Goal: Task Accomplishment & Management: Use online tool/utility

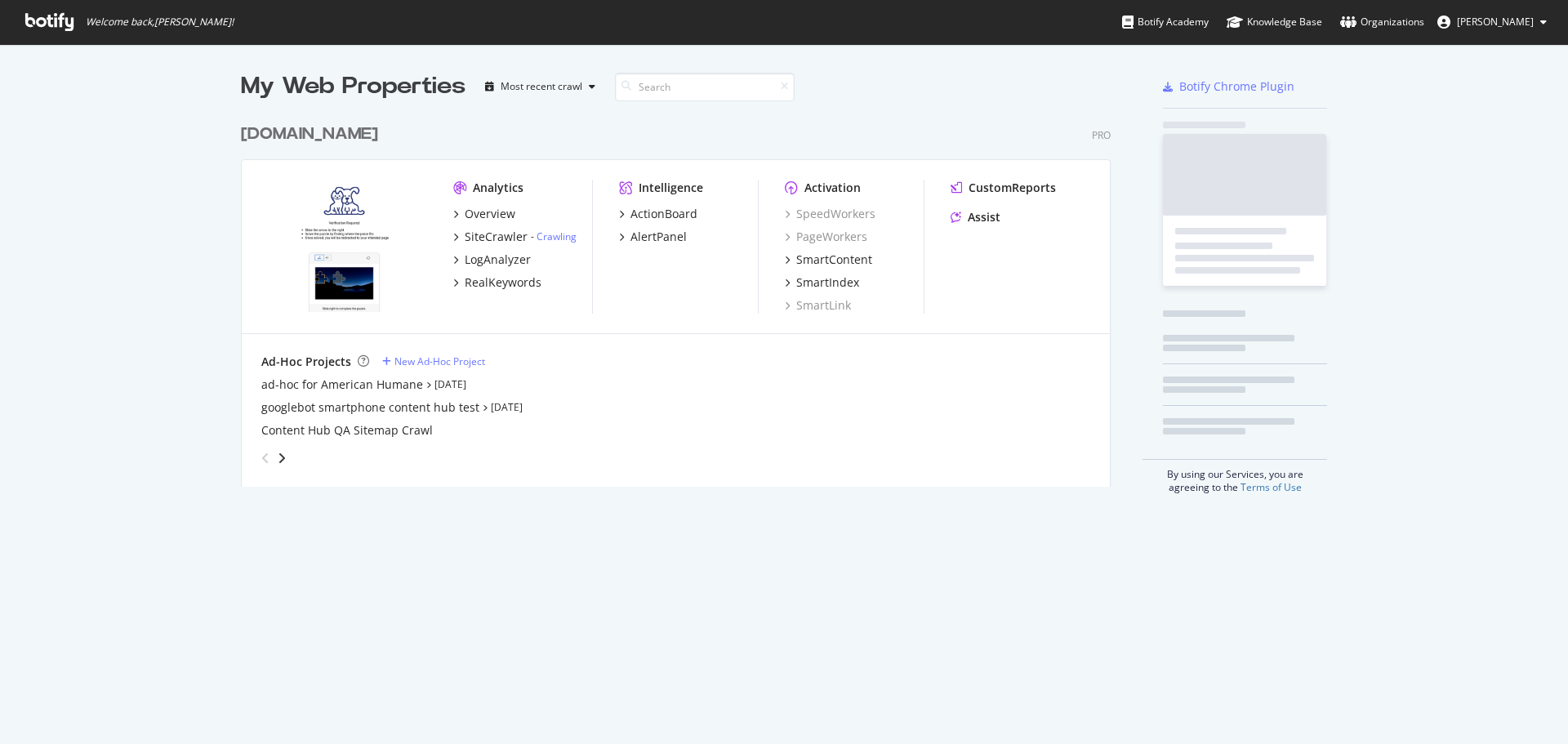
scroll to position [732, 1543]
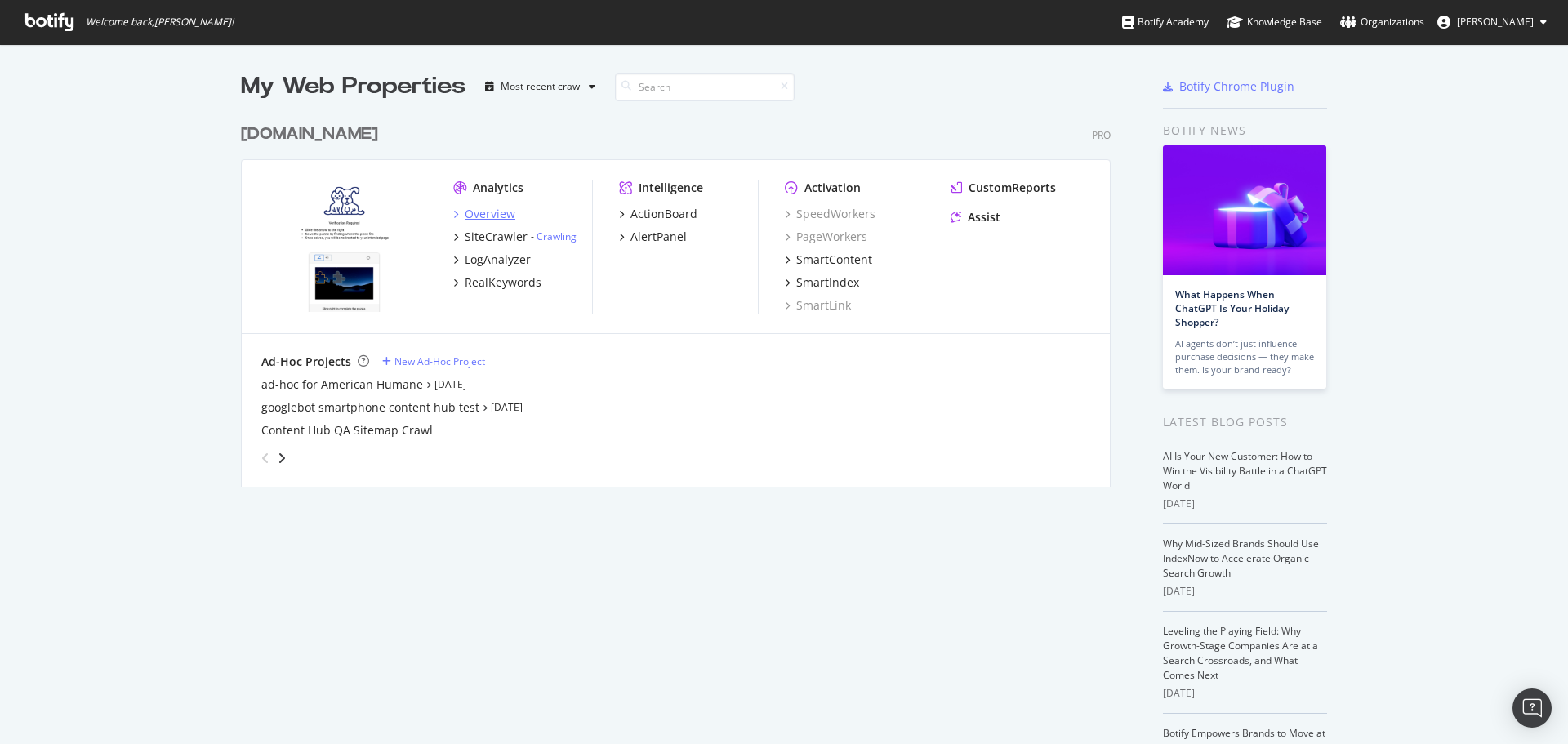
click at [480, 210] on div "Overview" at bounding box center [489, 214] width 50 height 16
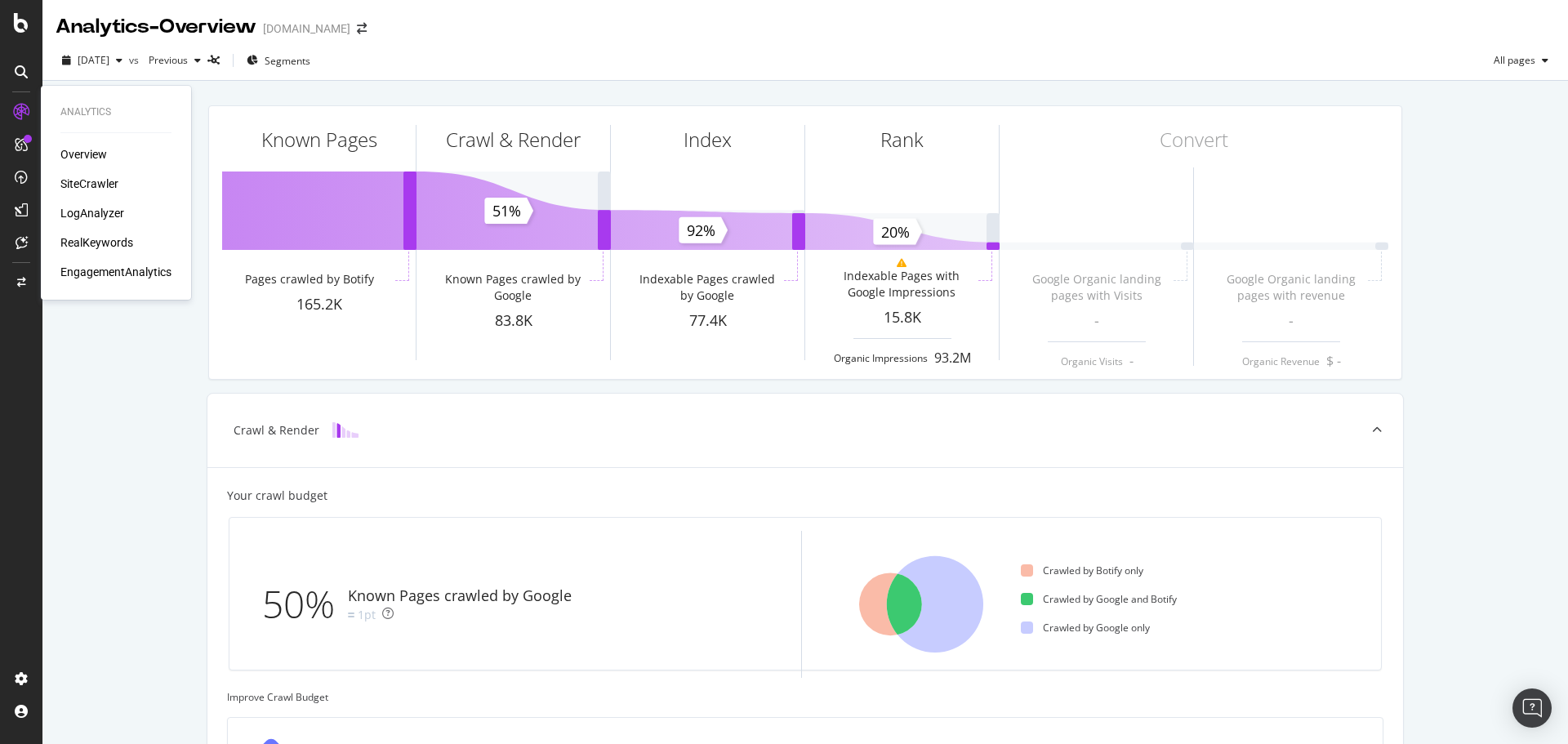
click at [101, 177] on div "SiteCrawler" at bounding box center [89, 184] width 58 height 16
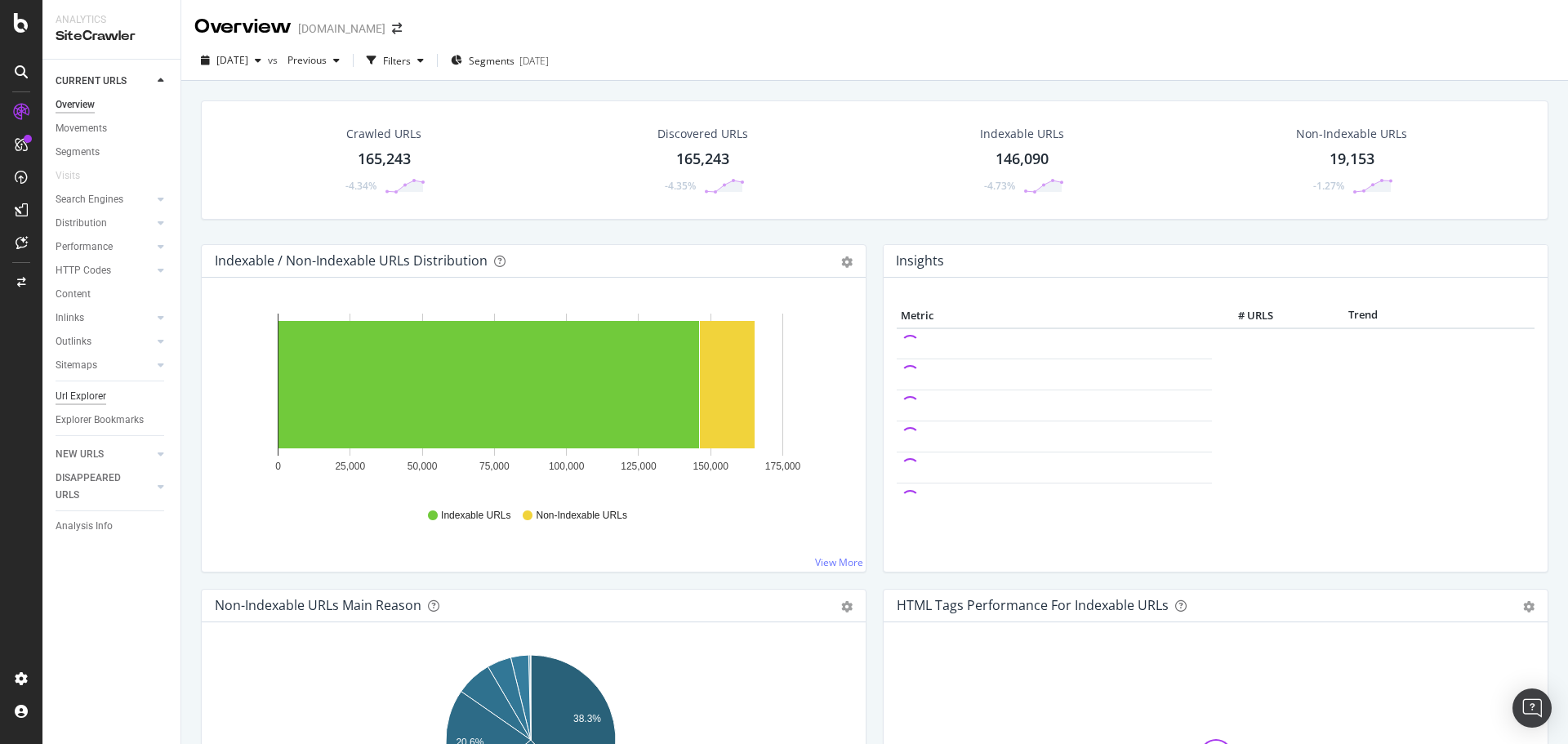
click at [104, 396] on div "Url Explorer" at bounding box center [80, 396] width 50 height 17
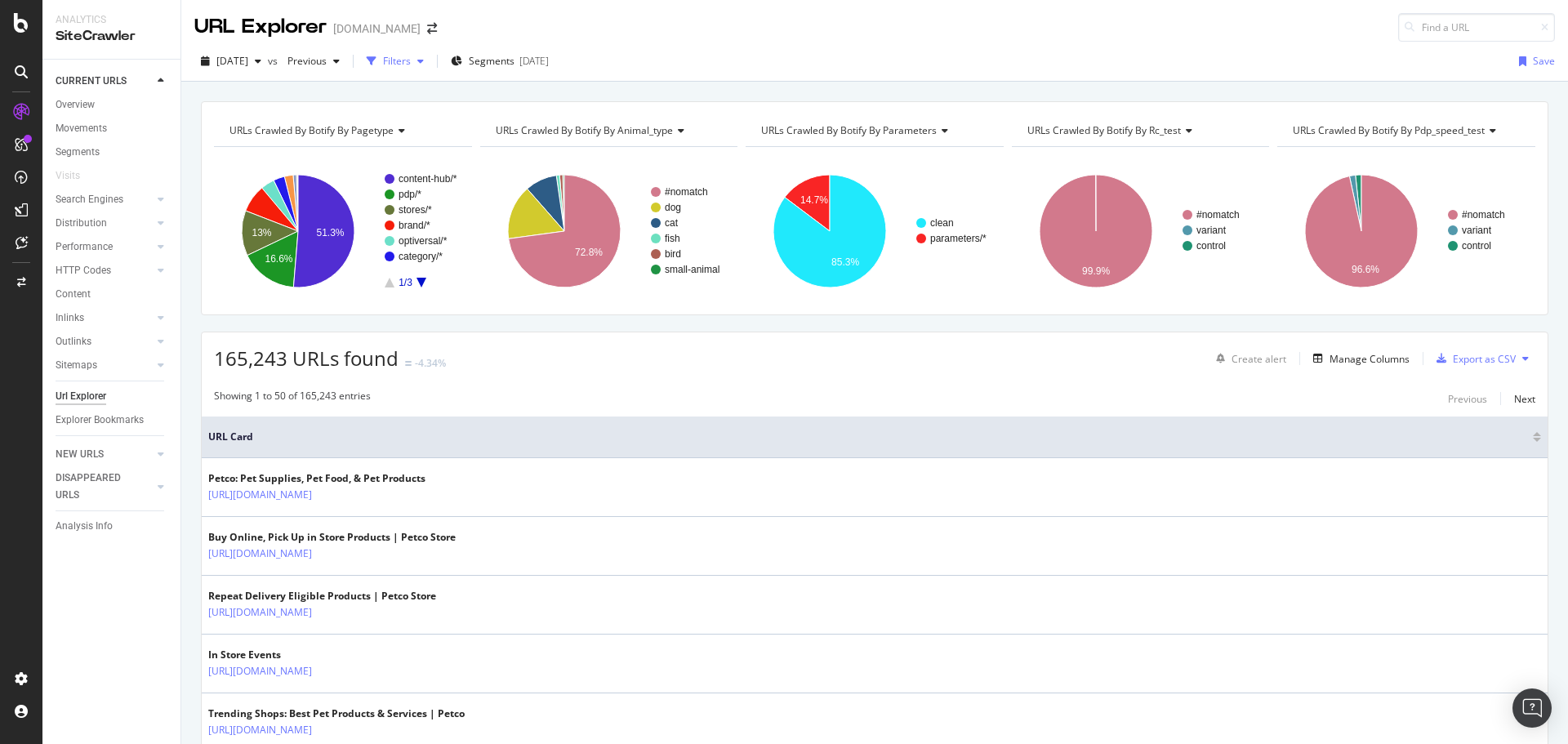
click at [424, 62] on icon "button" at bounding box center [421, 61] width 7 height 10
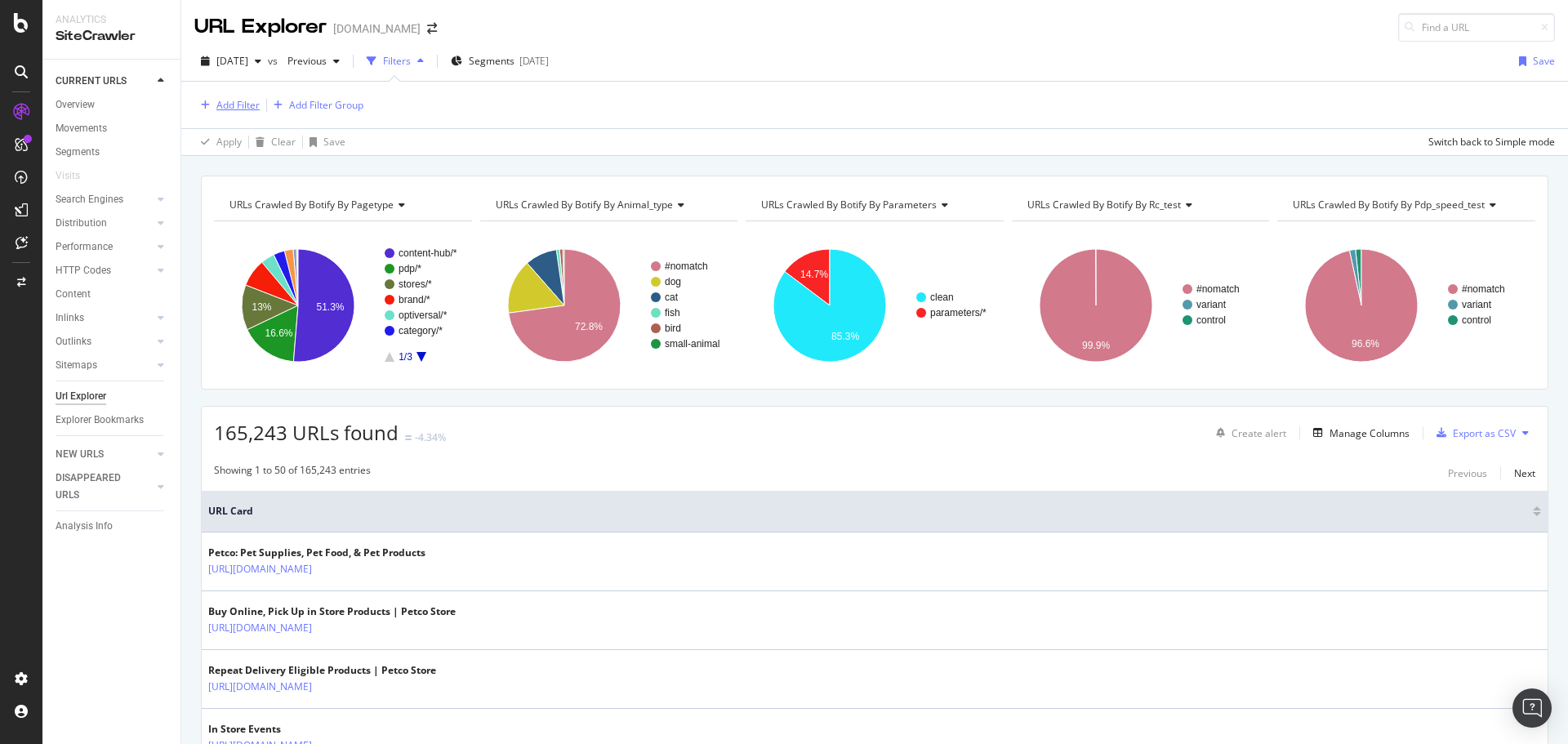
click at [240, 109] on div "Add Filter" at bounding box center [238, 105] width 43 height 14
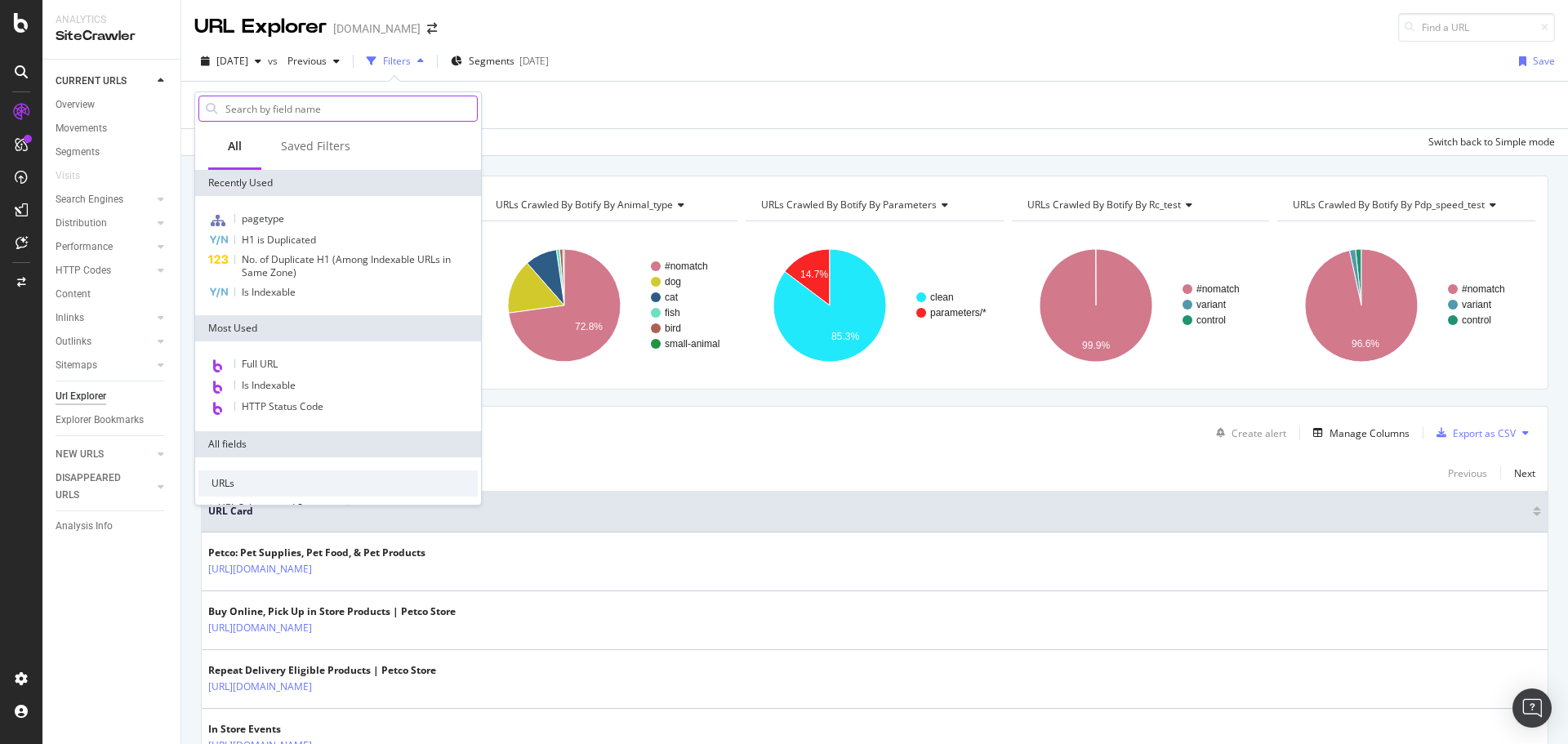
click at [275, 111] on input "text" at bounding box center [350, 109] width 253 height 25
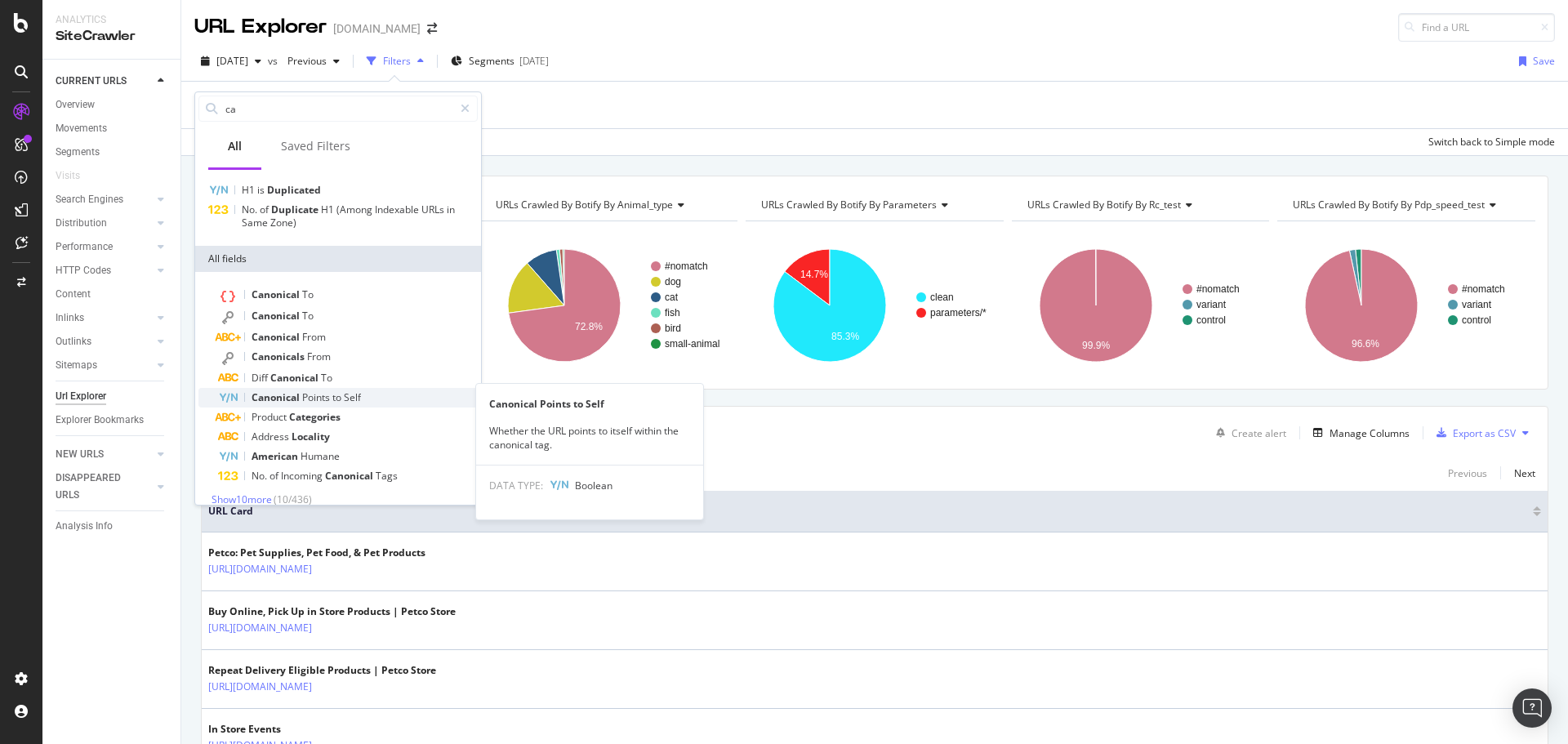
scroll to position [43, 0]
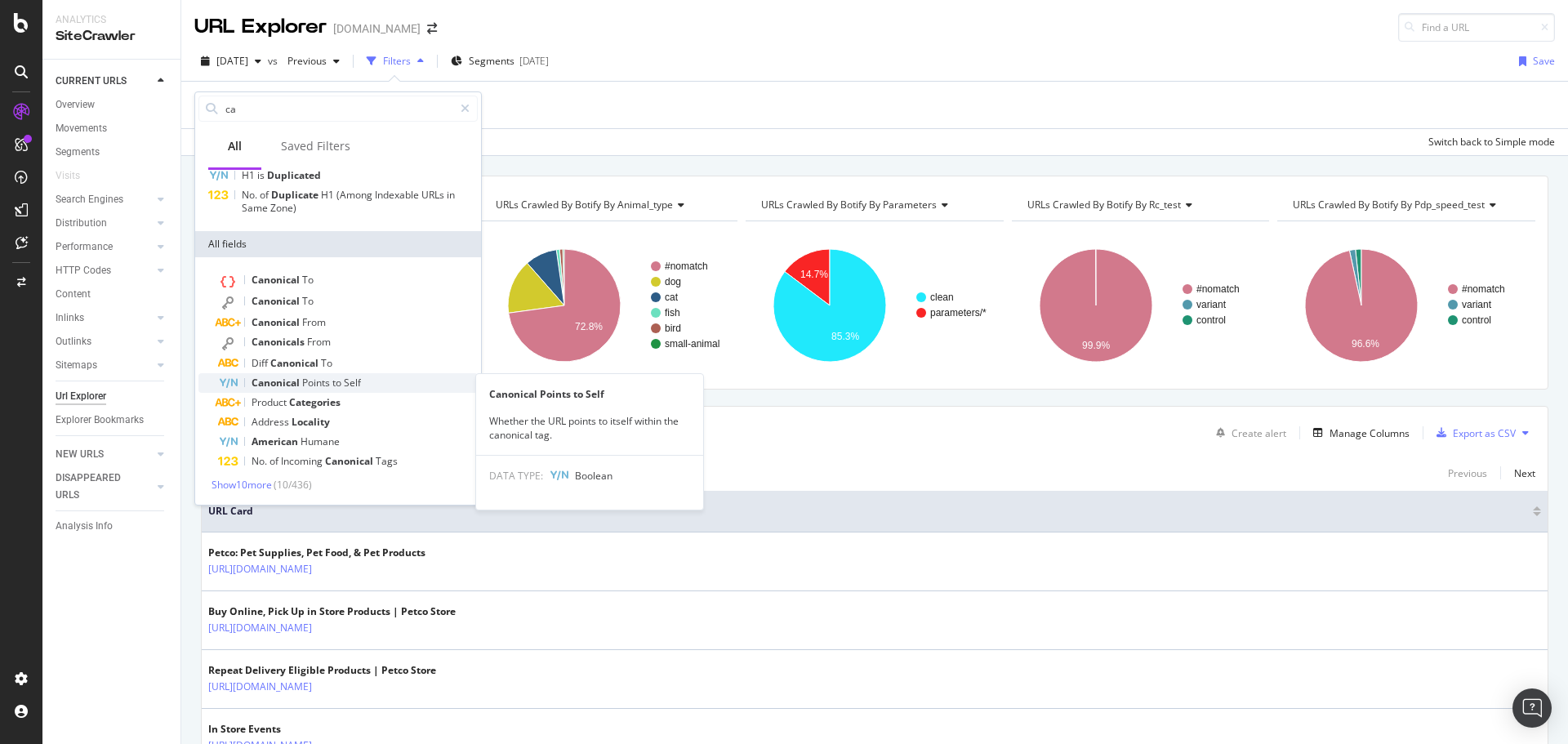
type input "ca"
click at [322, 381] on span "Points" at bounding box center [317, 382] width 31 height 14
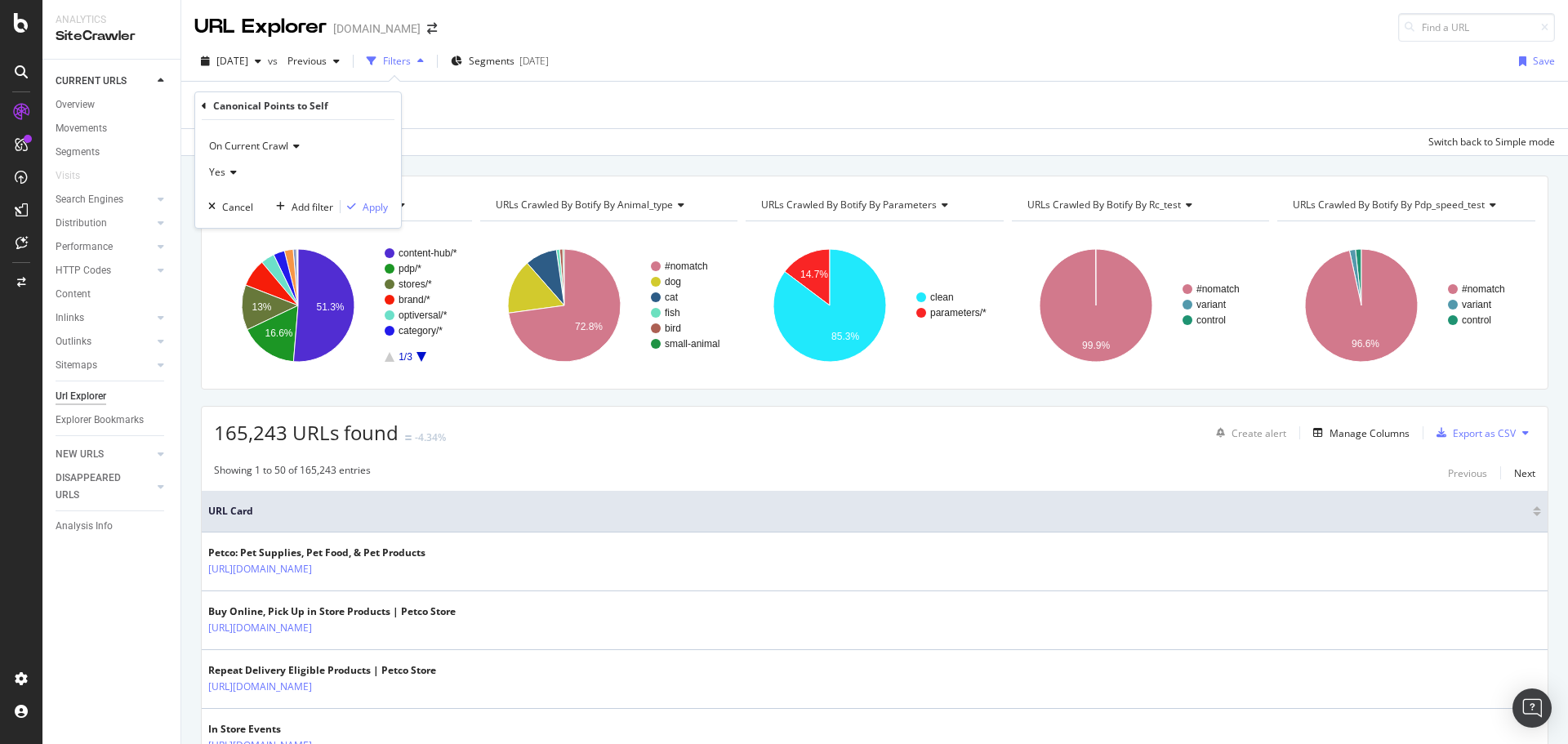
click at [232, 172] on icon at bounding box center [231, 172] width 12 height 10
click at [318, 168] on div "Yes" at bounding box center [298, 172] width 180 height 26
click at [373, 203] on div "Apply" at bounding box center [375, 207] width 26 height 14
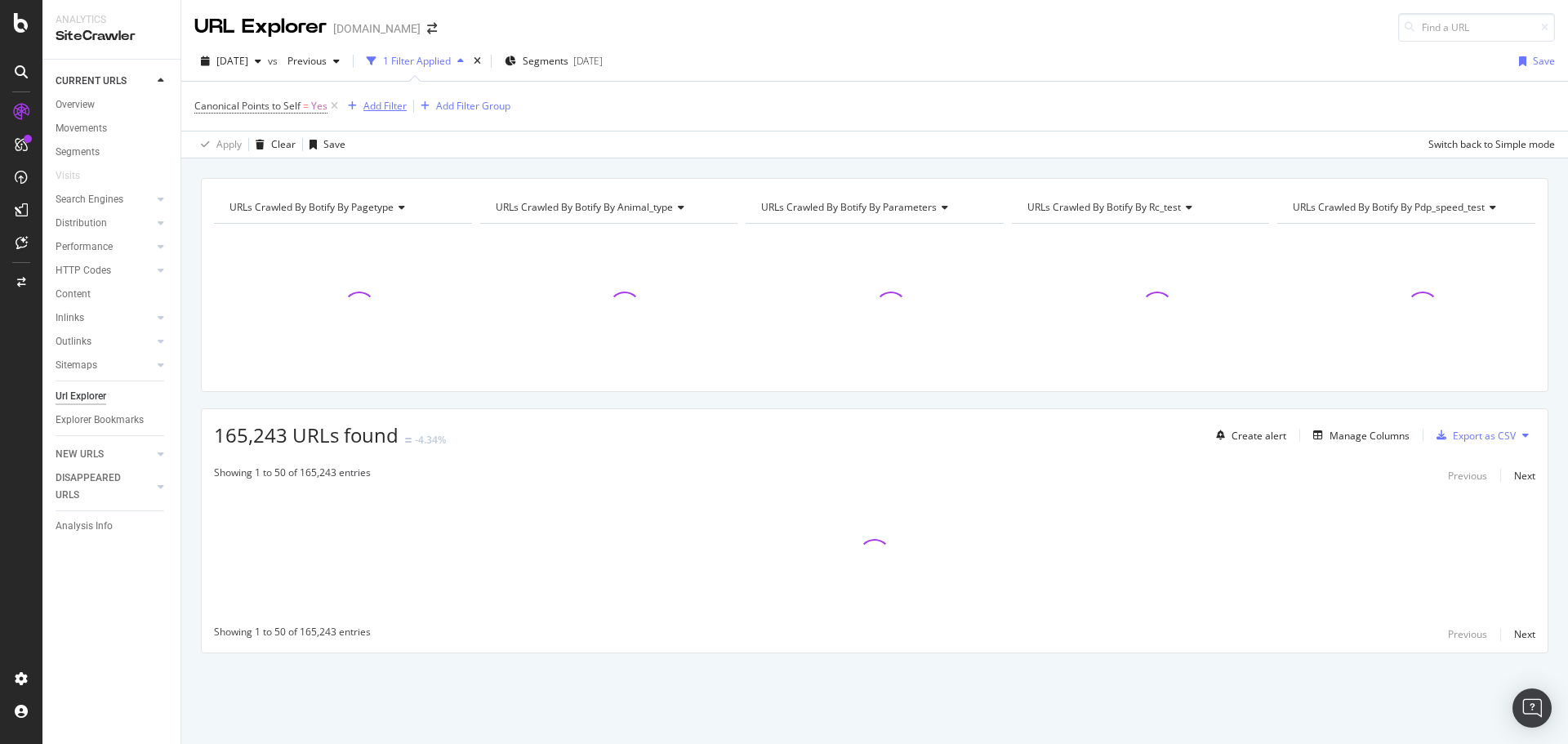
click at [384, 110] on div "Add Filter" at bounding box center [385, 106] width 43 height 14
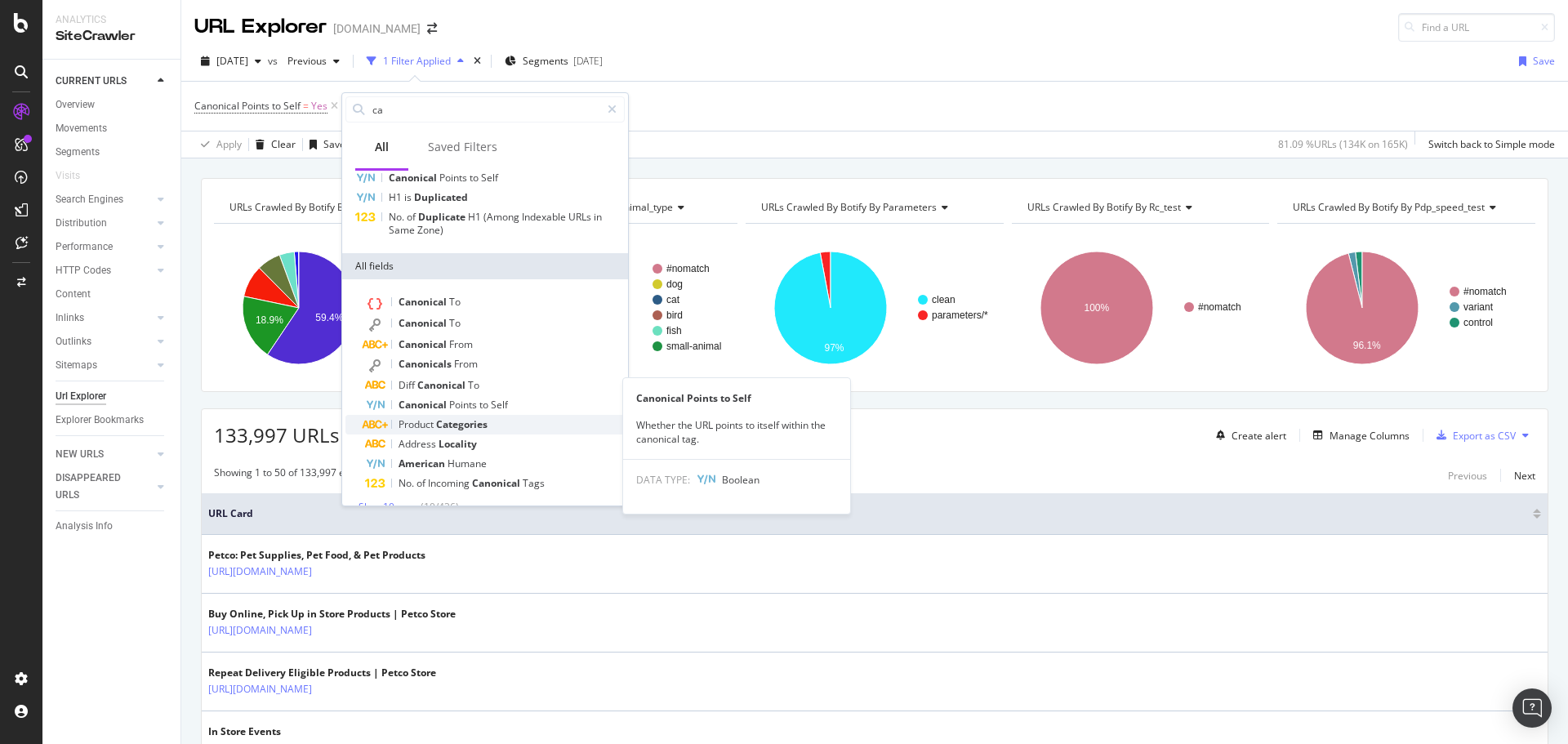
scroll to position [63, 0]
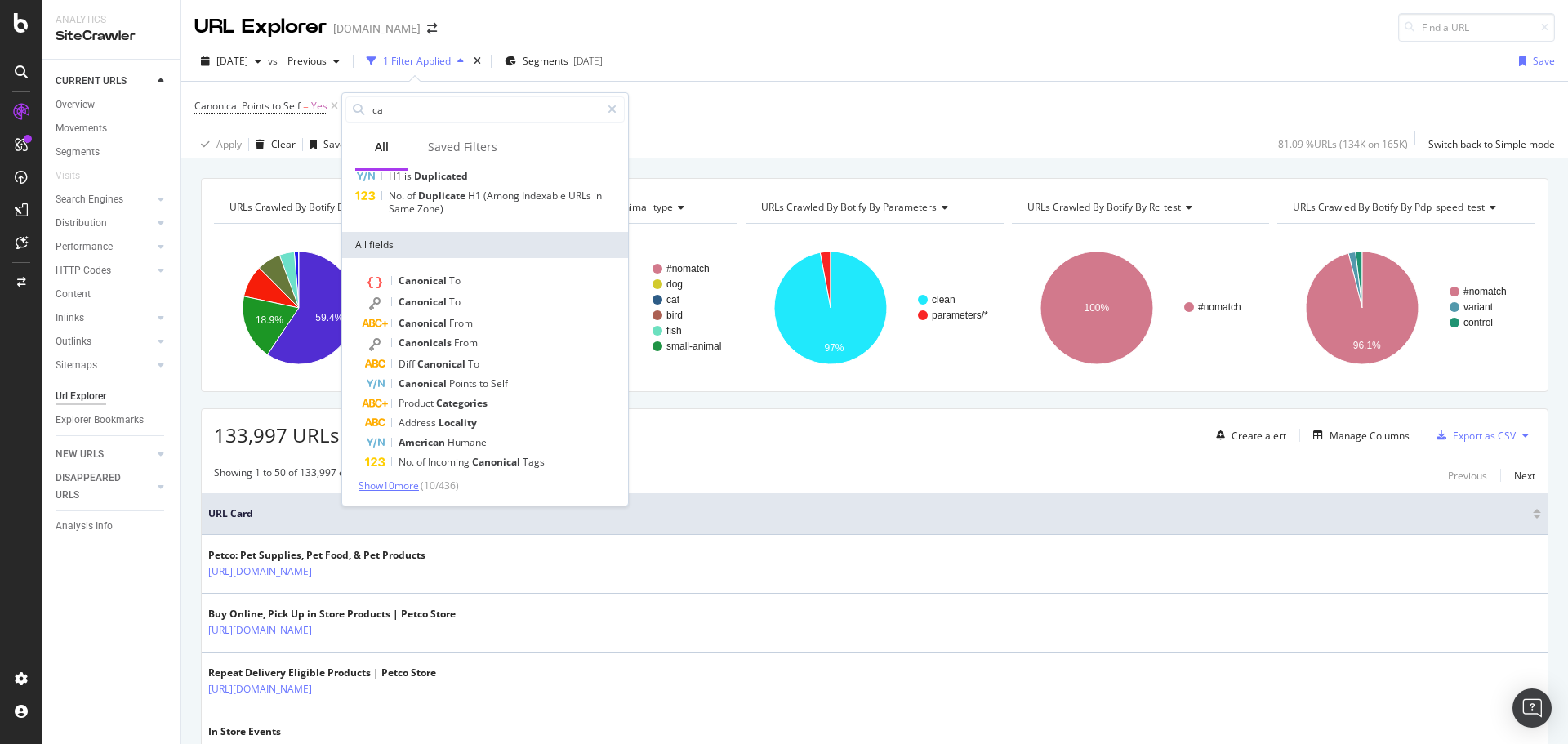
click at [404, 483] on span "Show 10 more" at bounding box center [388, 485] width 60 height 14
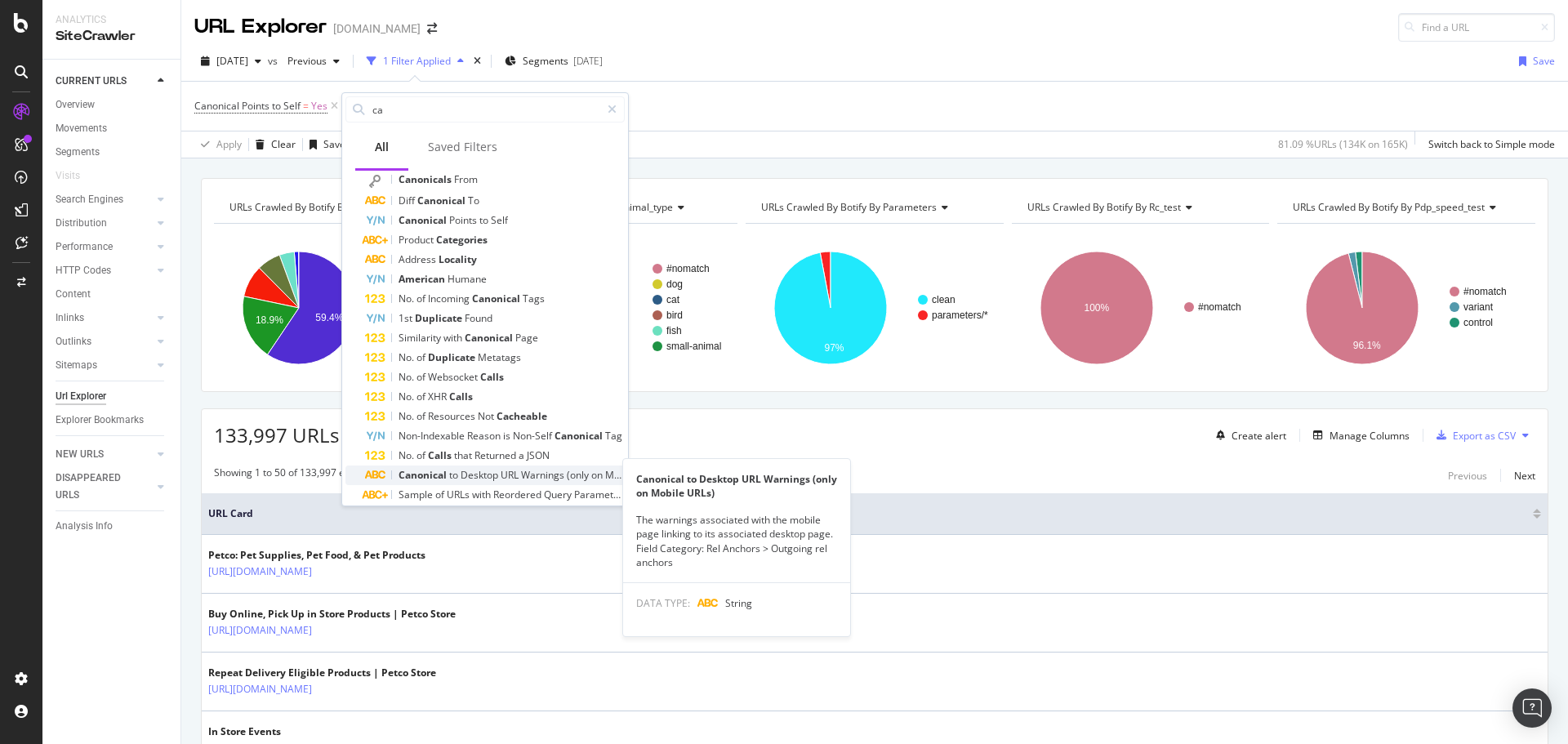
scroll to position [259, 0]
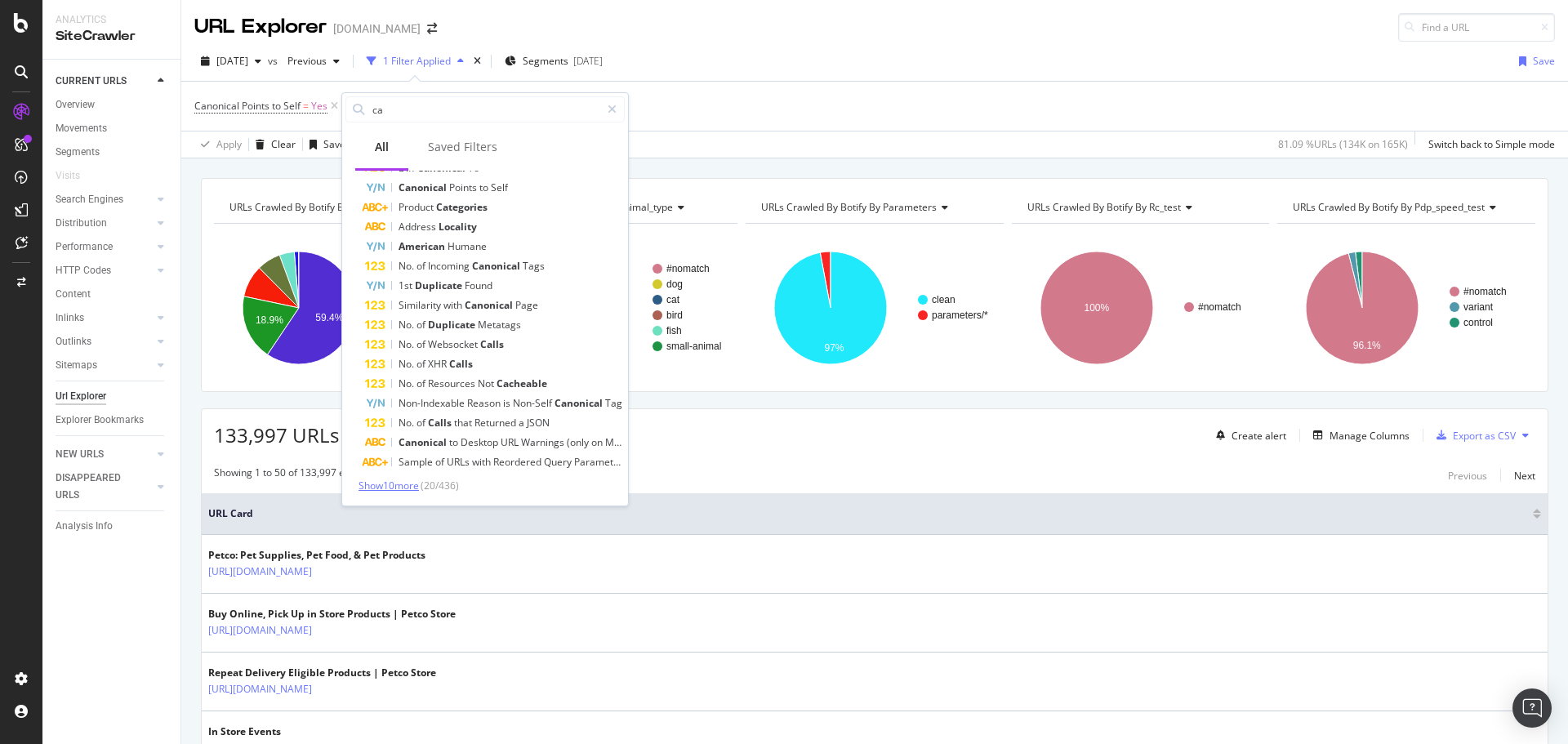
click at [419, 484] on span "Show 10 more" at bounding box center [388, 485] width 60 height 14
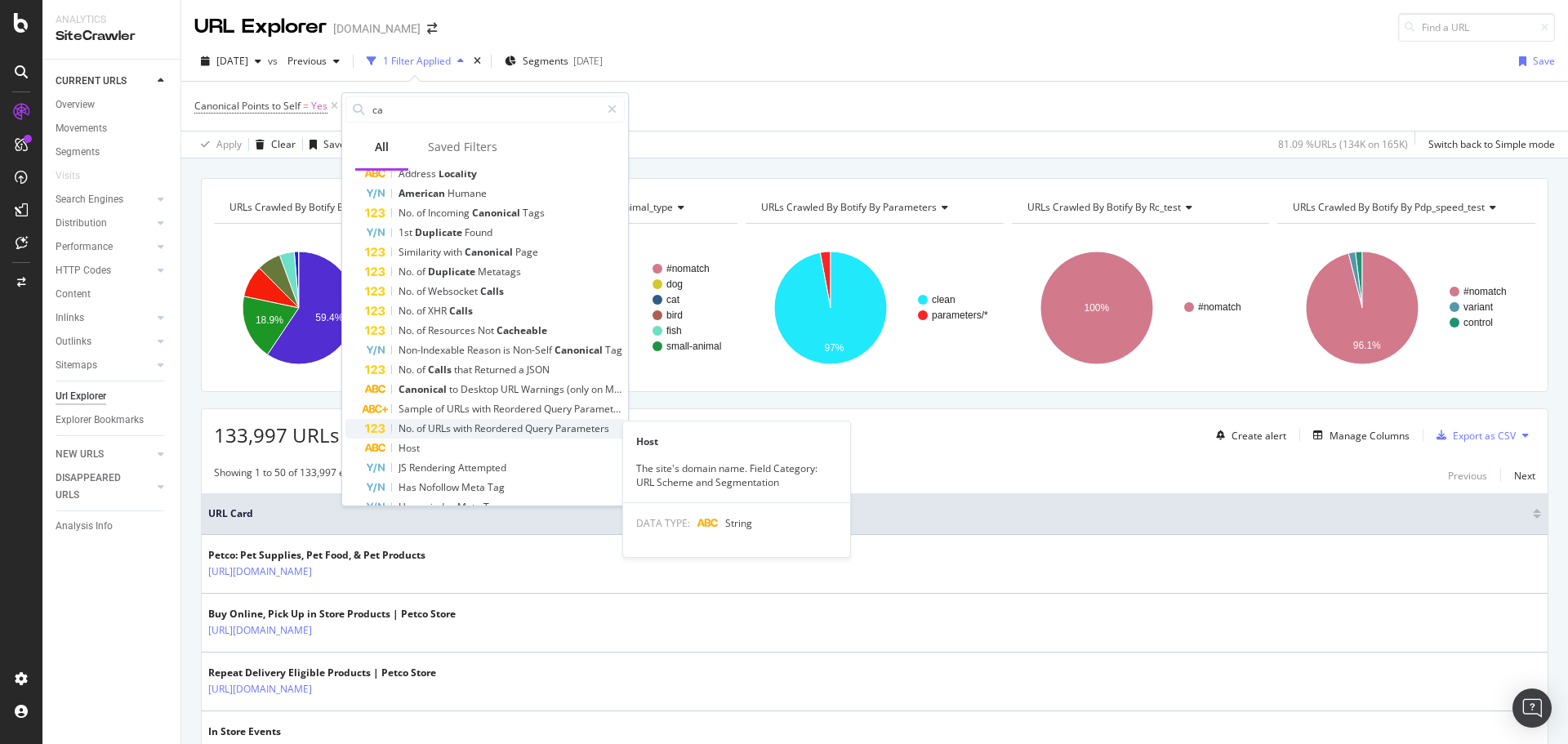
scroll to position [341, 0]
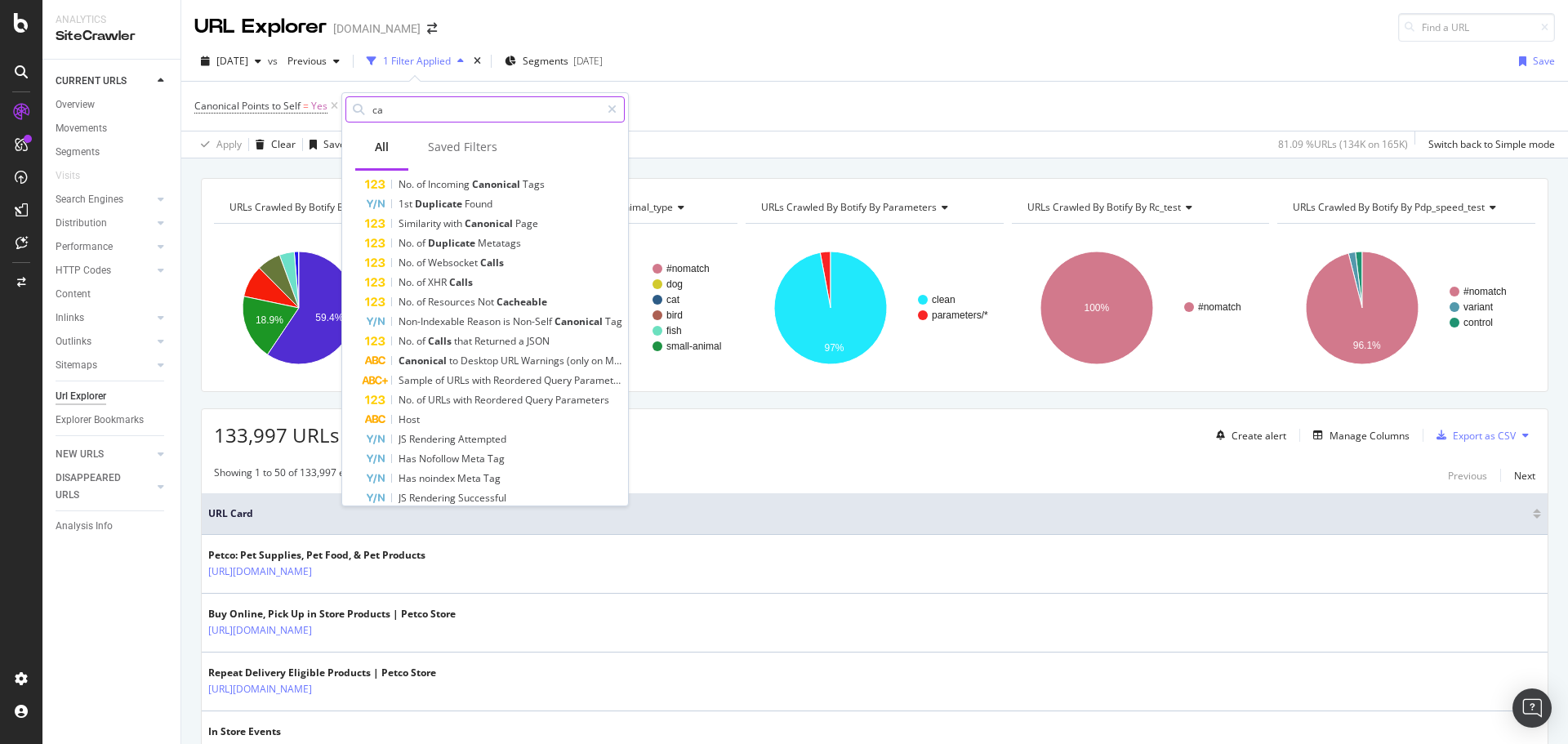
click at [431, 115] on input "ca" at bounding box center [485, 110] width 229 height 25
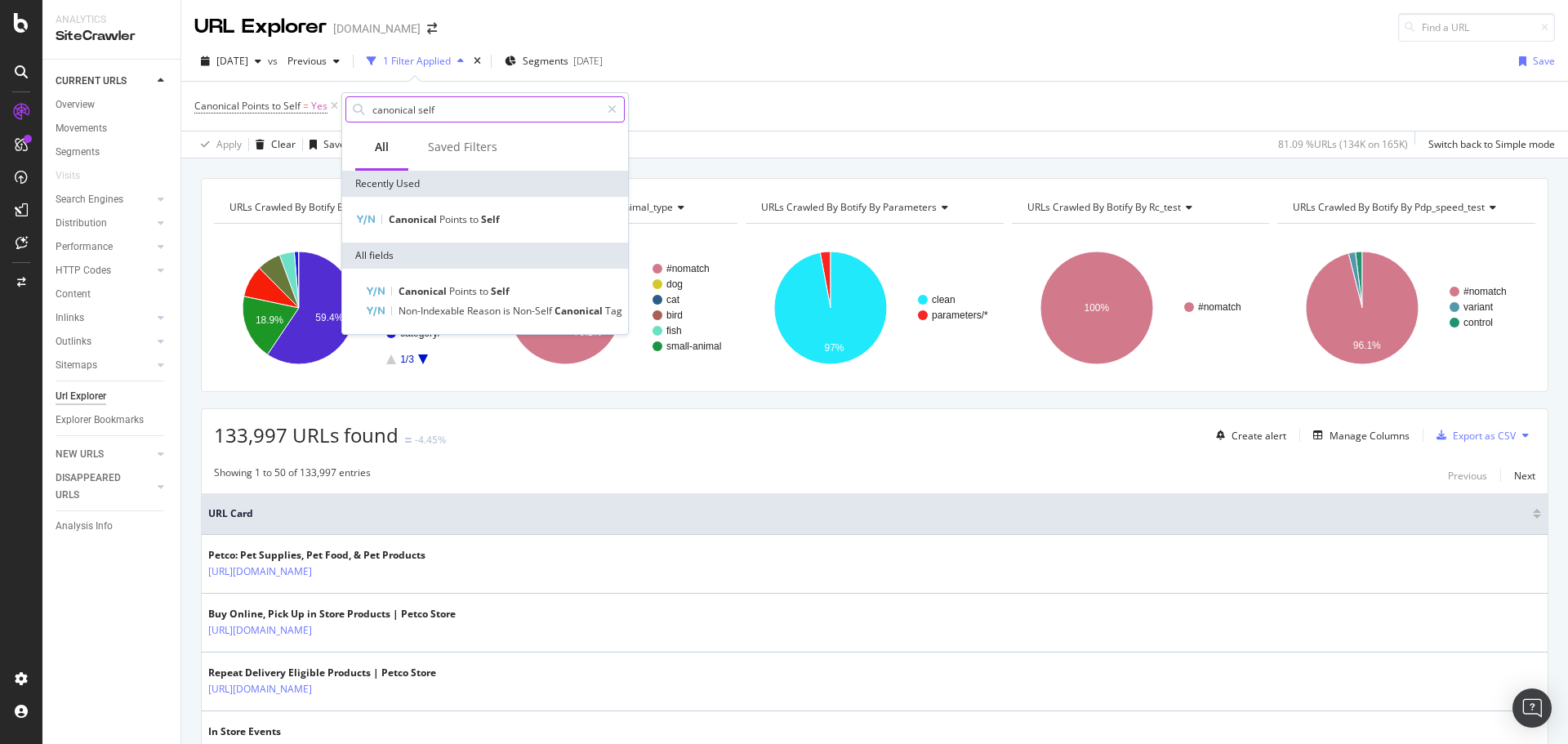
scroll to position [0, 0]
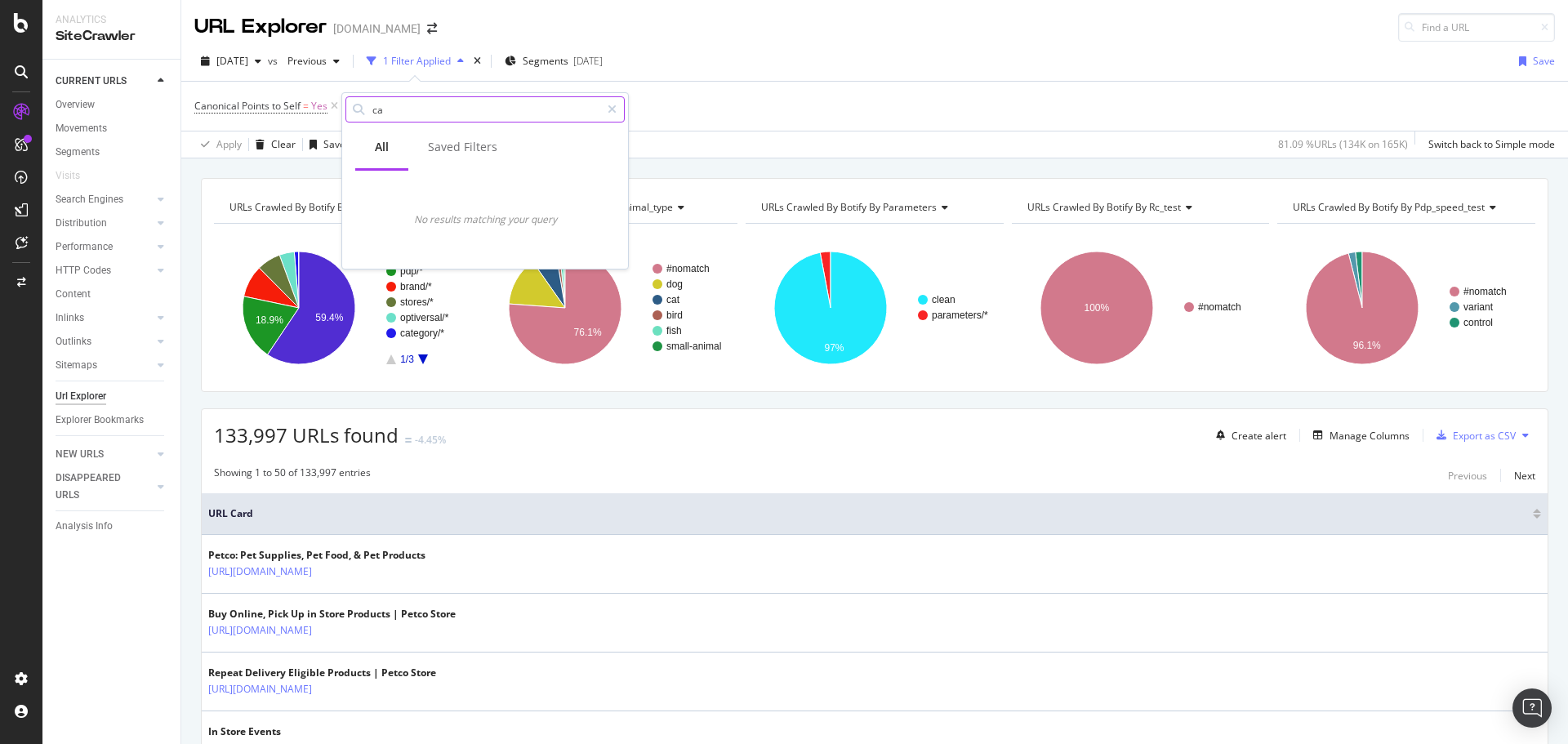
type input "c"
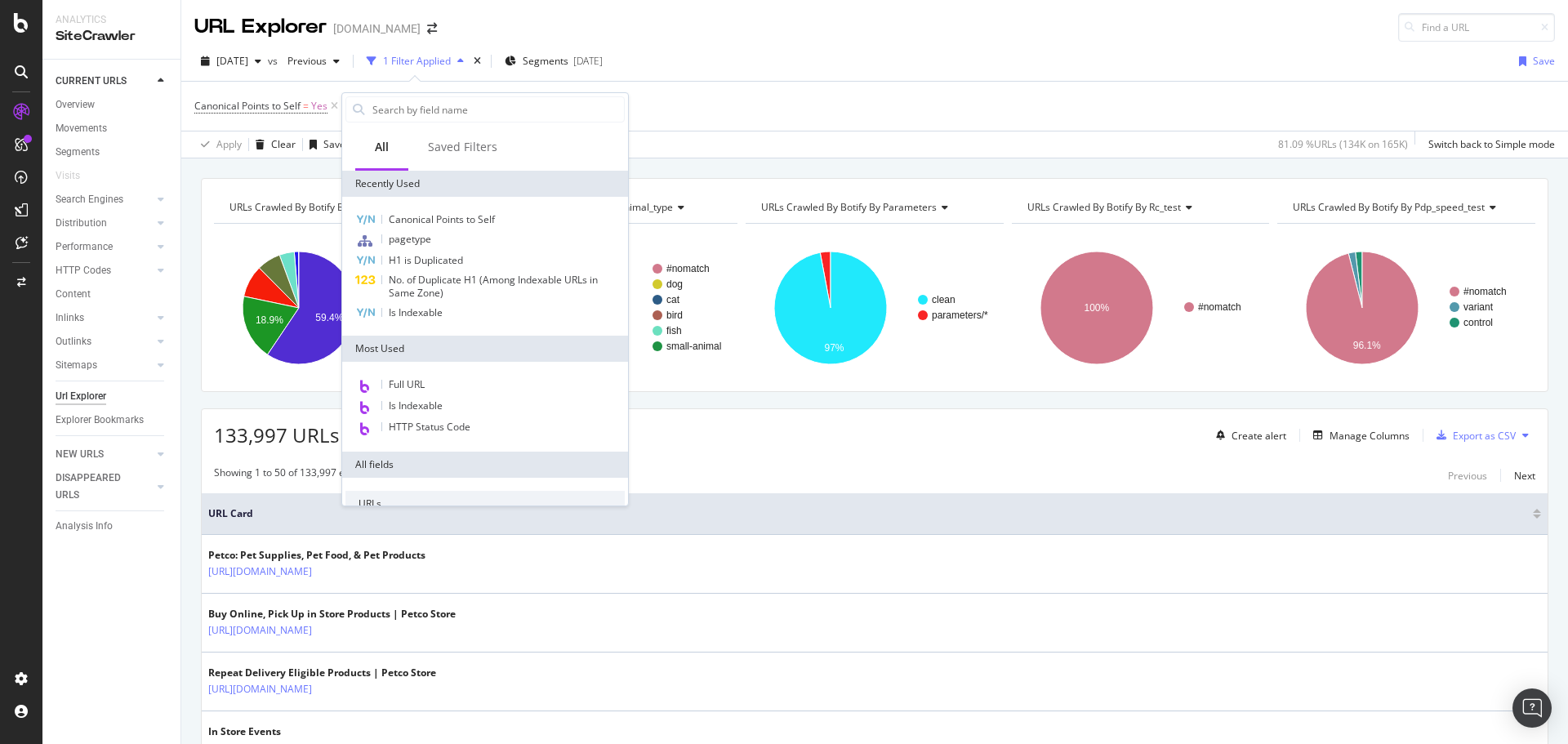
click at [1024, 111] on div "Canonical Points to Self = Yes Add Filter Add Filter Group" at bounding box center [874, 106] width 1360 height 49
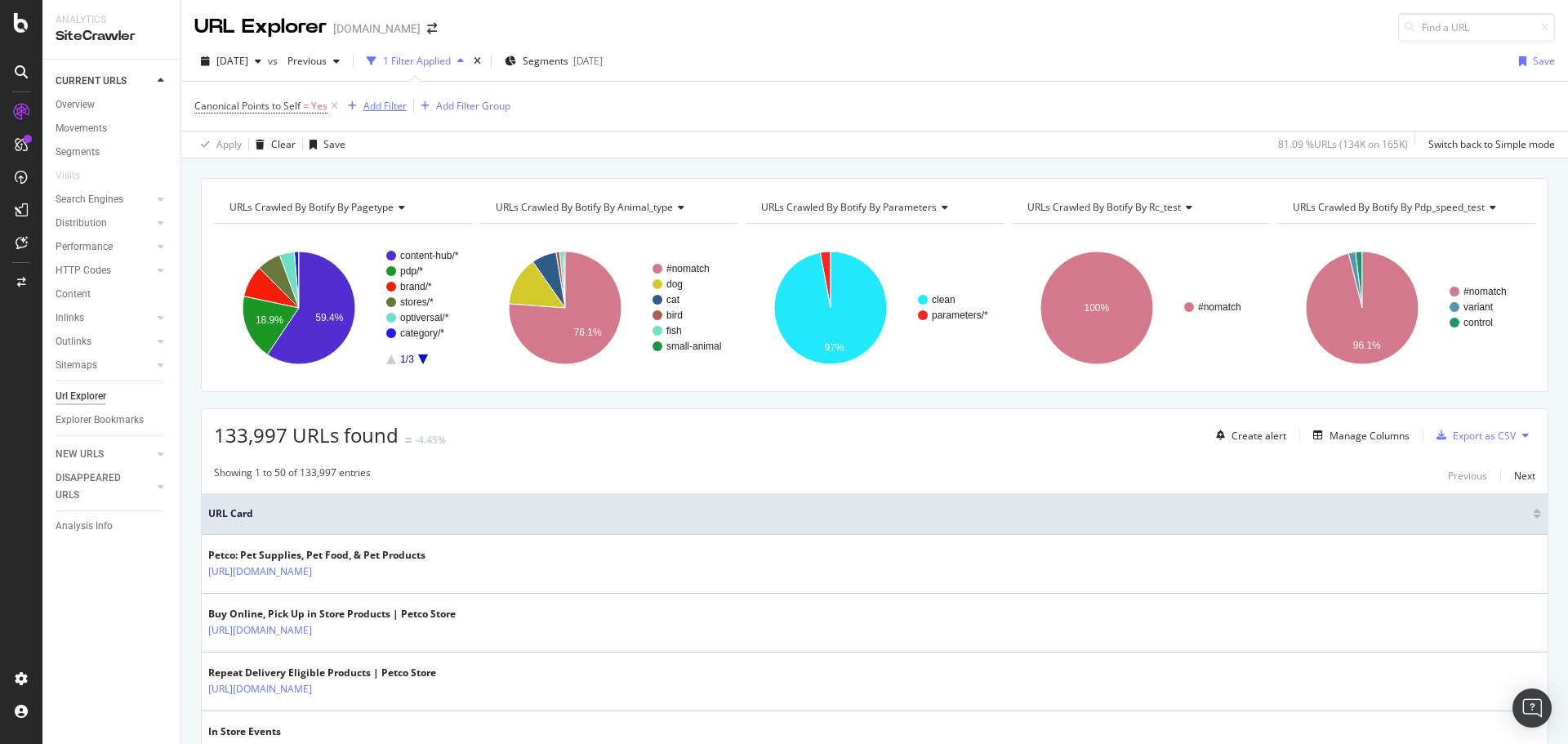
click at [382, 108] on div "Add Filter" at bounding box center [385, 106] width 43 height 14
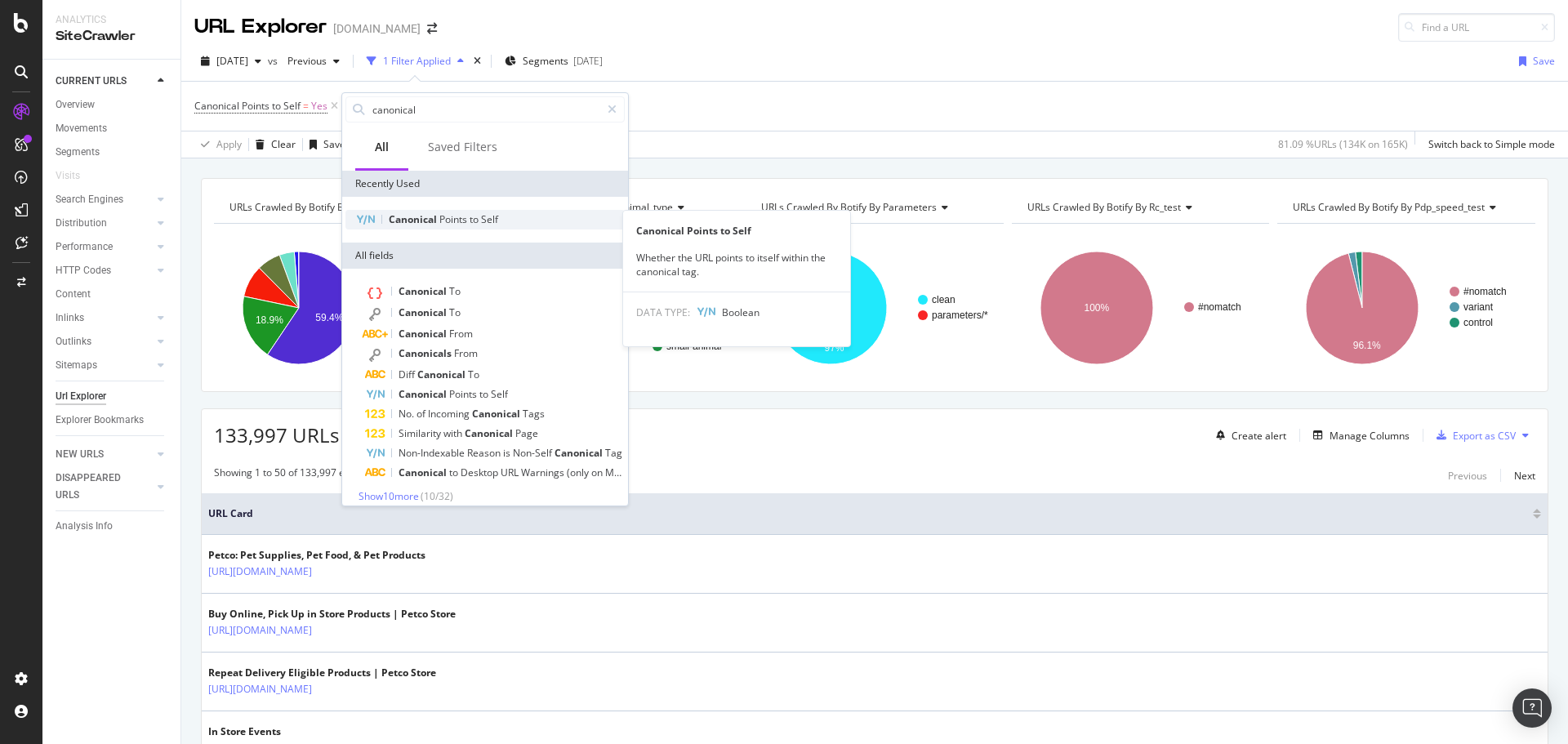
type input "canonical"
click at [473, 214] on span "to" at bounding box center [475, 219] width 12 height 14
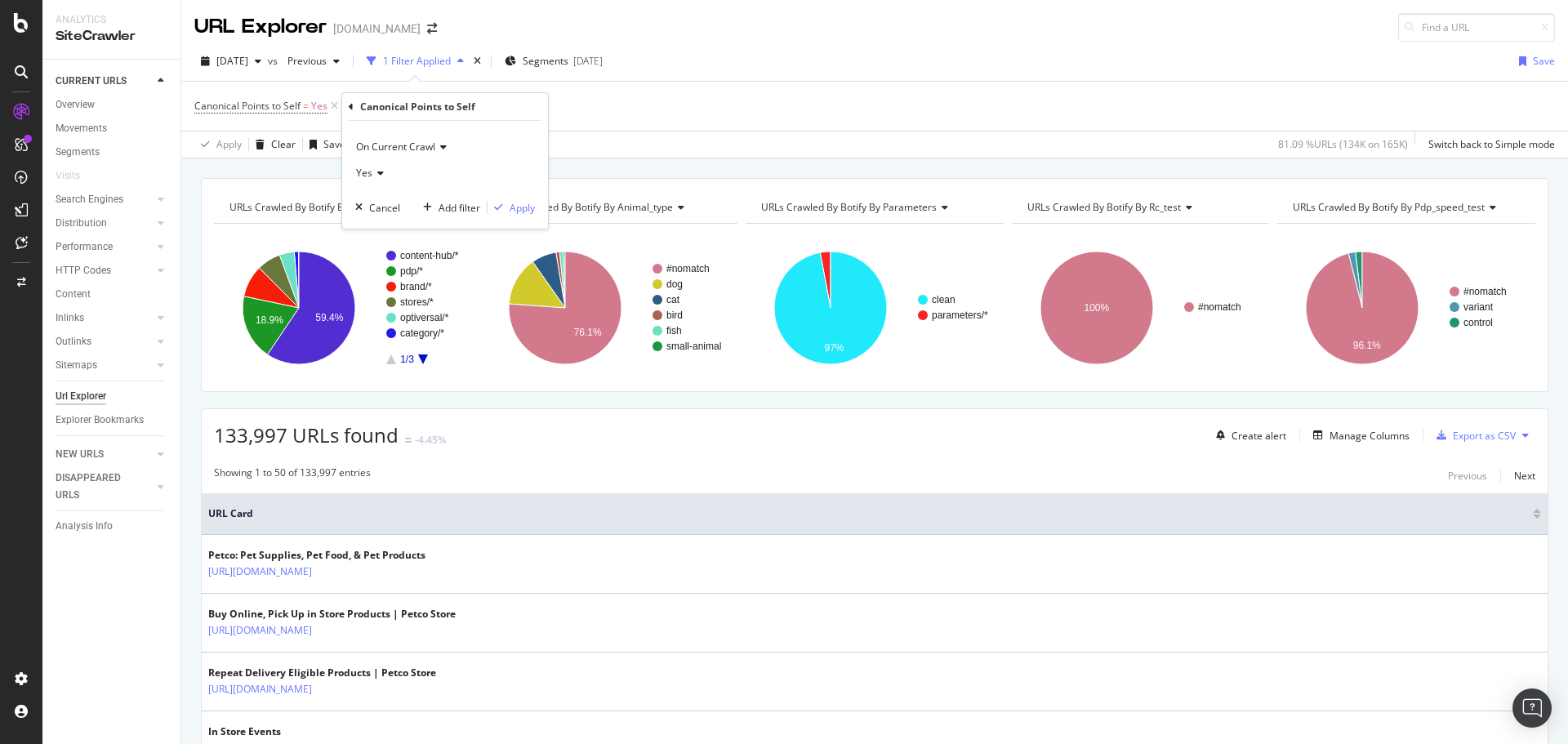
click at [377, 174] on icon at bounding box center [378, 173] width 12 height 10
click at [388, 226] on div "No" at bounding box center [447, 228] width 175 height 21
click at [523, 213] on div "Apply" at bounding box center [522, 208] width 26 height 14
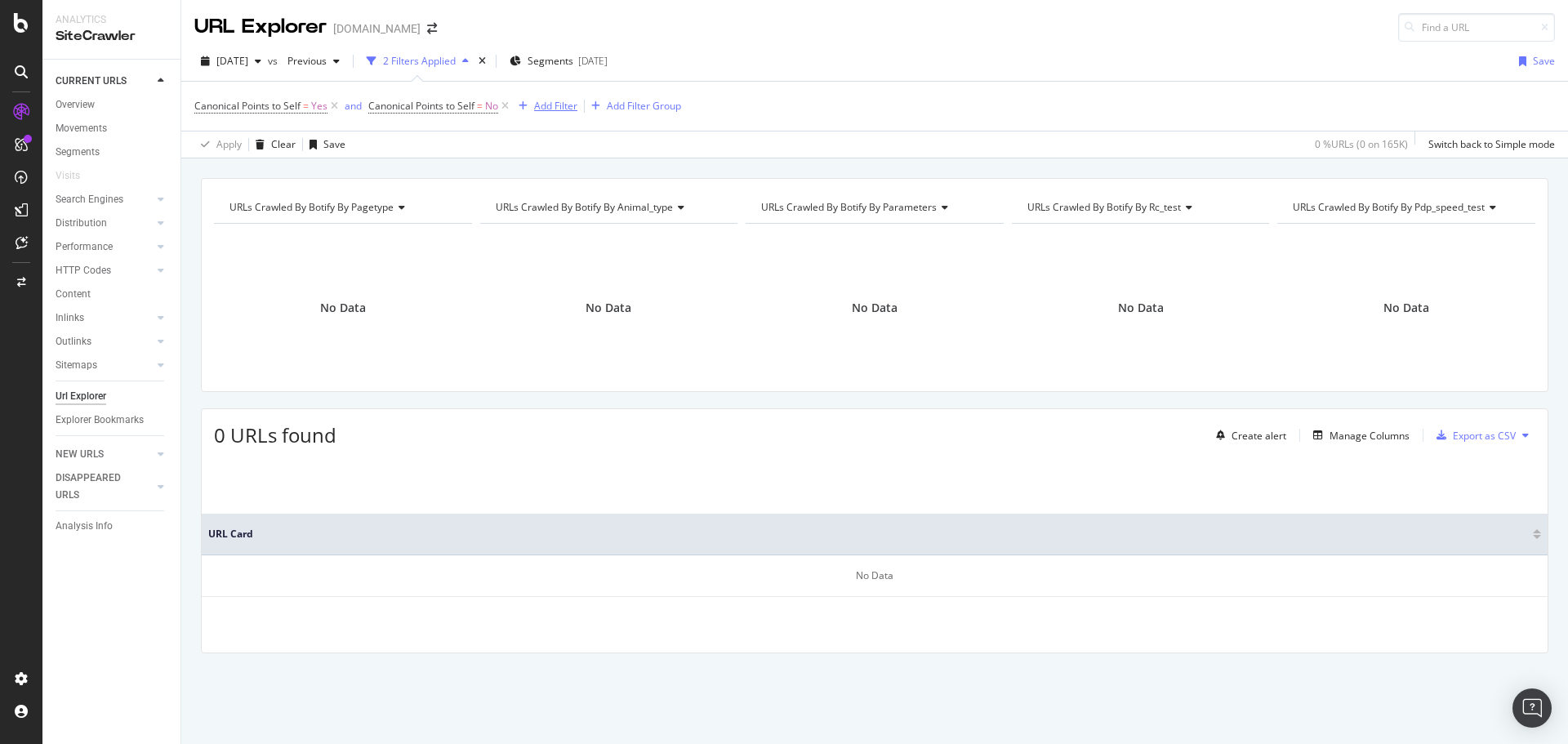
click at [556, 107] on div "Add Filter" at bounding box center [555, 106] width 43 height 14
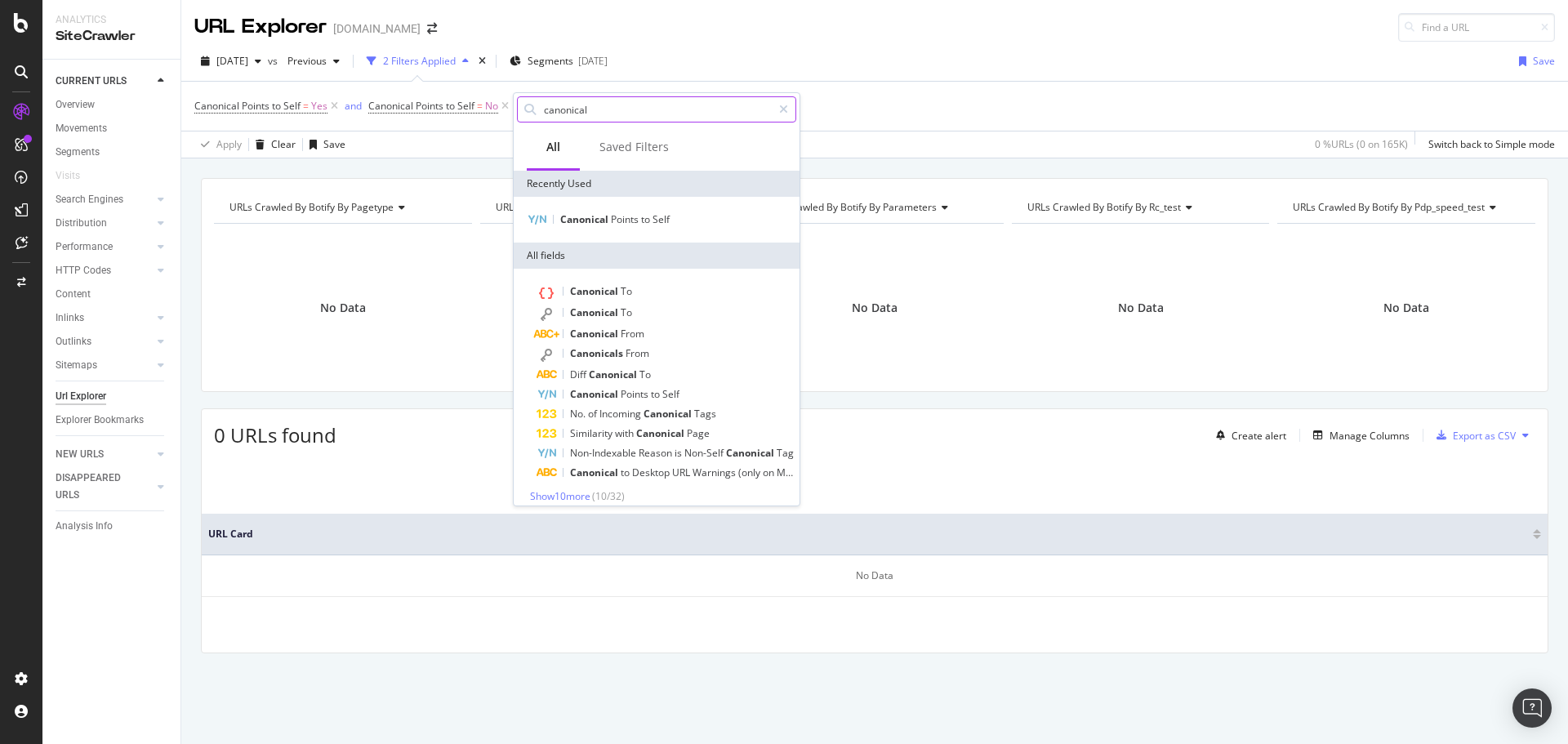
click at [614, 108] on input "canonical" at bounding box center [657, 110] width 229 height 25
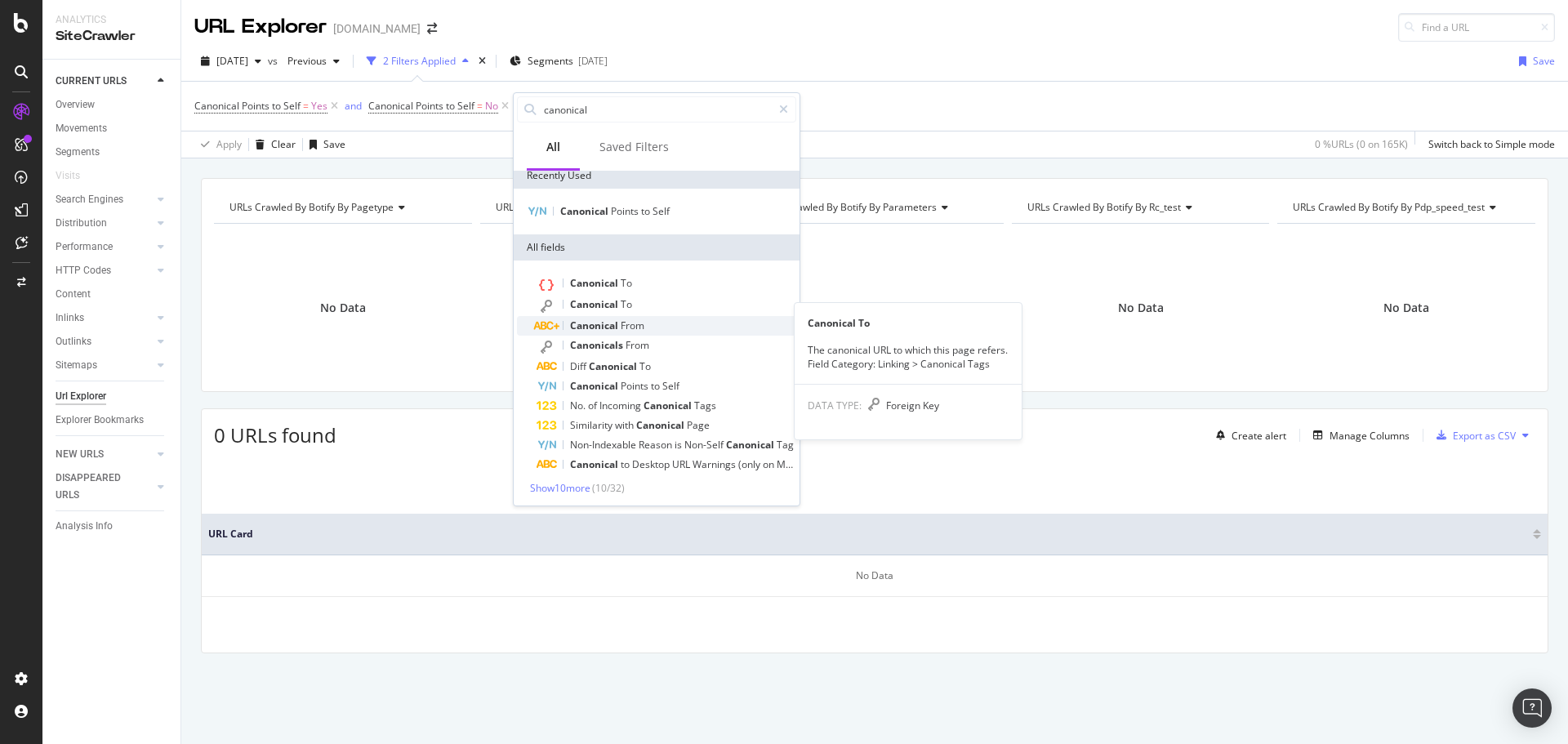
scroll to position [11, 0]
drag, startPoint x: 837, startPoint y: 49, endPoint x: 820, endPoint y: 54, distance: 17.7
click at [837, 49] on div "[DATE] vs Previous 2 Filters Applied Segments [DATE] Save" at bounding box center [874, 64] width 1387 height 33
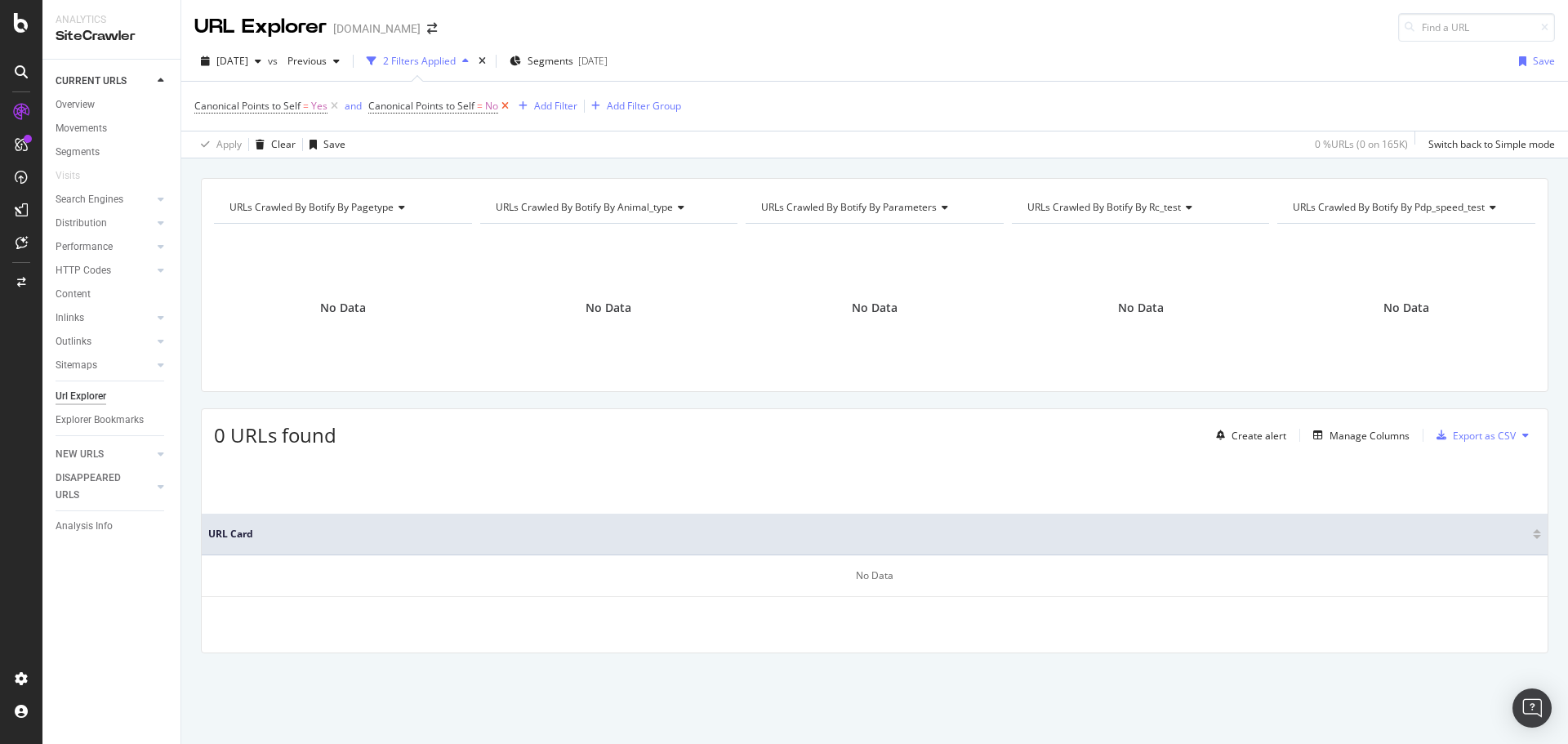
click at [502, 107] on icon at bounding box center [505, 106] width 14 height 16
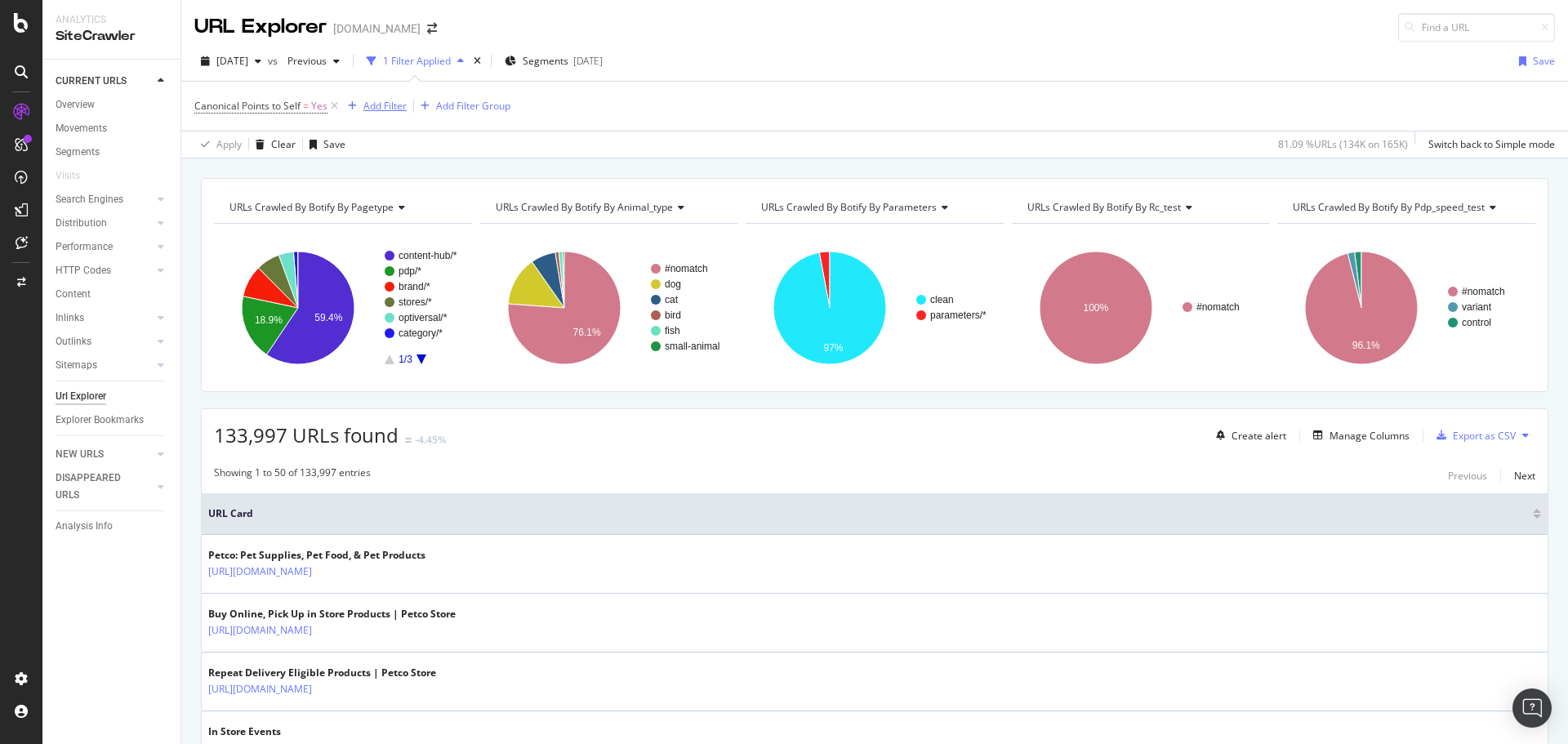
click at [385, 103] on div "Add Filter" at bounding box center [385, 106] width 43 height 14
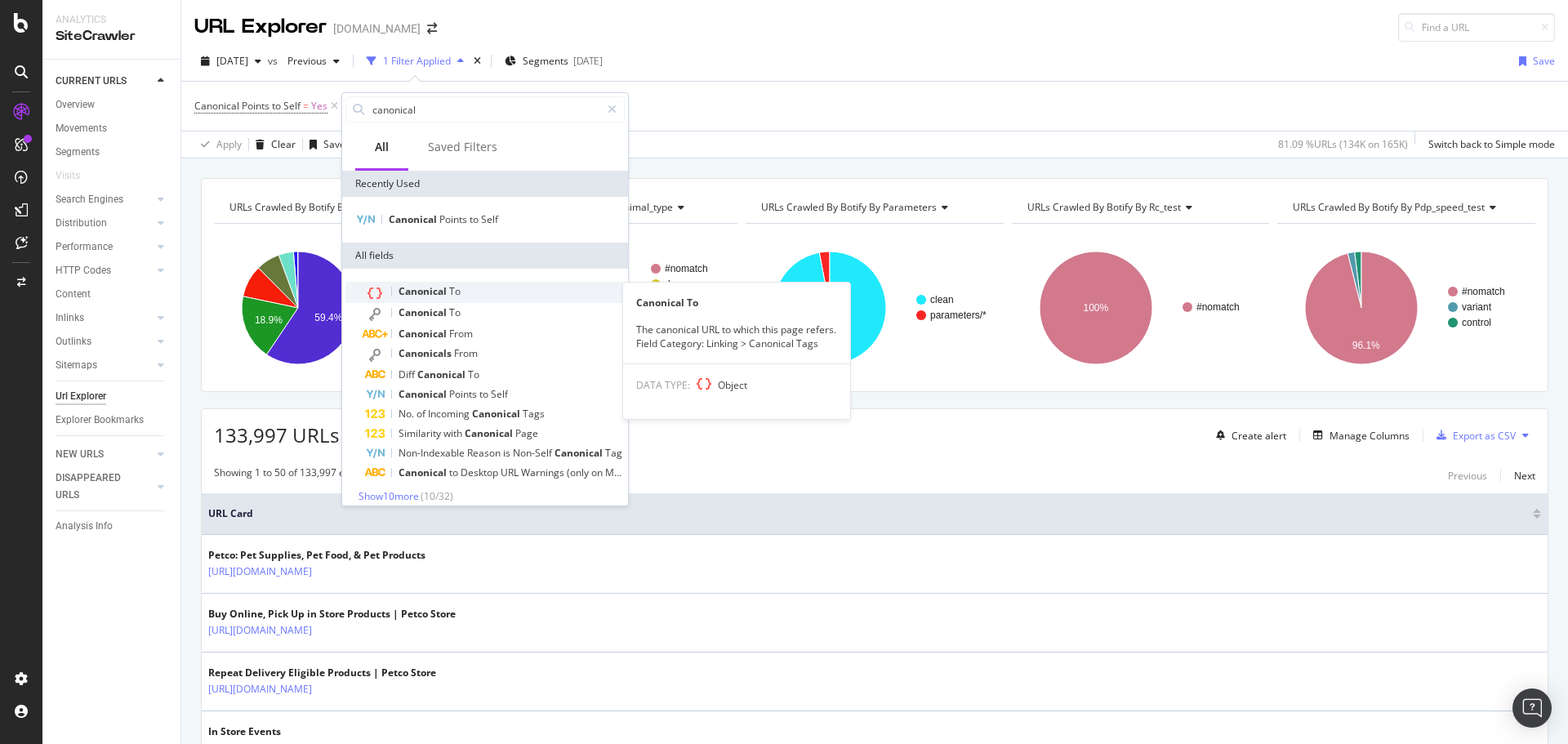
click at [444, 291] on span "Canonical" at bounding box center [423, 290] width 50 height 14
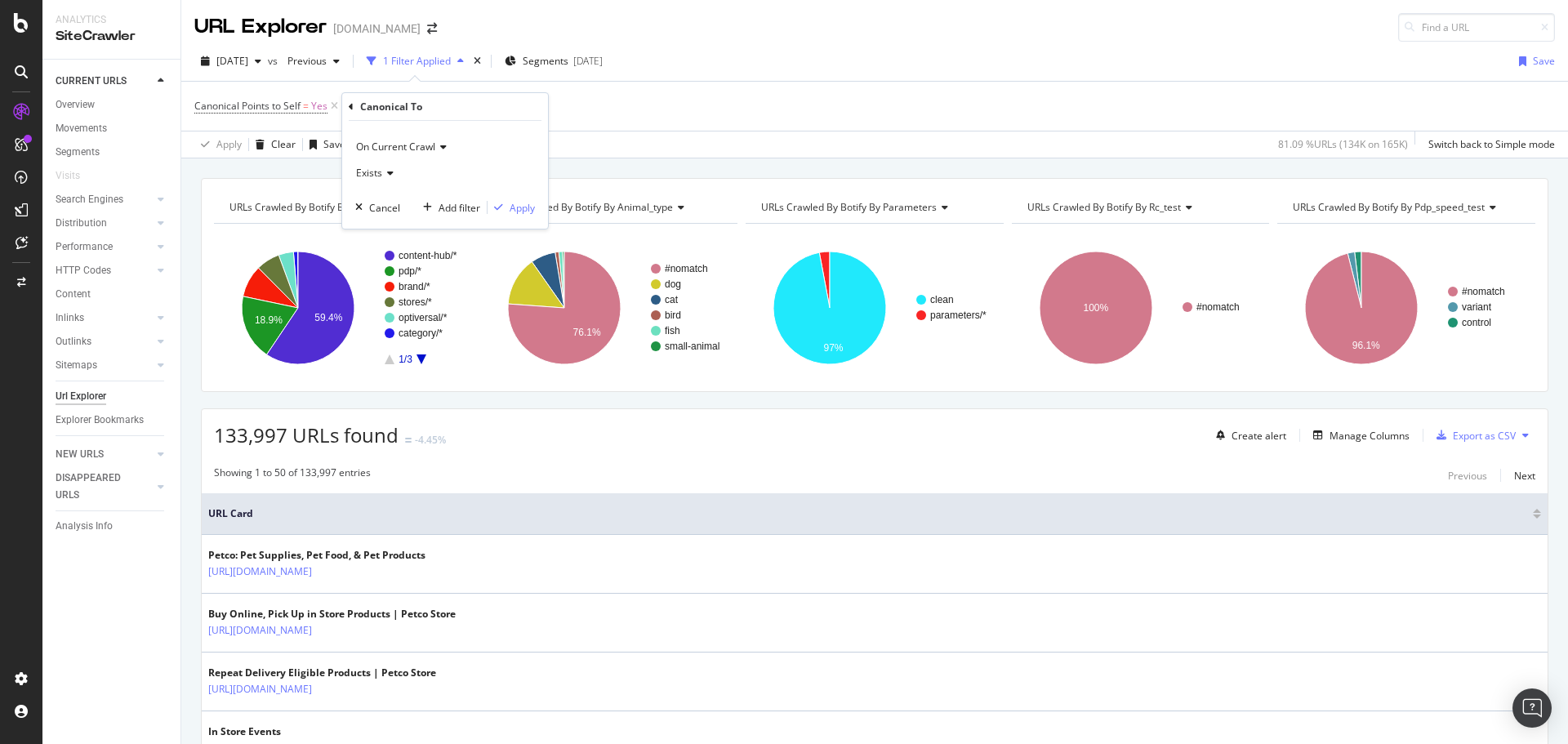
click at [389, 173] on icon at bounding box center [388, 173] width 12 height 10
click at [515, 212] on div "Apply" at bounding box center [522, 208] width 26 height 14
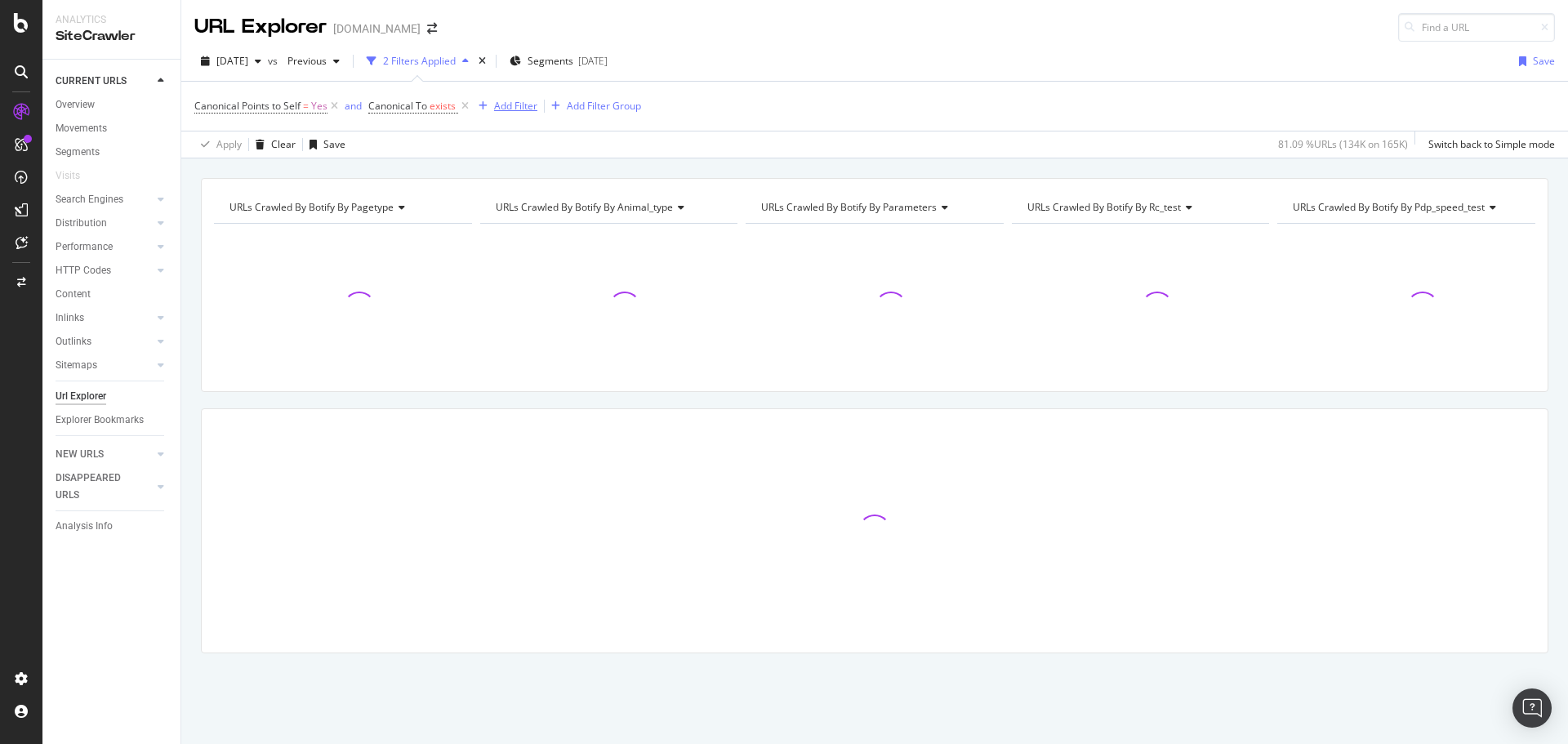
click at [509, 105] on div "Add Filter" at bounding box center [516, 106] width 43 height 14
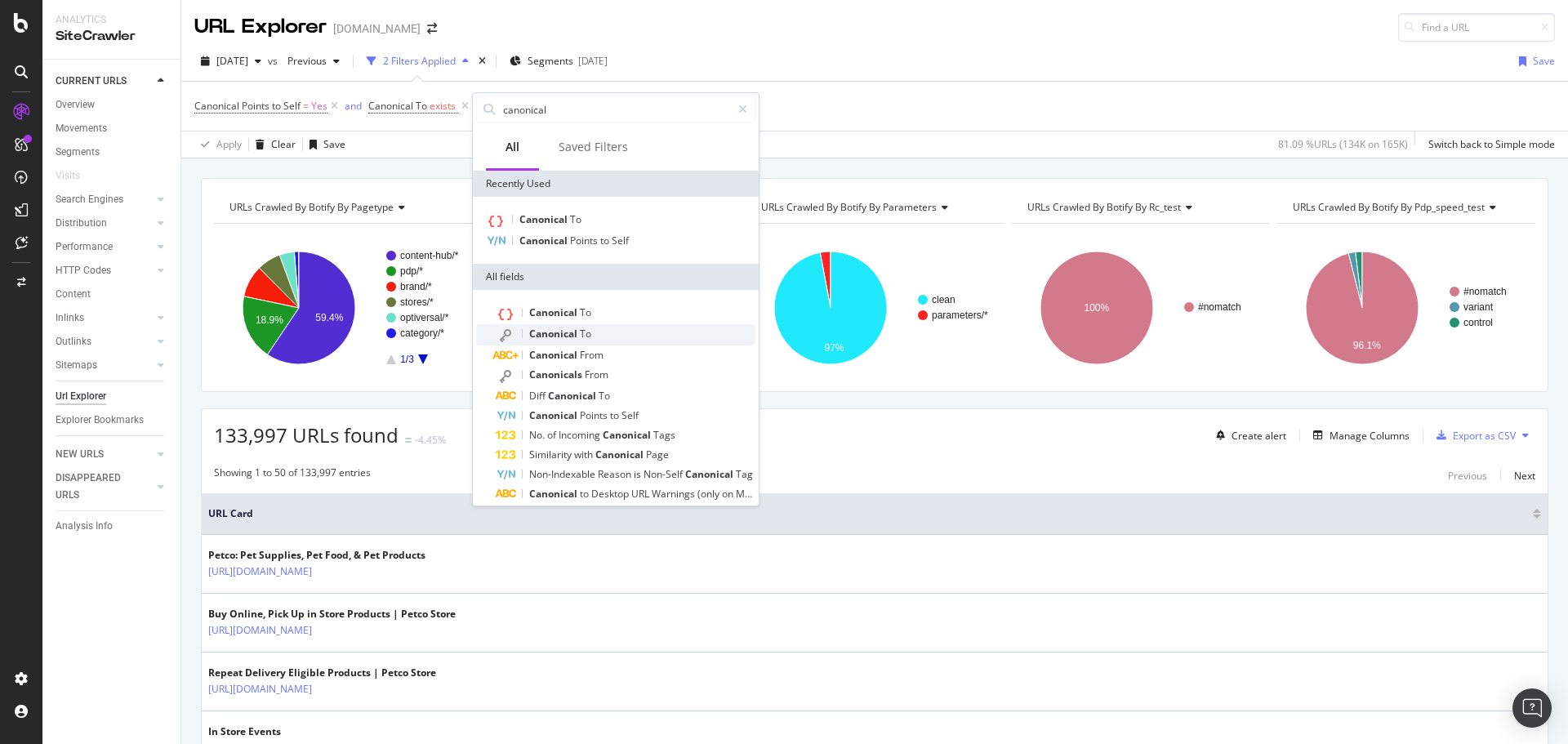
click at [583, 331] on span "To" at bounding box center [586, 333] width 12 height 14
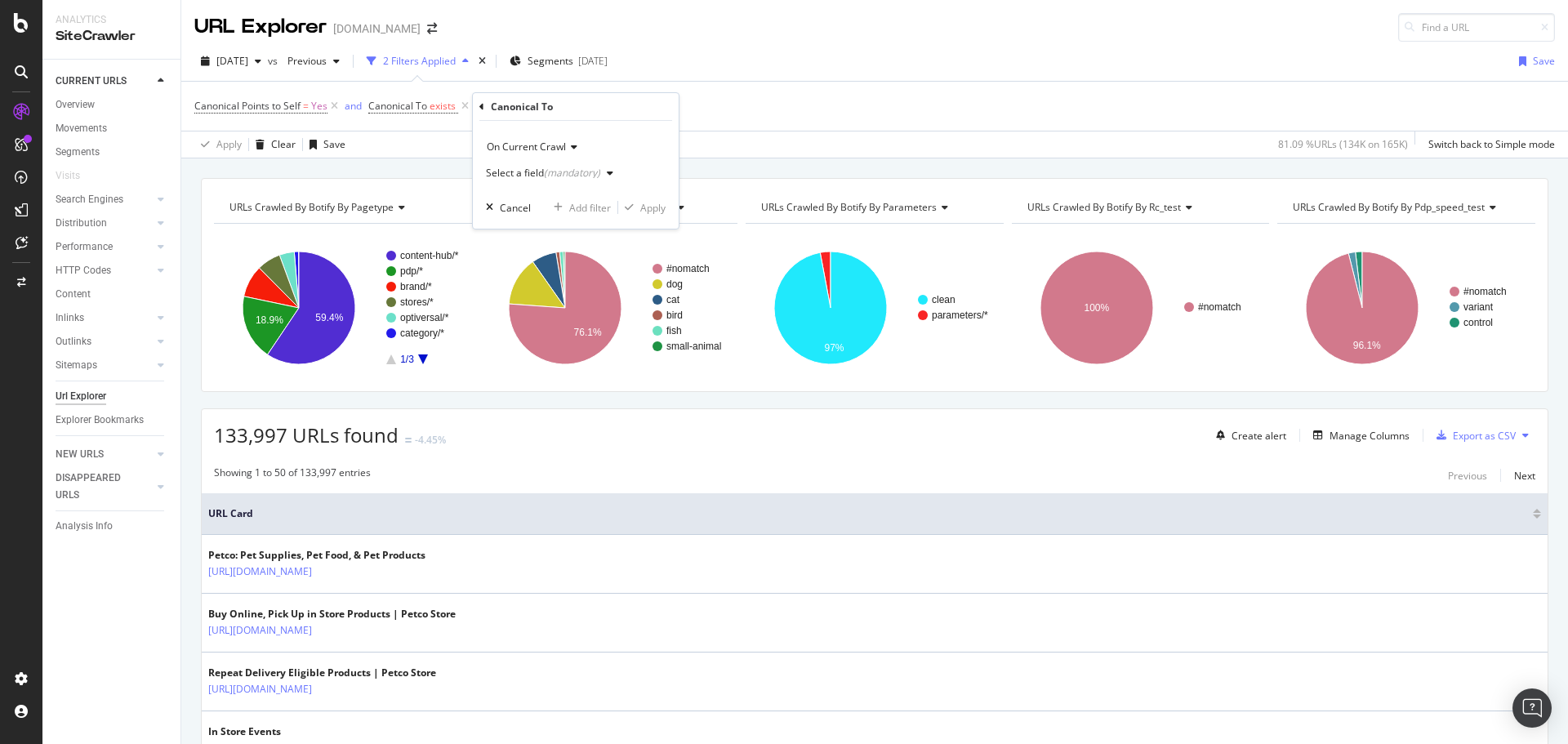
click at [530, 171] on div "Select a field (mandatory)" at bounding box center [543, 173] width 115 height 10
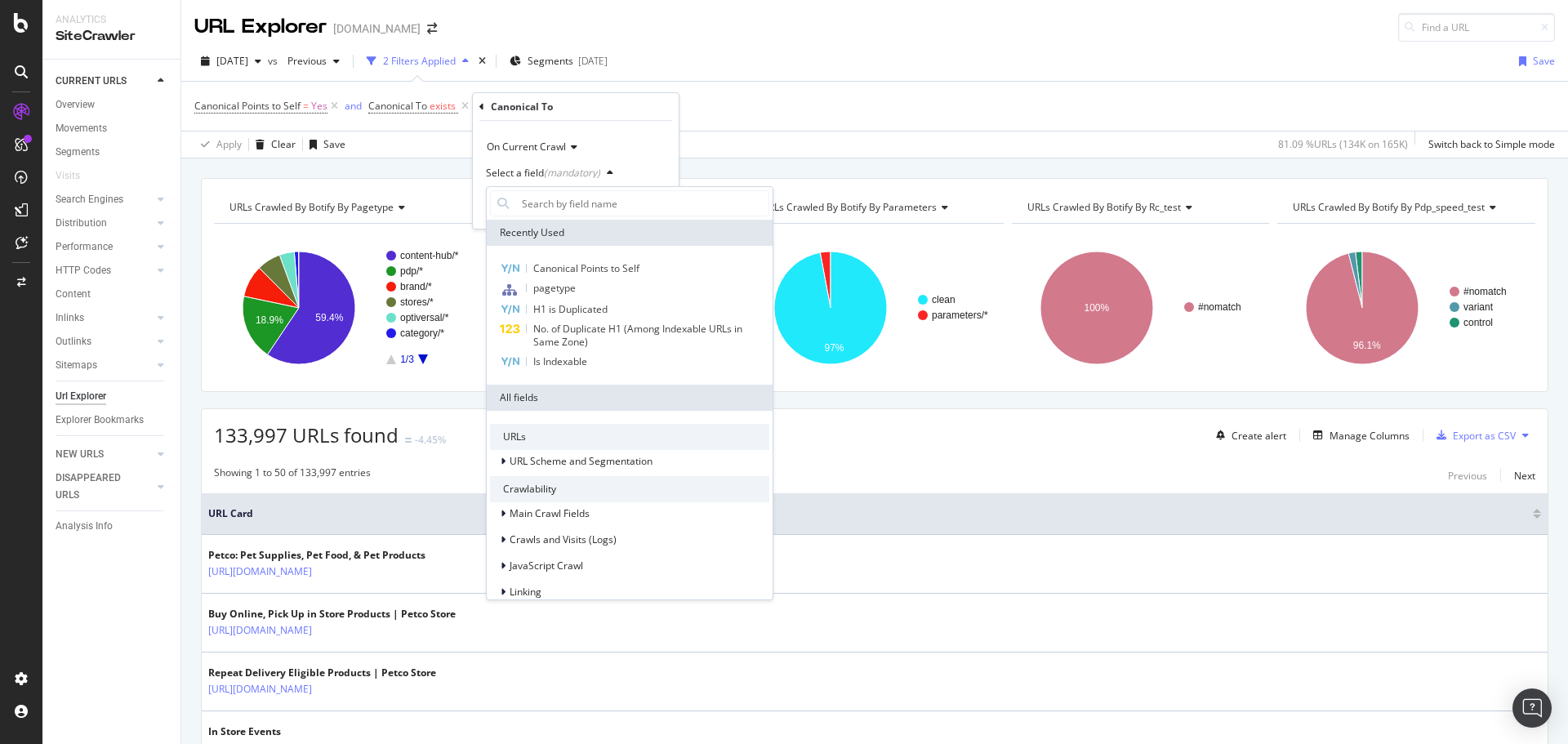
click at [715, 139] on div "Apply Clear Save 81.09 % URLs ( 134K on 165K ) Switch back to Simple mode" at bounding box center [874, 144] width 1387 height 27
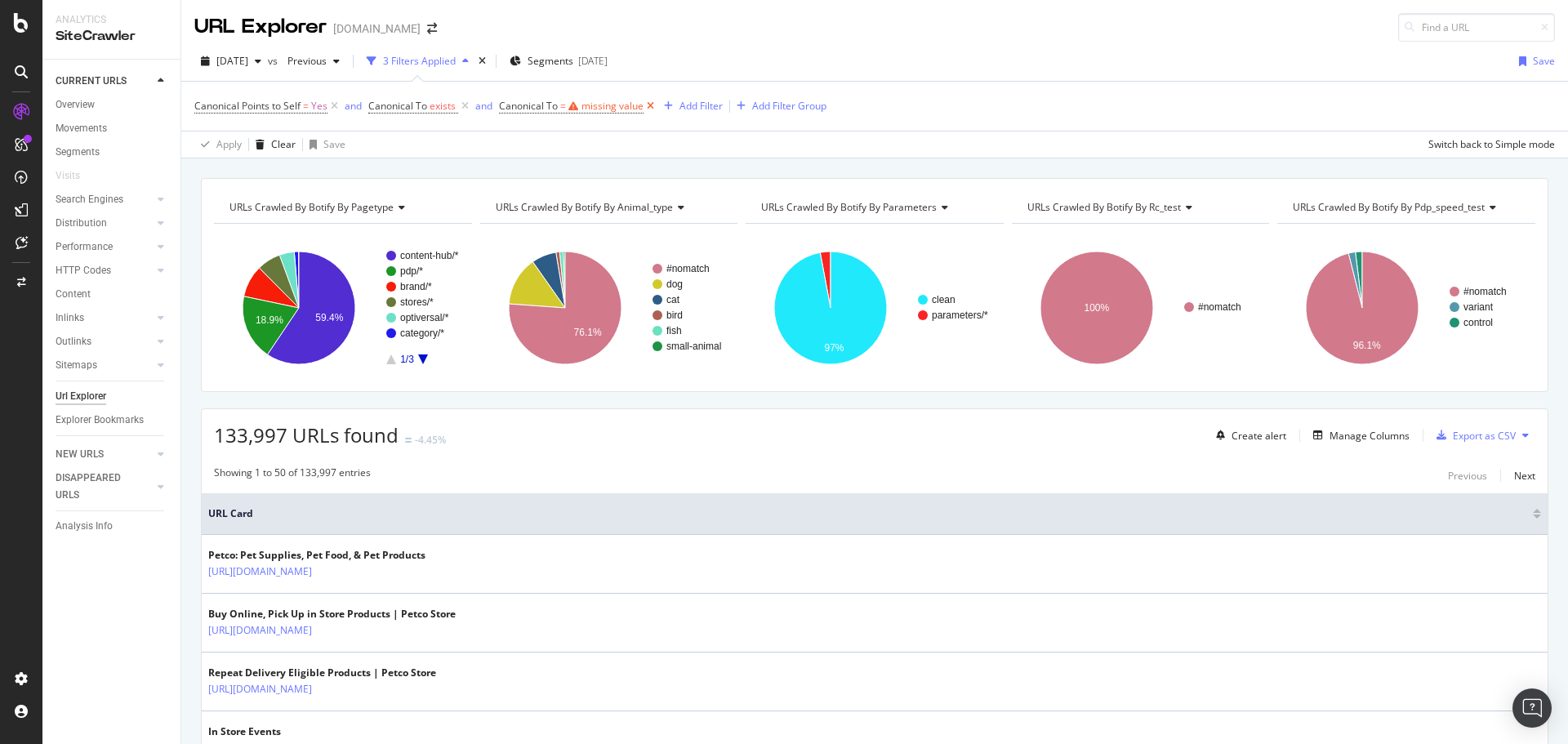
click at [652, 106] on icon at bounding box center [650, 106] width 14 height 16
click at [524, 103] on div "Add Filter" at bounding box center [516, 106] width 43 height 14
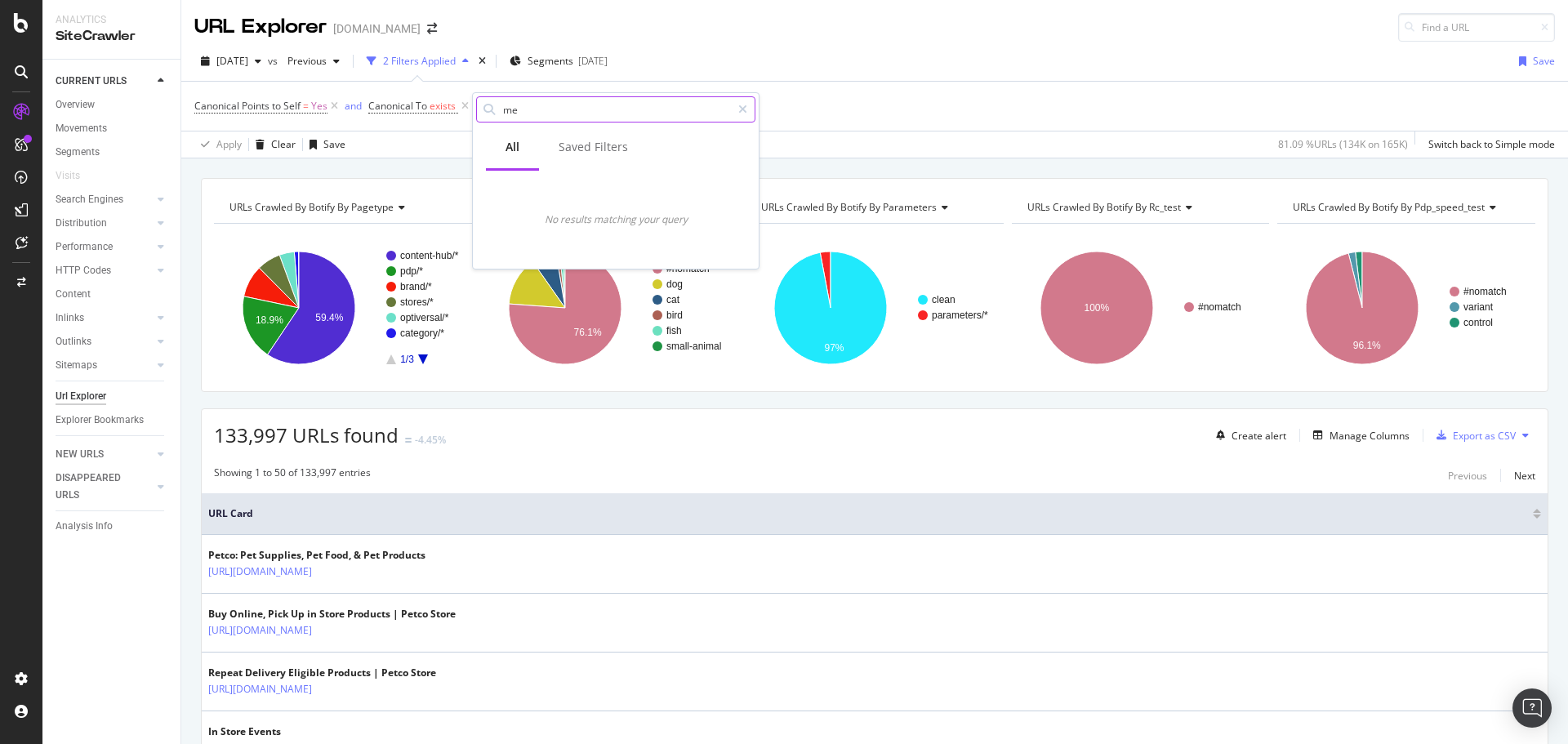
type input "m"
click at [789, 103] on div "Canonical Points to Self = Yes and Canonical To exists Add Filter Add Filter Gr…" at bounding box center [874, 106] width 1360 height 49
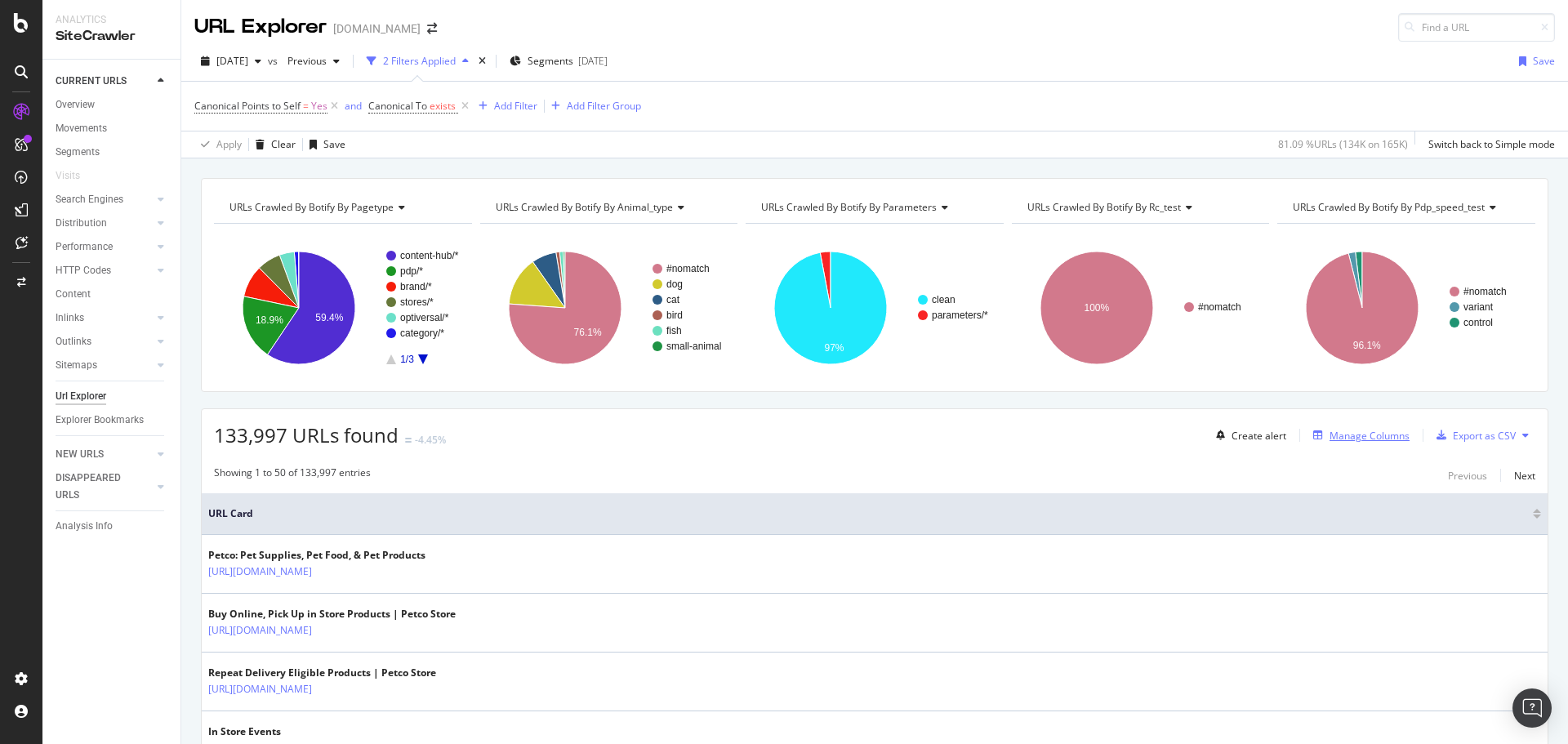
click at [1377, 436] on div "Manage Columns" at bounding box center [1369, 436] width 80 height 14
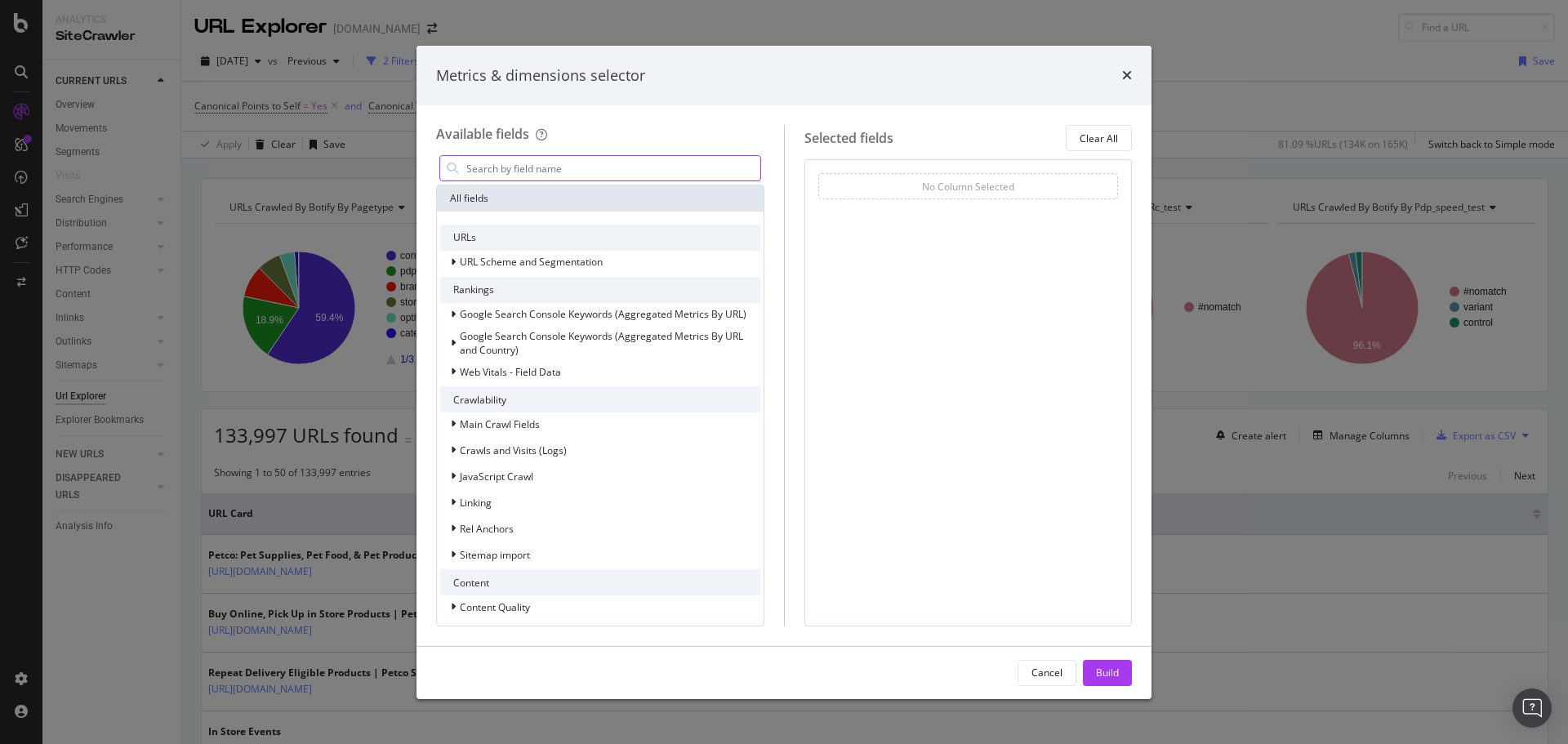
click at [599, 162] on input "modal" at bounding box center [612, 168] width 295 height 25
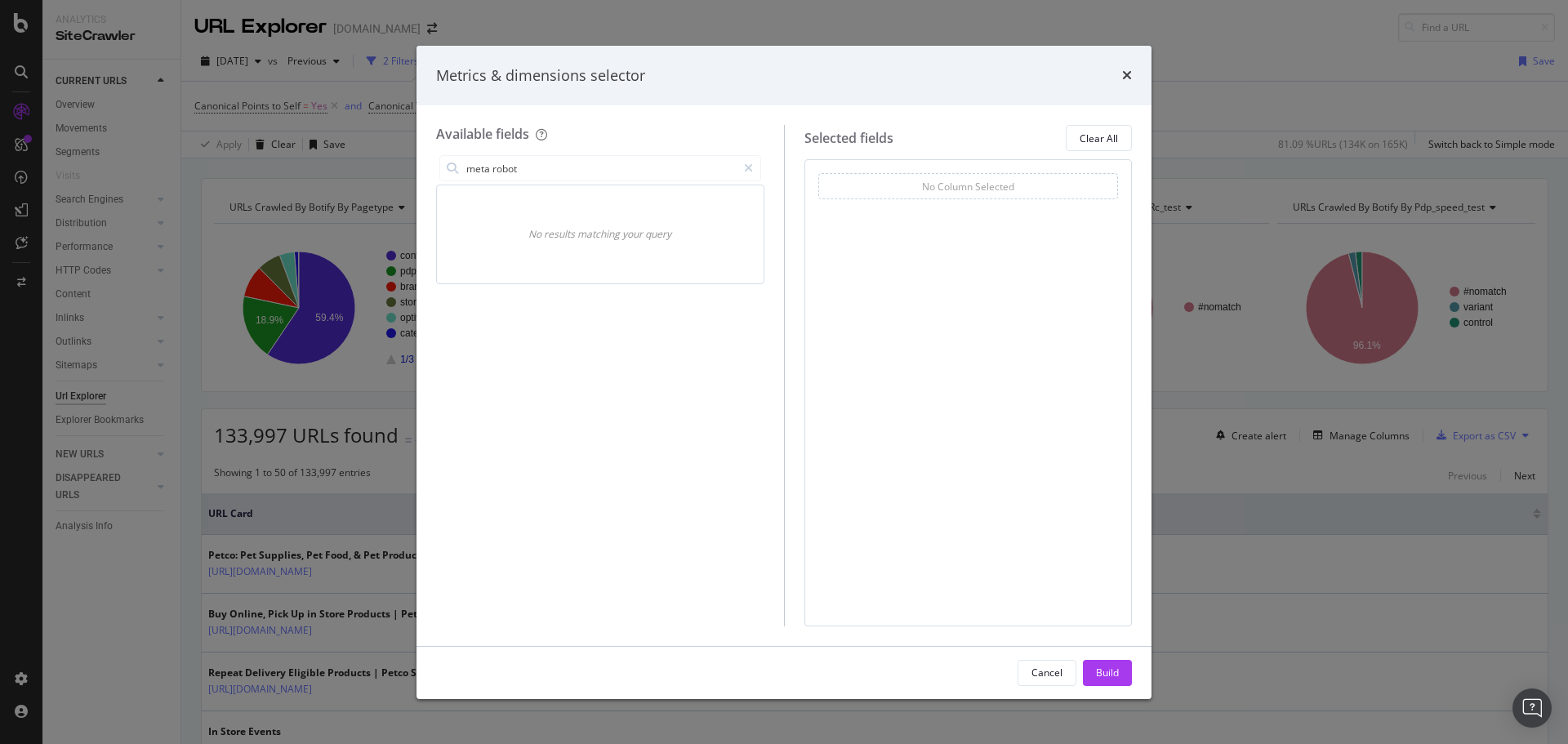
drag, startPoint x: 579, startPoint y: 171, endPoint x: 323, endPoint y: 153, distance: 256.6
click at [324, 154] on div "Metrics & dimensions selector Available fields meta robot No results matching y…" at bounding box center [784, 372] width 1568 height 744
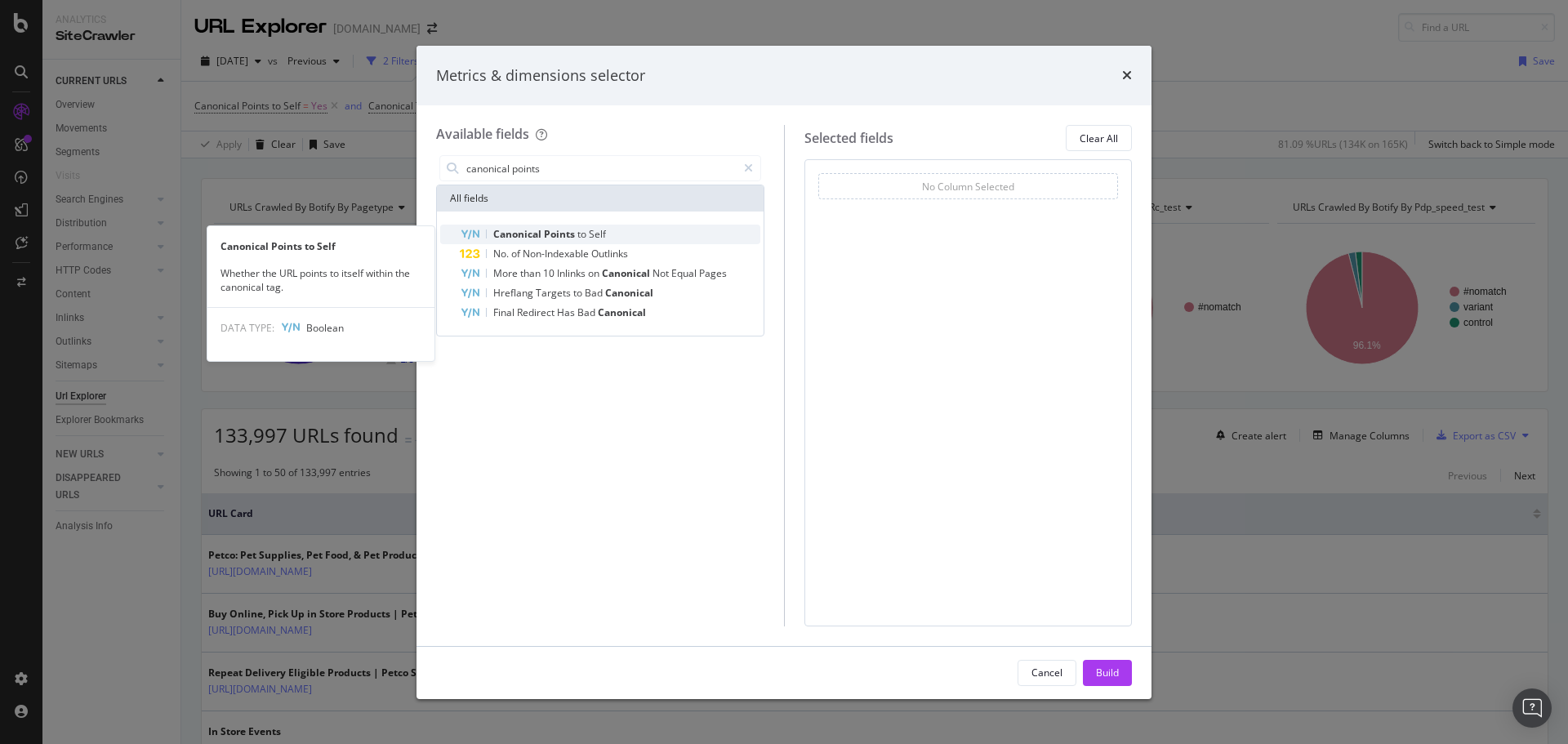
type input "canonical points"
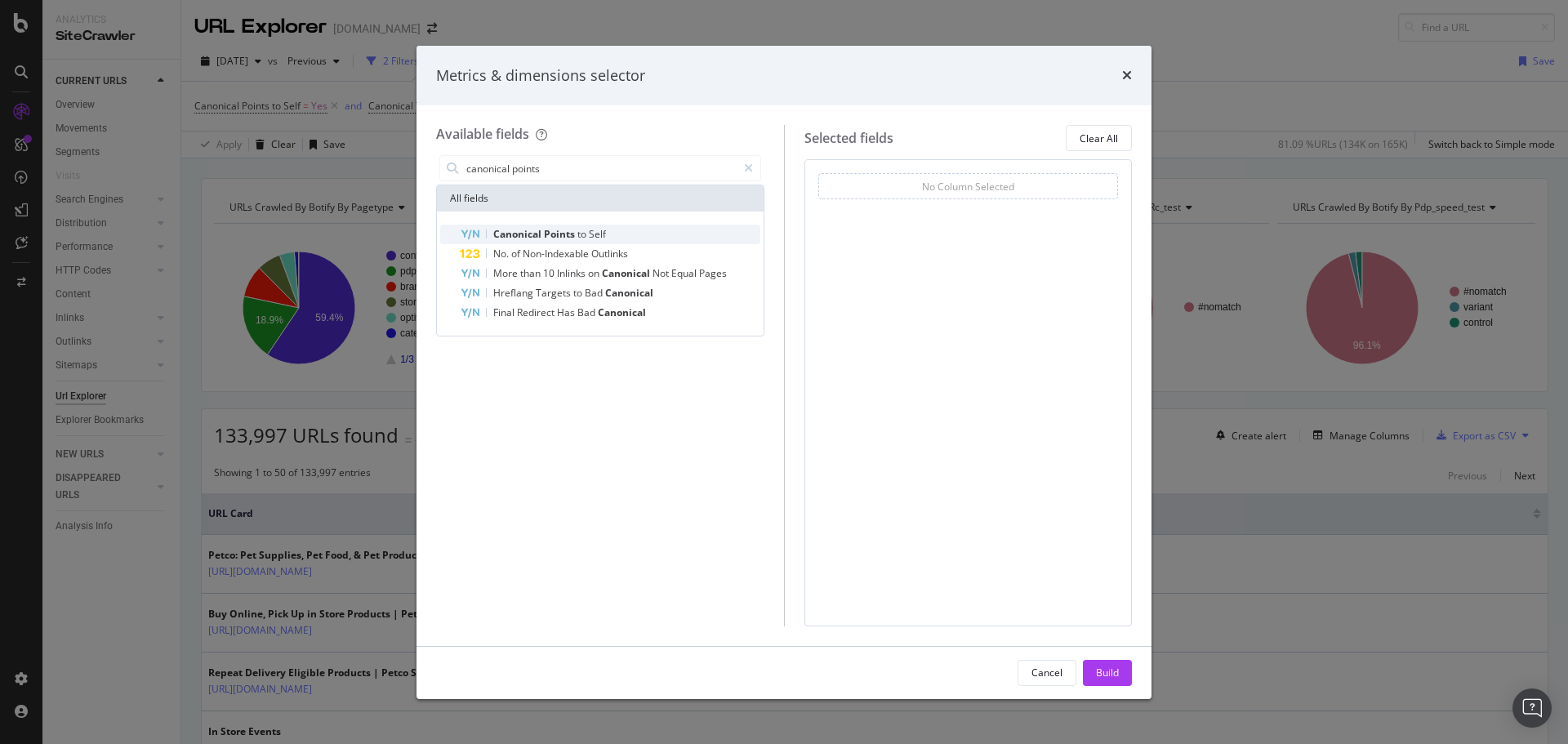
click at [551, 227] on div "Canonical Points to Self" at bounding box center [610, 234] width 300 height 20
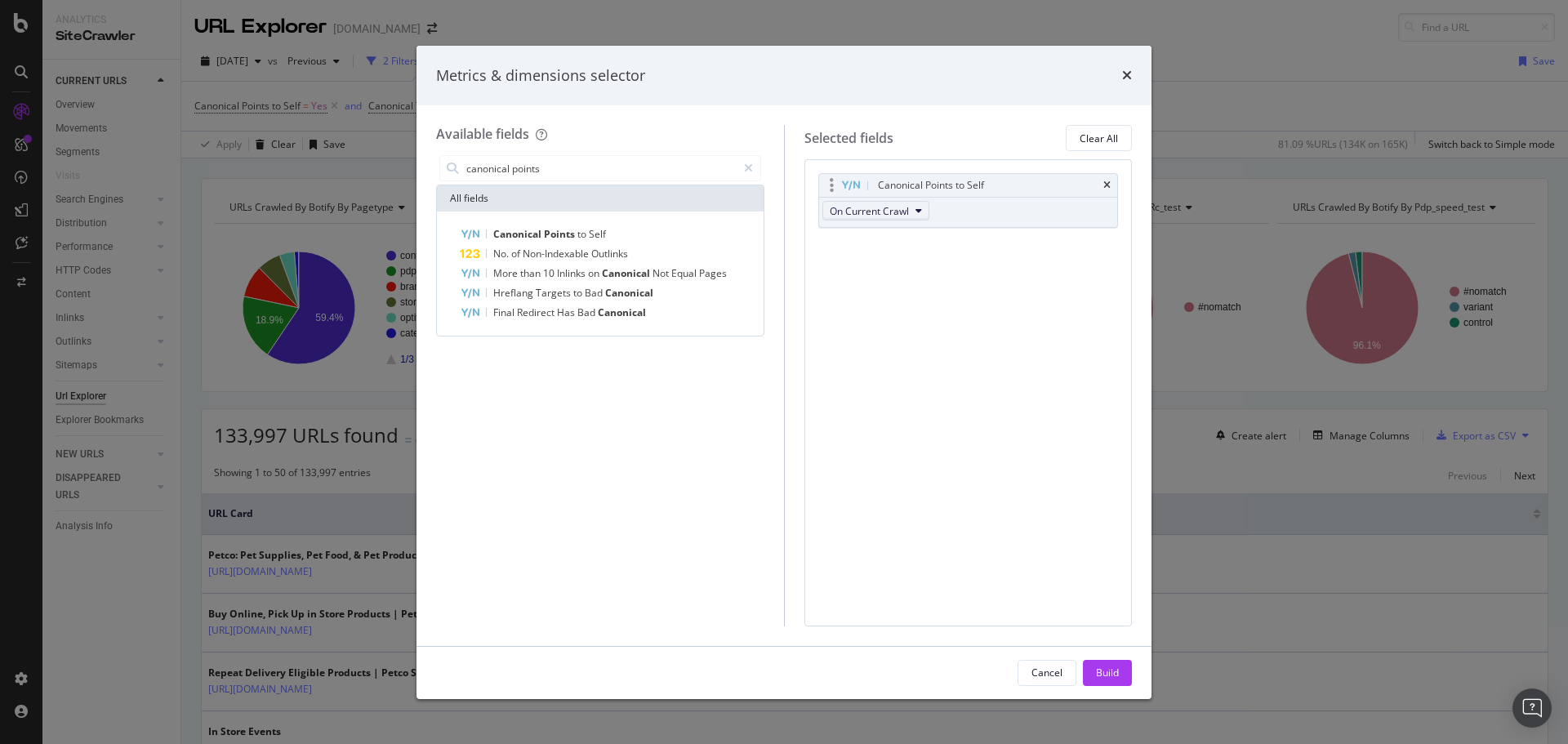
click at [911, 210] on button "On Current Crawl" at bounding box center [876, 211] width 107 height 20
click at [1010, 275] on div "Canonical Points to Self On Current Crawl You can use this field as a To pick u…" at bounding box center [968, 392] width 328 height 466
click at [755, 171] on div "modal" at bounding box center [748, 168] width 24 height 26
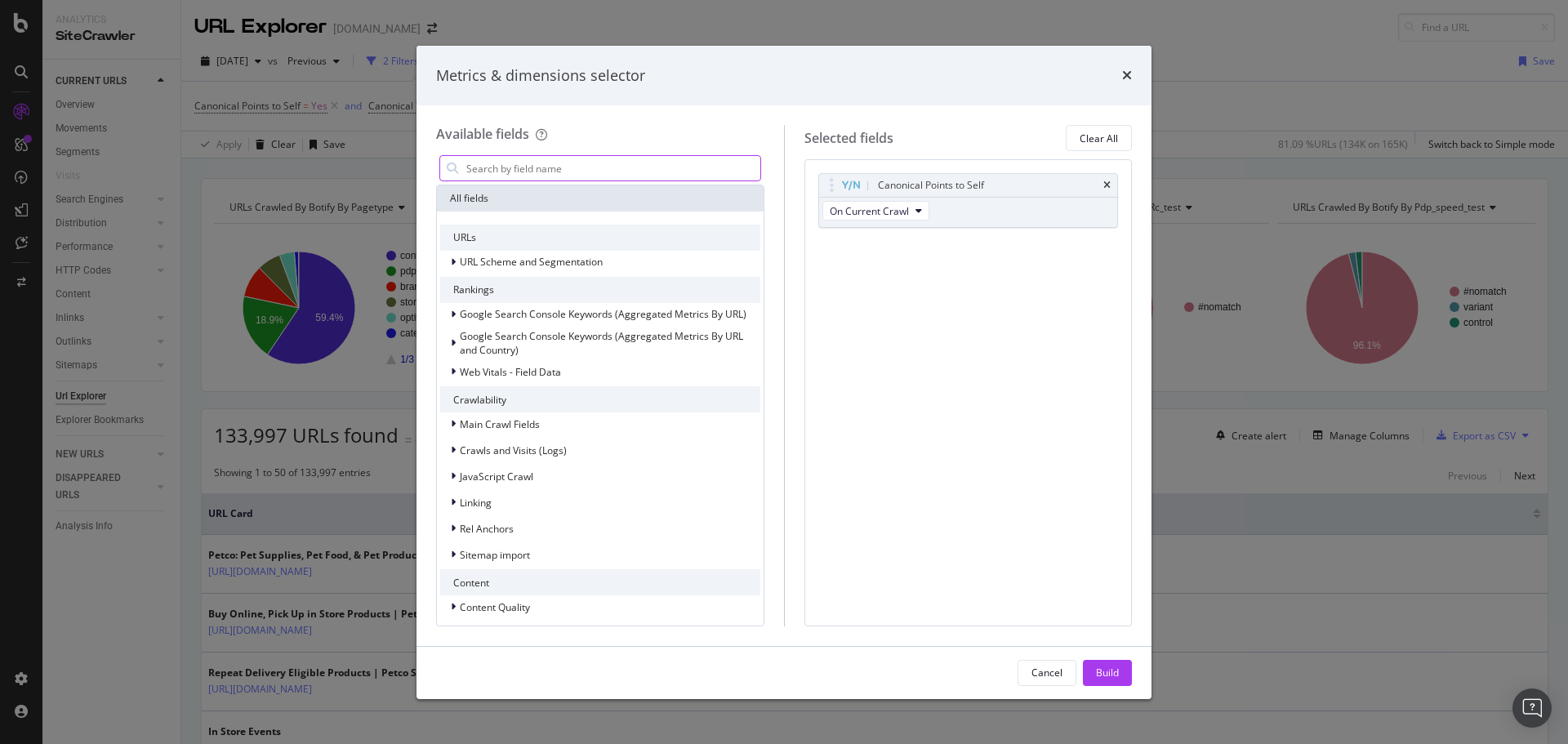
click at [662, 167] on input "modal" at bounding box center [612, 168] width 295 height 25
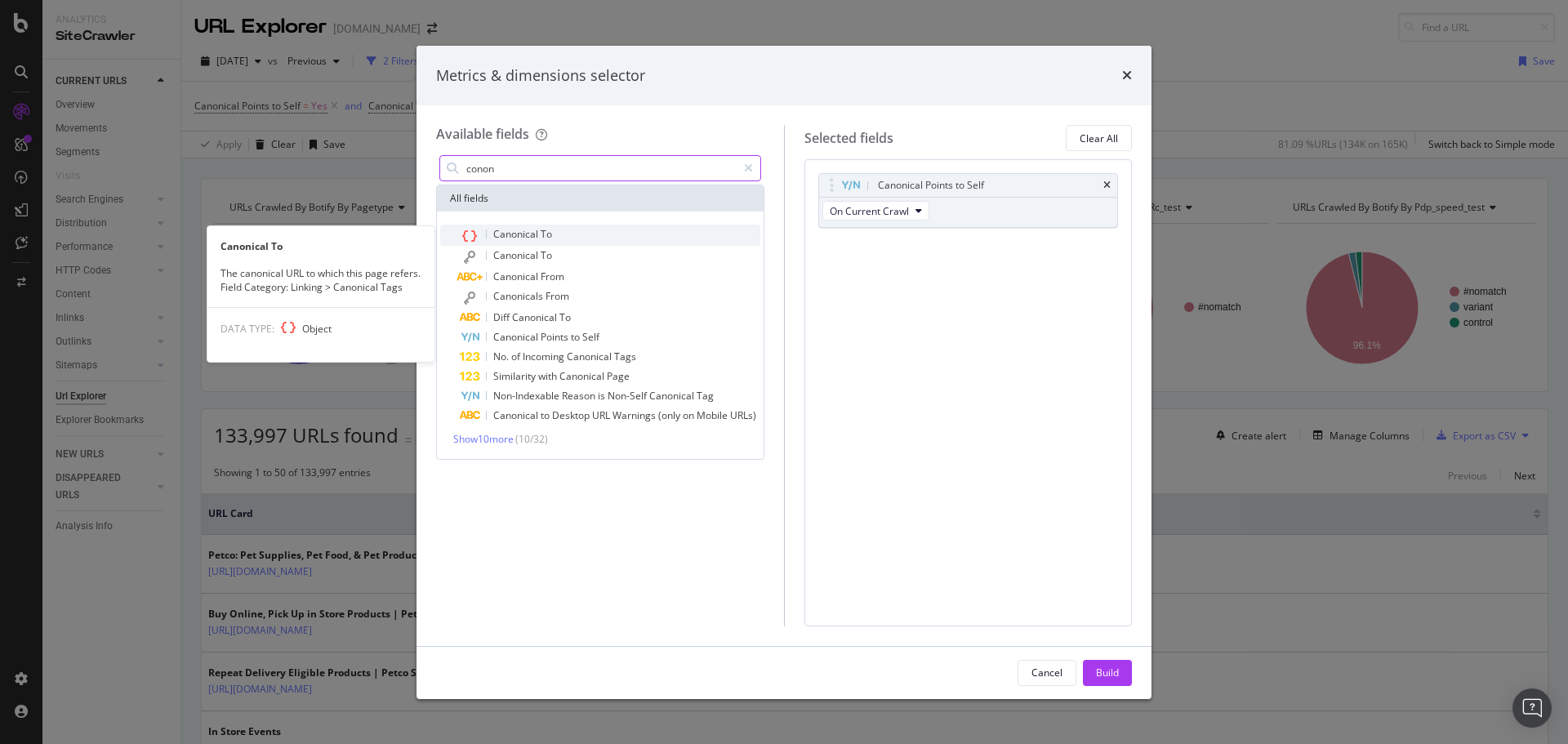
type input "conon"
click at [577, 233] on div "Canonical To" at bounding box center [610, 235] width 300 height 21
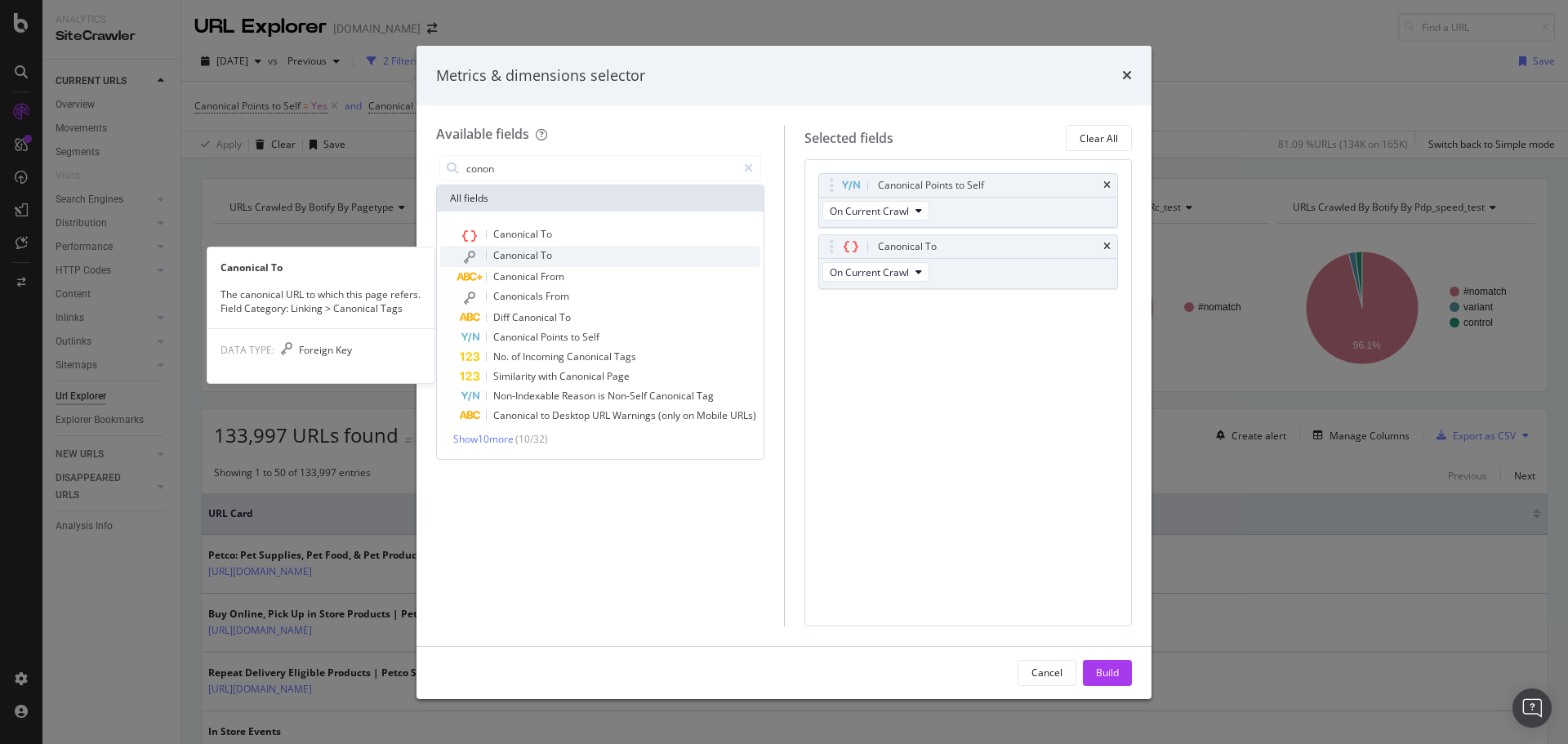
click at [582, 254] on div "Canonical To" at bounding box center [610, 257] width 300 height 21
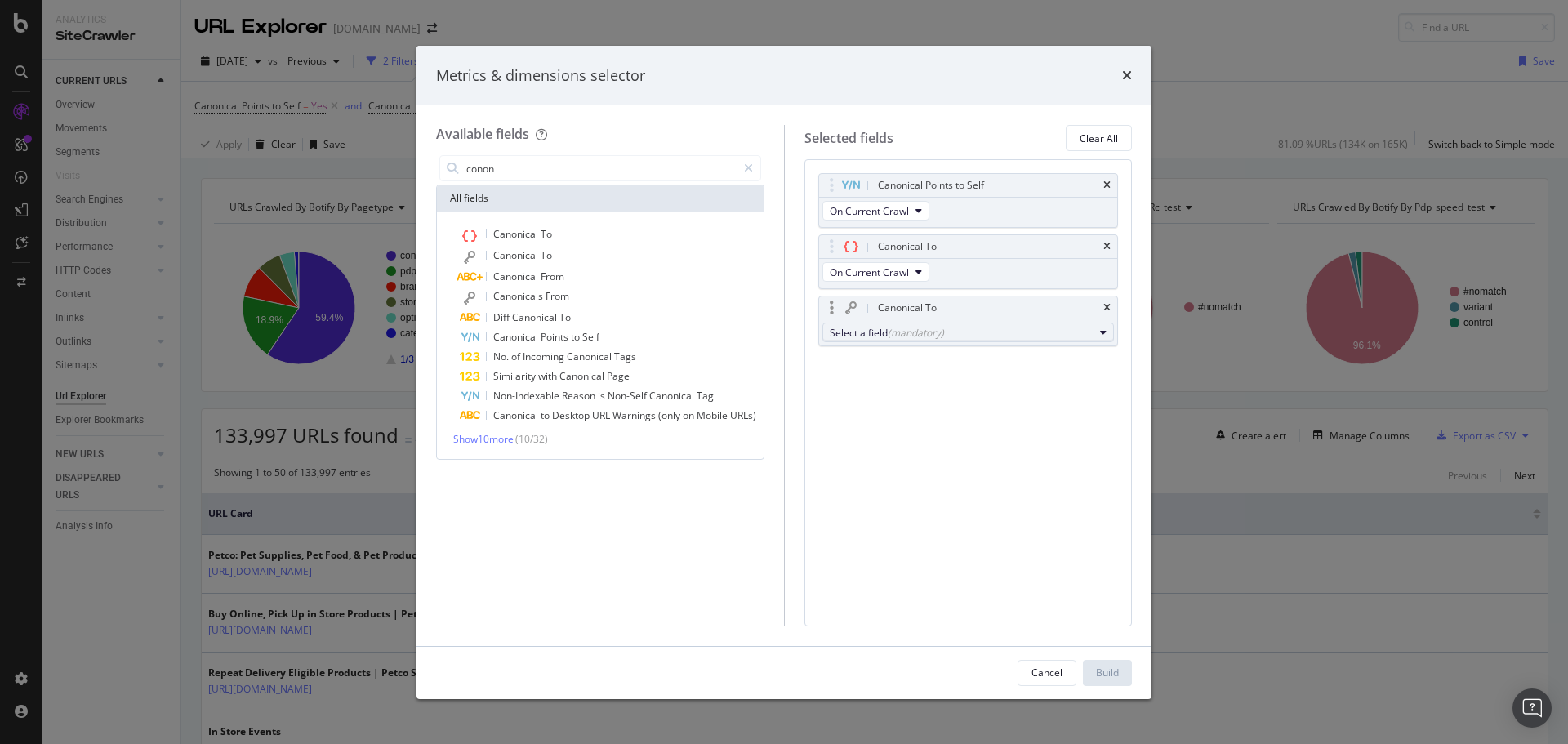
click at [1011, 335] on div "Select a field (mandatory)" at bounding box center [962, 332] width 265 height 14
drag, startPoint x: 990, startPoint y: 70, endPoint x: 958, endPoint y: 51, distance: 37.2
click at [980, 33] on div "Metrics & dimensions selector Available fields conon All fields Canonical To Ca…" at bounding box center [784, 372] width 1568 height 744
click at [1103, 332] on icon "modal" at bounding box center [1103, 332] width 7 height 10
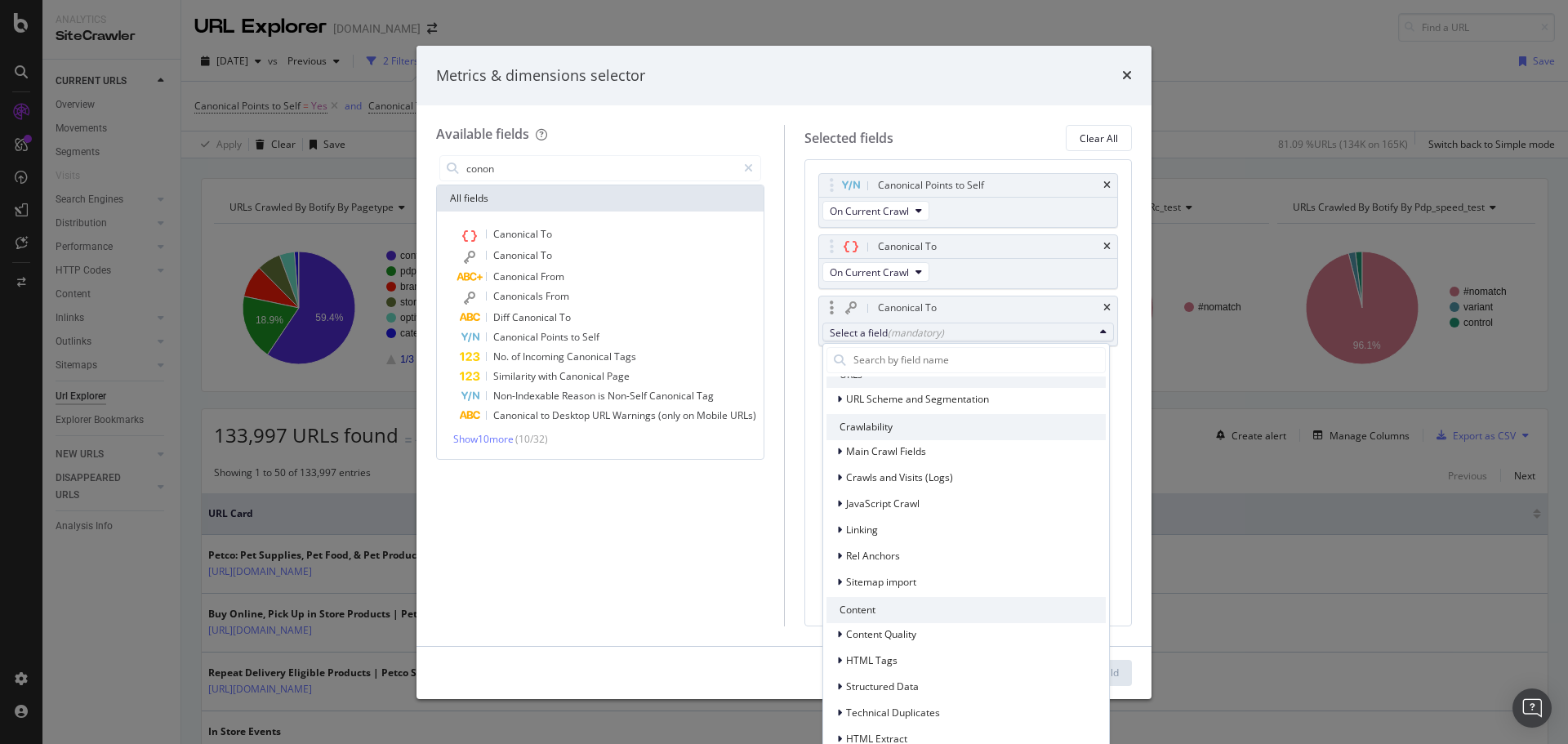
scroll to position [82, 0]
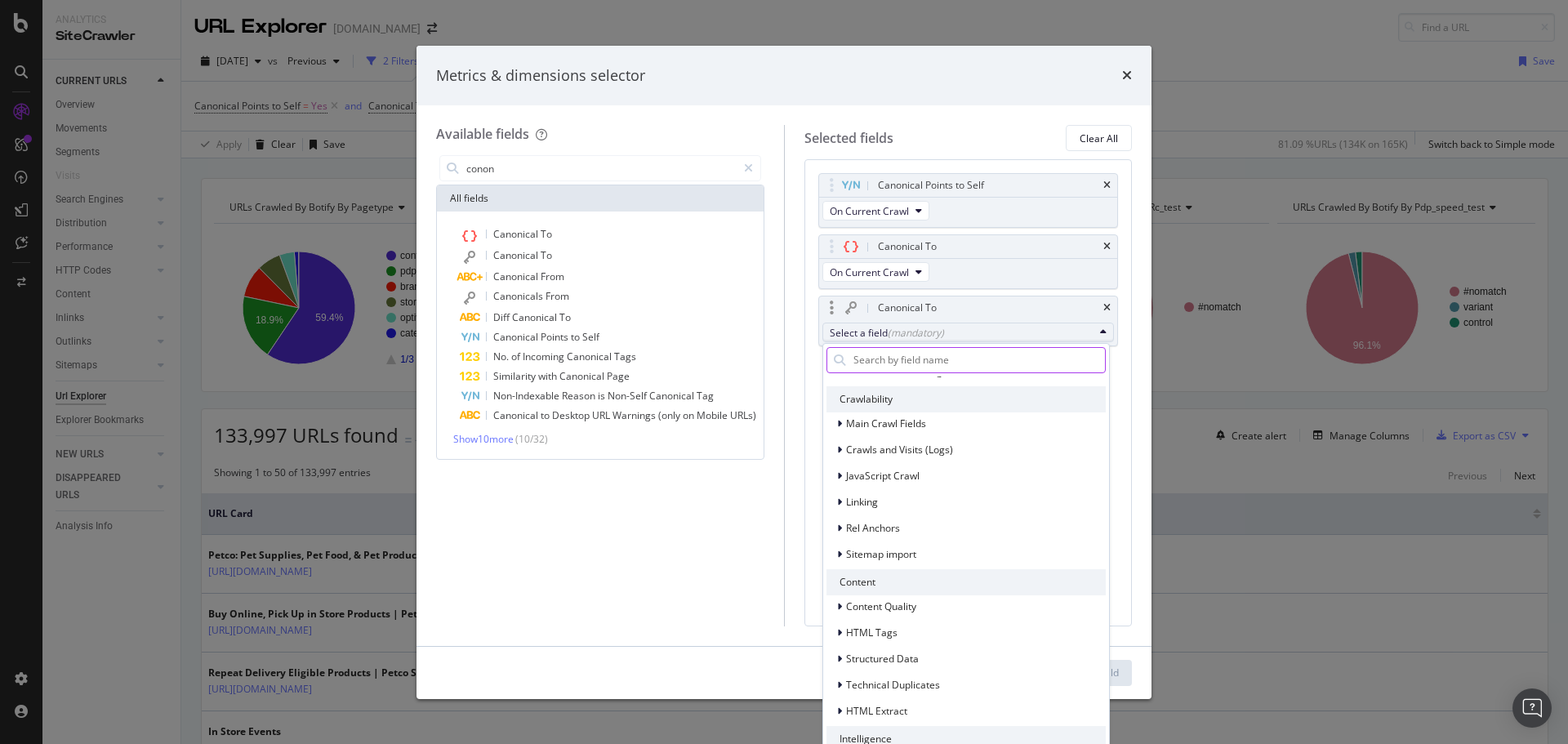
click at [939, 357] on input "modal" at bounding box center [977, 360] width 253 height 25
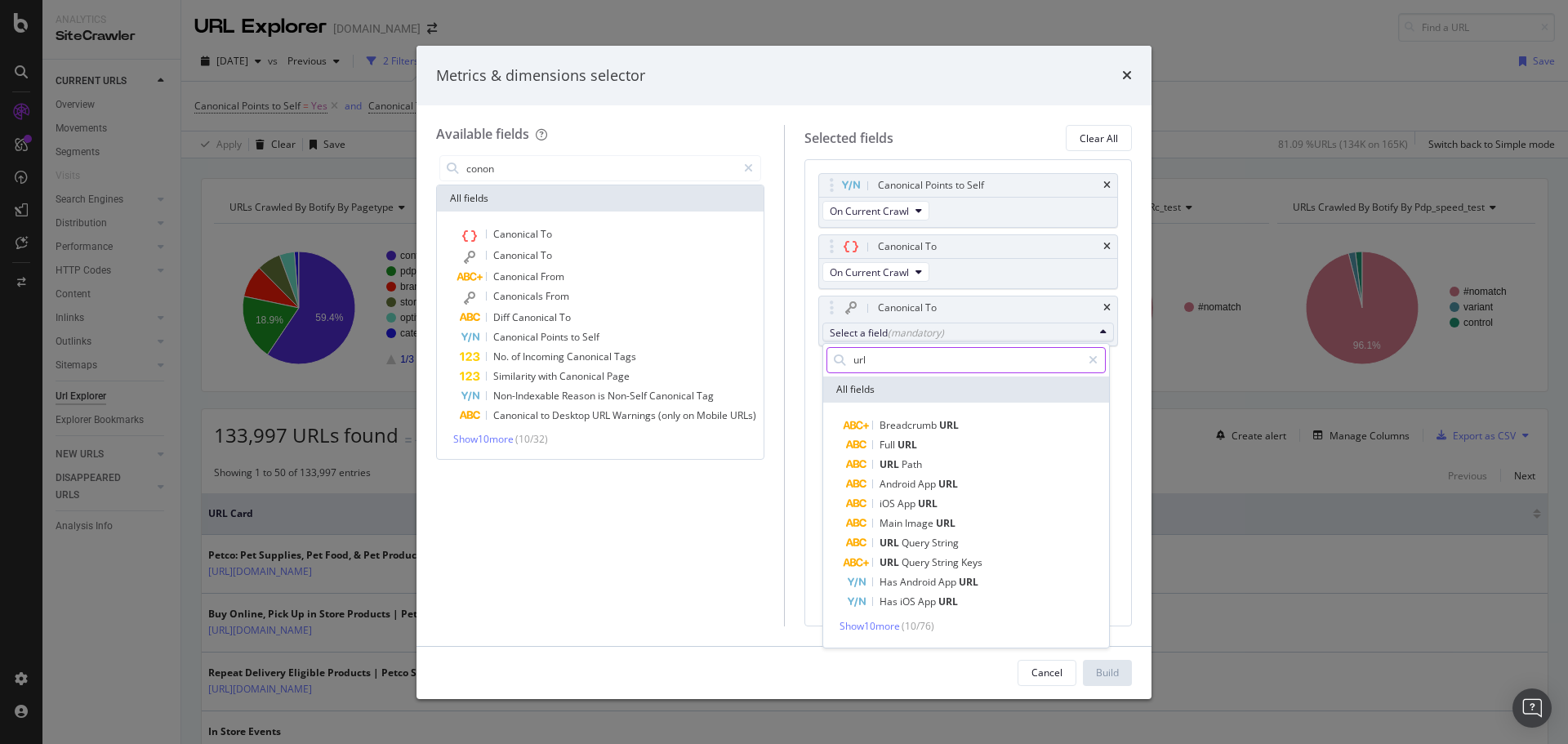
type input "url"
click at [1005, 444] on span "Full URL" at bounding box center [976, 445] width 260 height 20
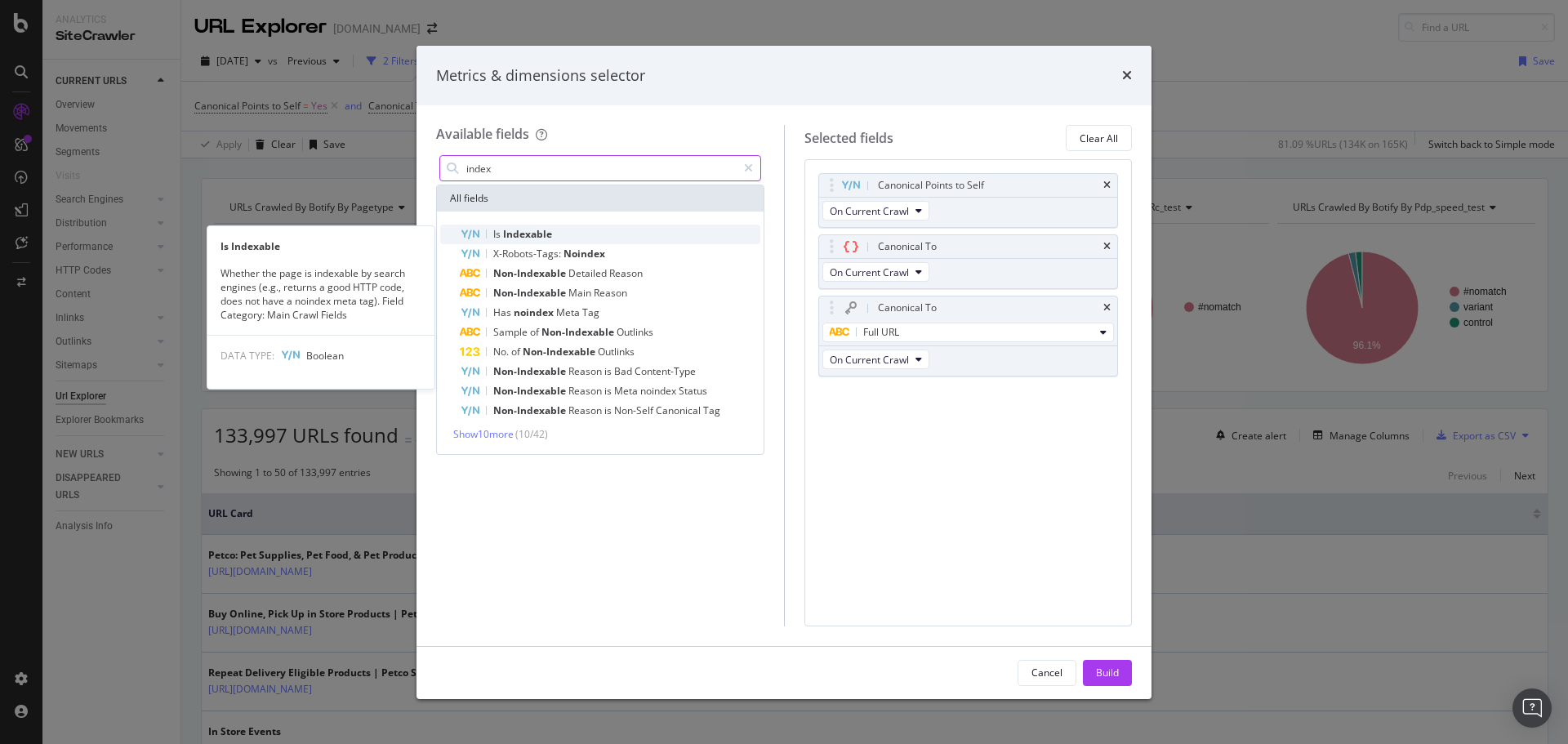
type input "index"
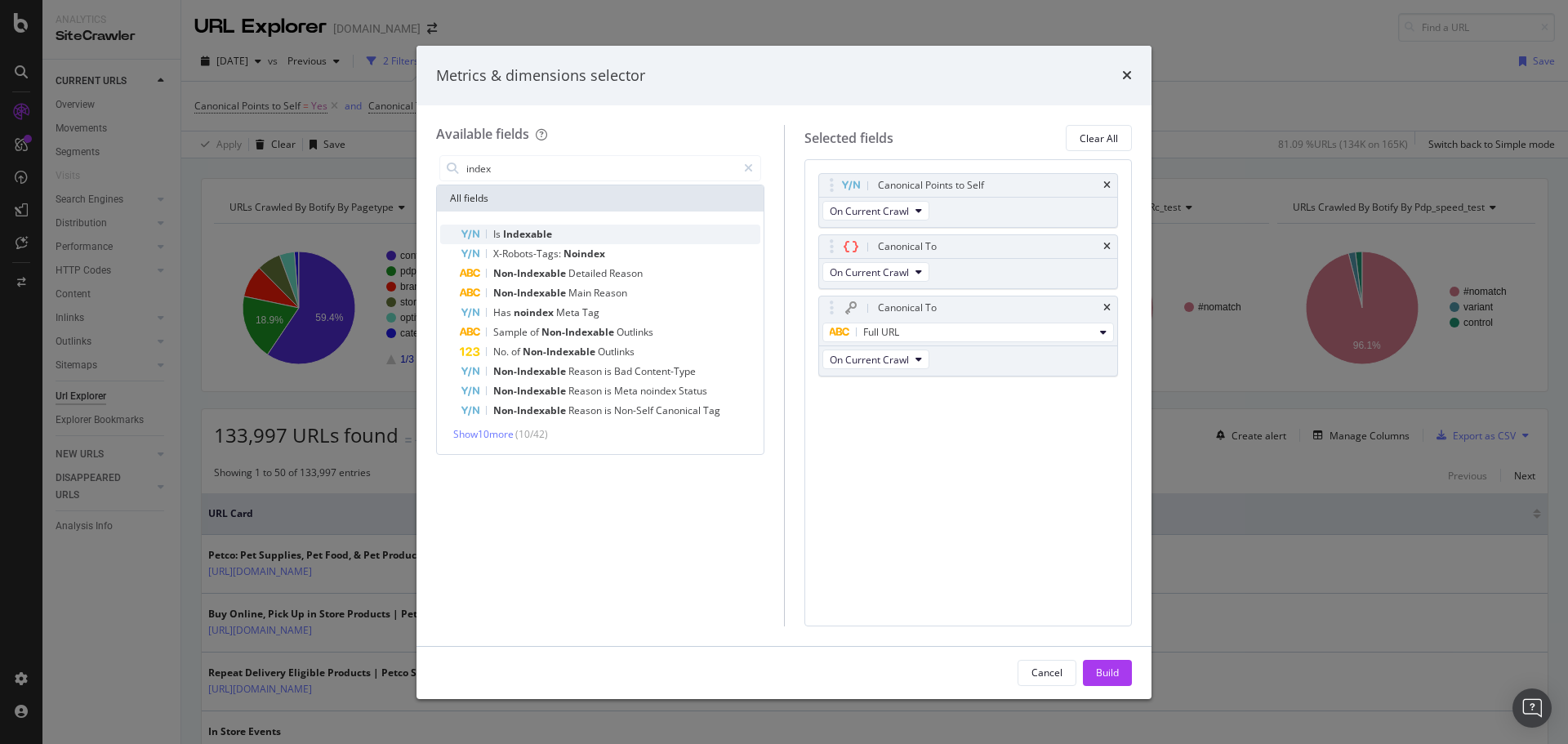
click at [519, 229] on span "Indexable" at bounding box center [527, 233] width 49 height 14
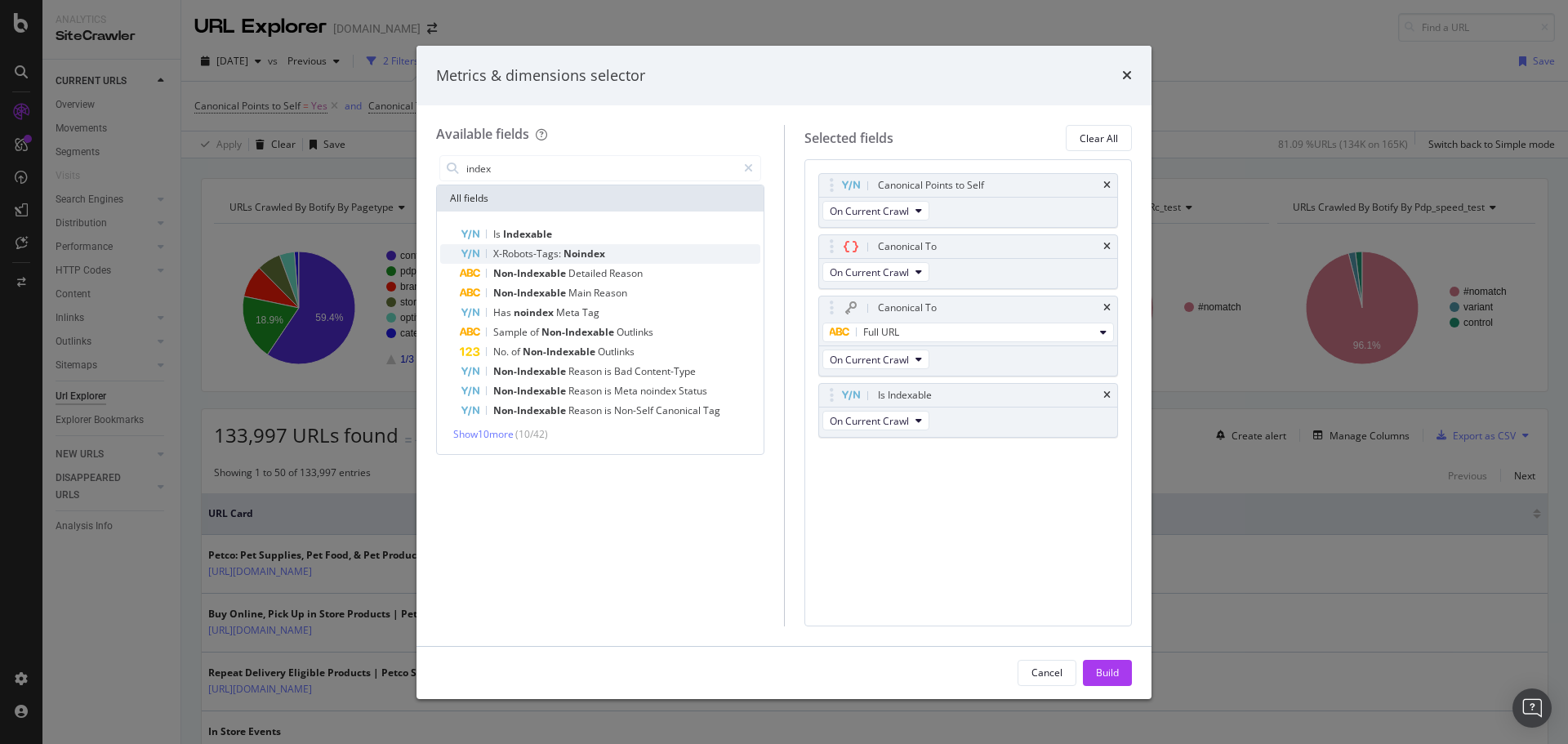
click at [525, 258] on span "X-Robots-Tags:" at bounding box center [528, 253] width 70 height 14
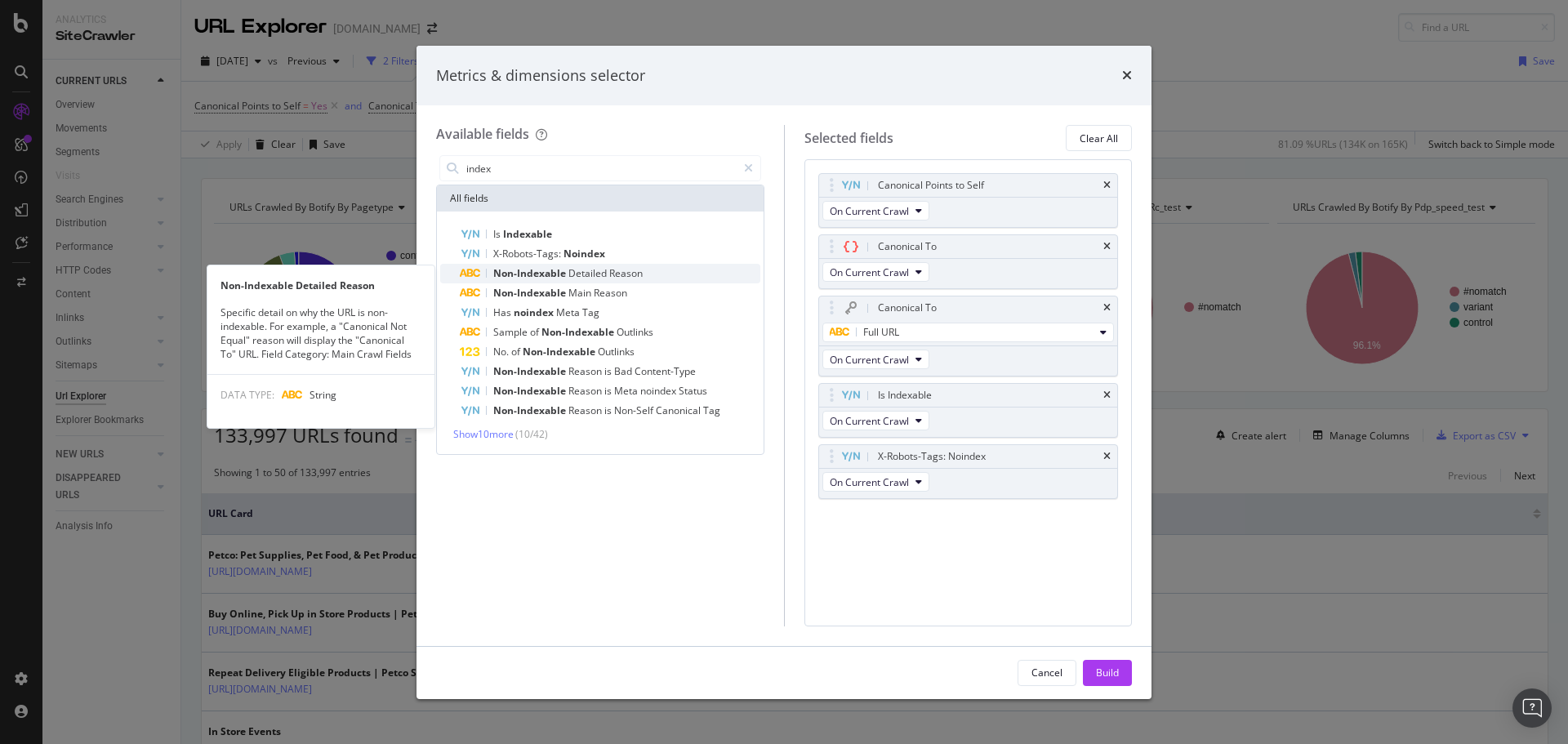
click at [539, 273] on span "Non-Indexable" at bounding box center [530, 273] width 75 height 14
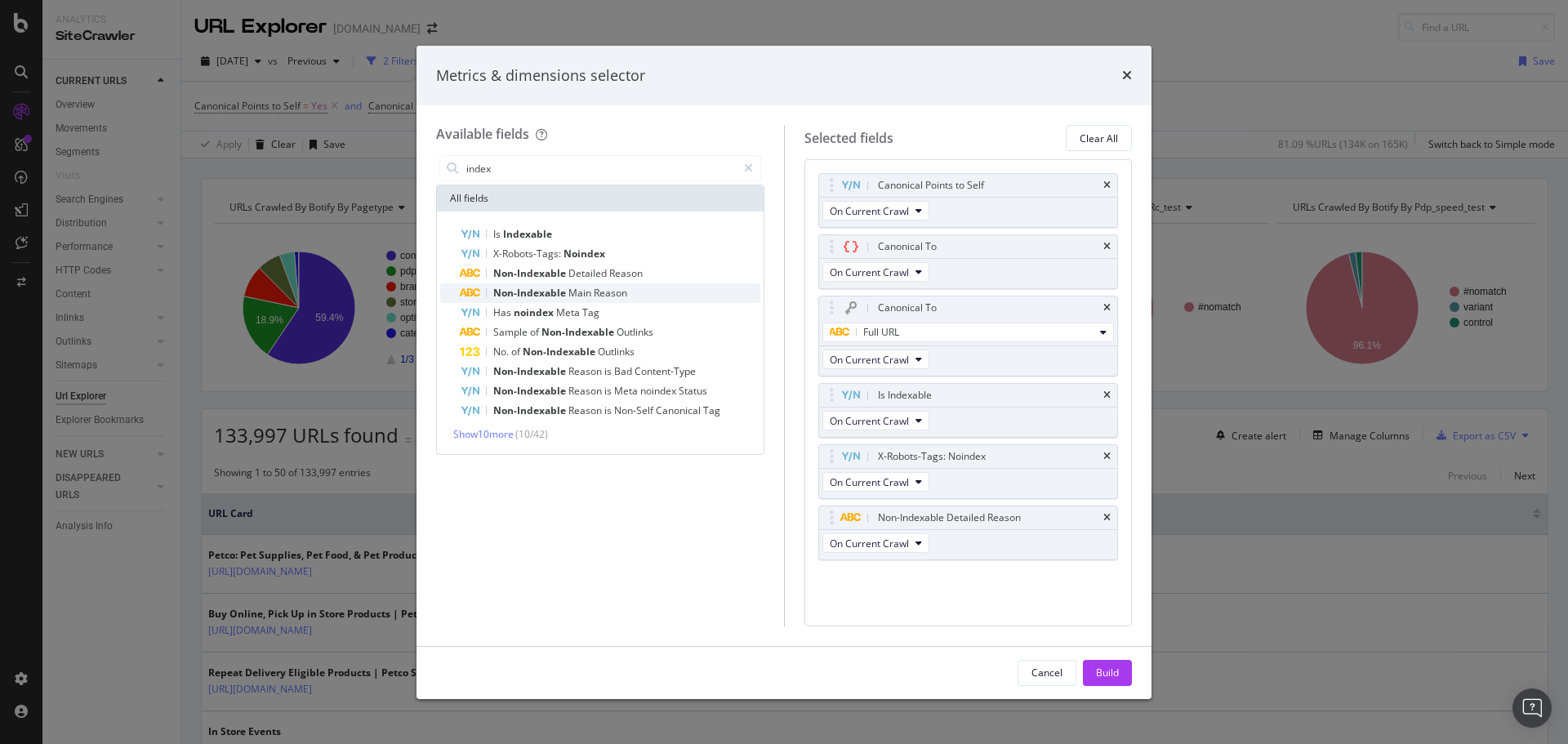
click at [540, 289] on span "Non-Indexable" at bounding box center [530, 292] width 75 height 14
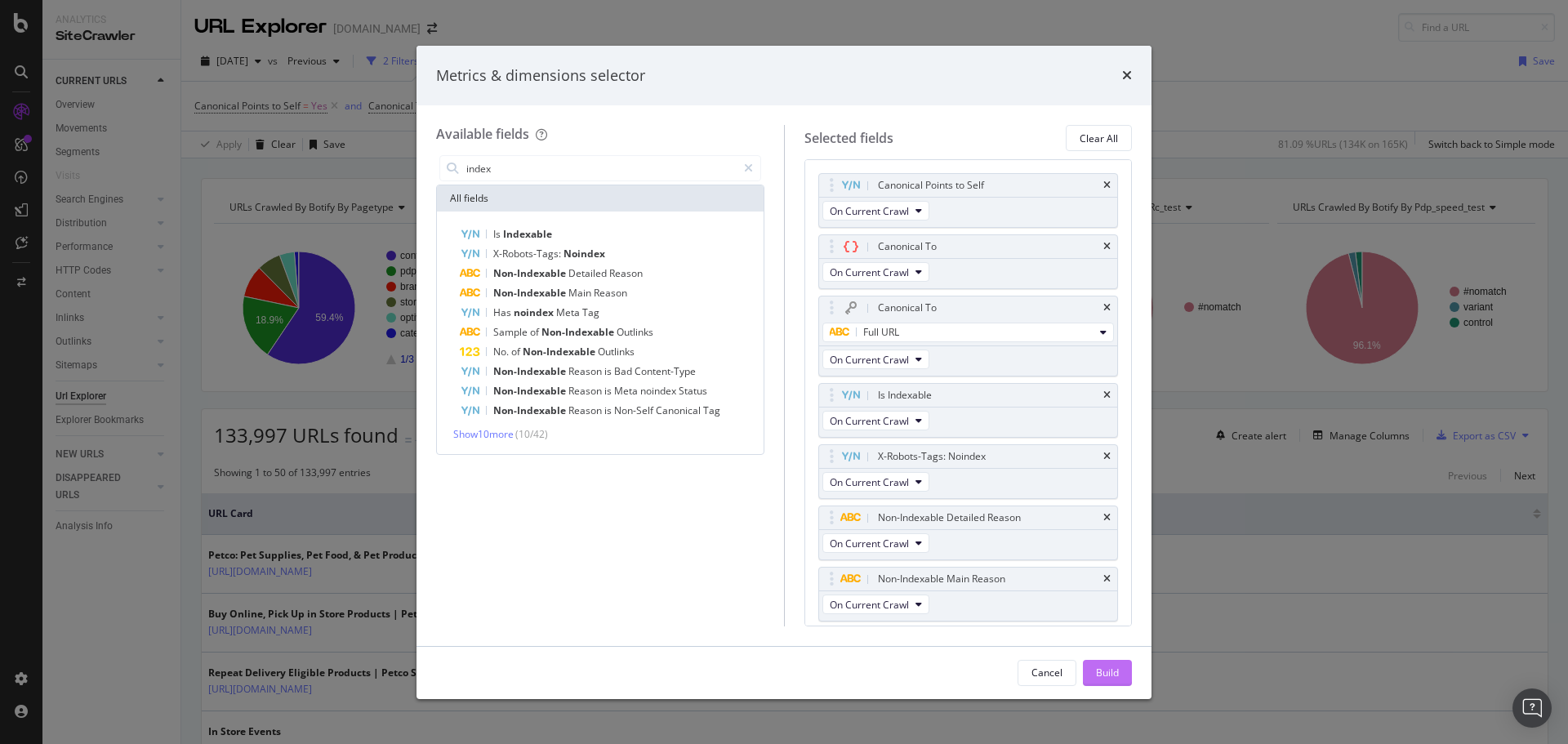
click at [1115, 680] on div "Build" at bounding box center [1107, 672] width 23 height 14
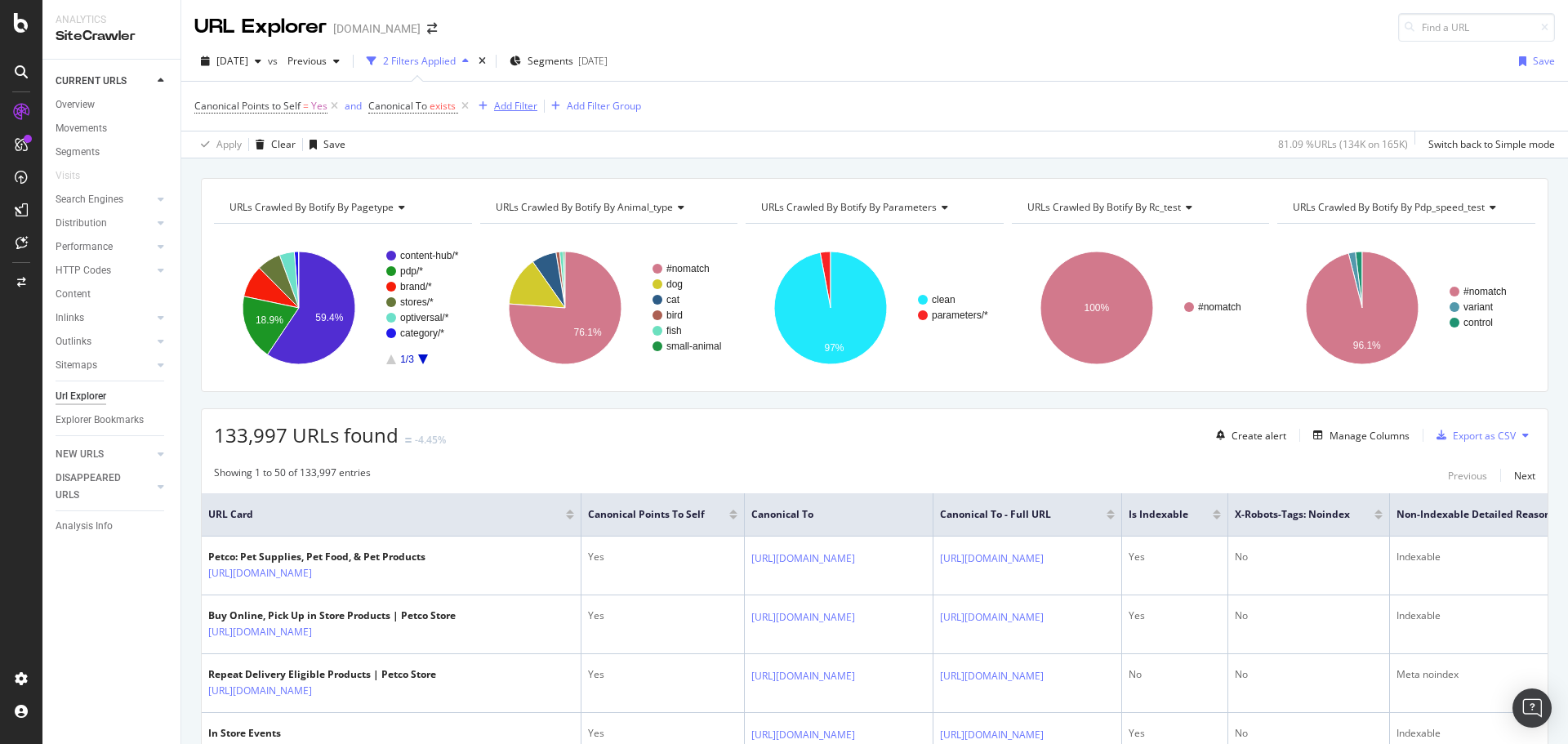
drag, startPoint x: 464, startPoint y: 107, endPoint x: 395, endPoint y: 107, distance: 69.0
click at [464, 107] on icon at bounding box center [464, 106] width 14 height 16
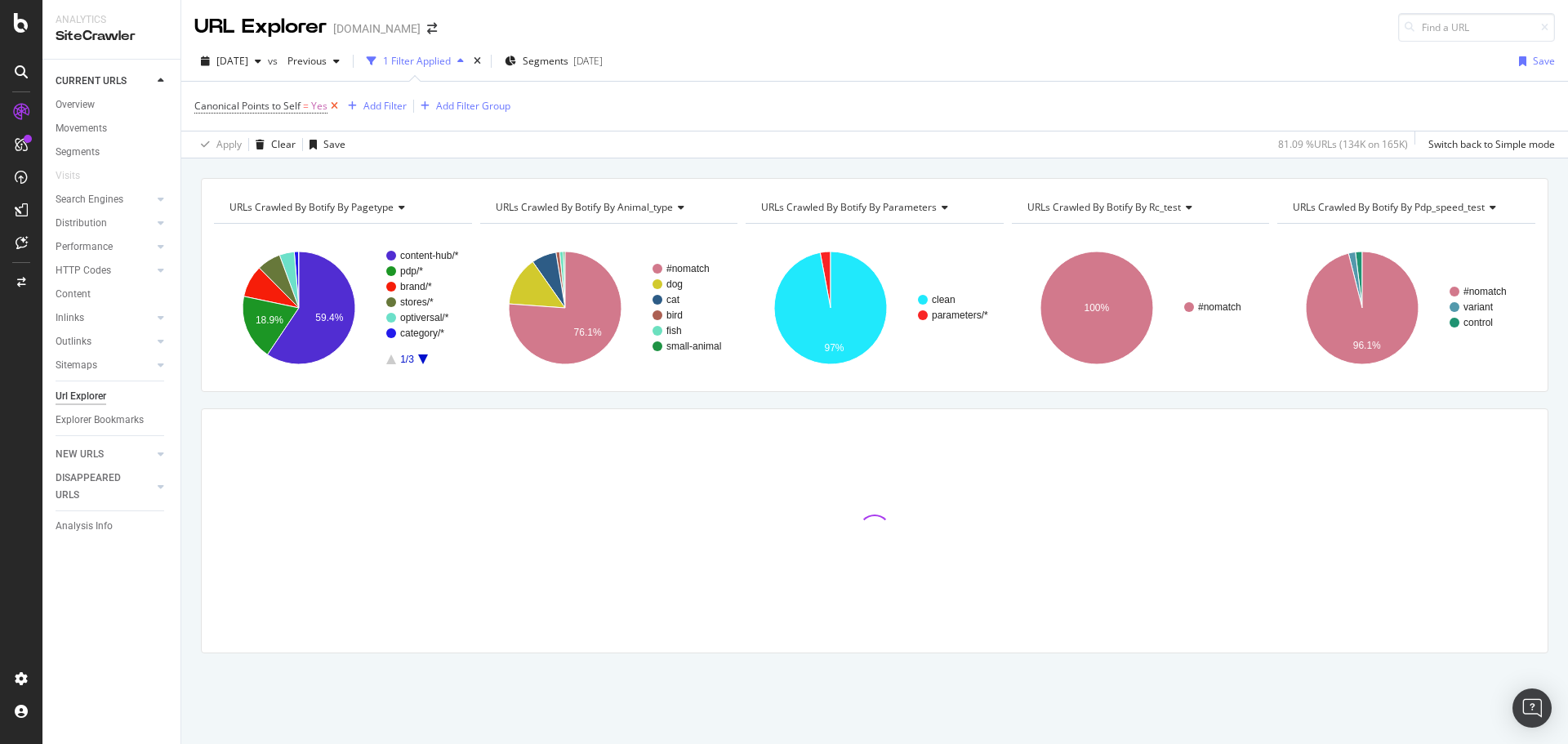
click at [337, 106] on icon at bounding box center [334, 106] width 14 height 16
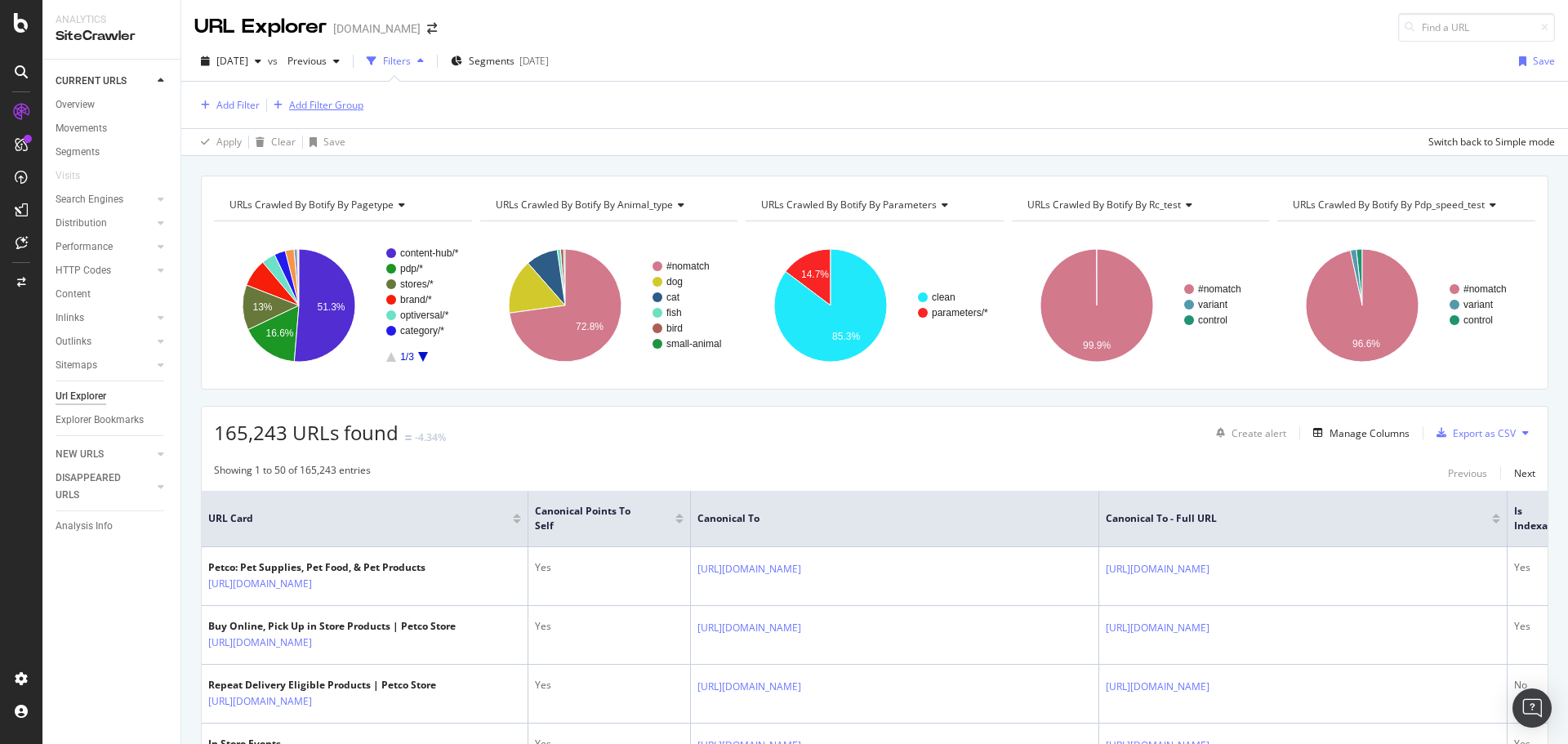
click at [332, 110] on div "Add Filter Group" at bounding box center [326, 105] width 74 height 14
click at [592, 108] on div "Add Filter Add Filter Group" at bounding box center [874, 105] width 1360 height 46
click at [549, 58] on div "[DATE]" at bounding box center [534, 60] width 30 height 14
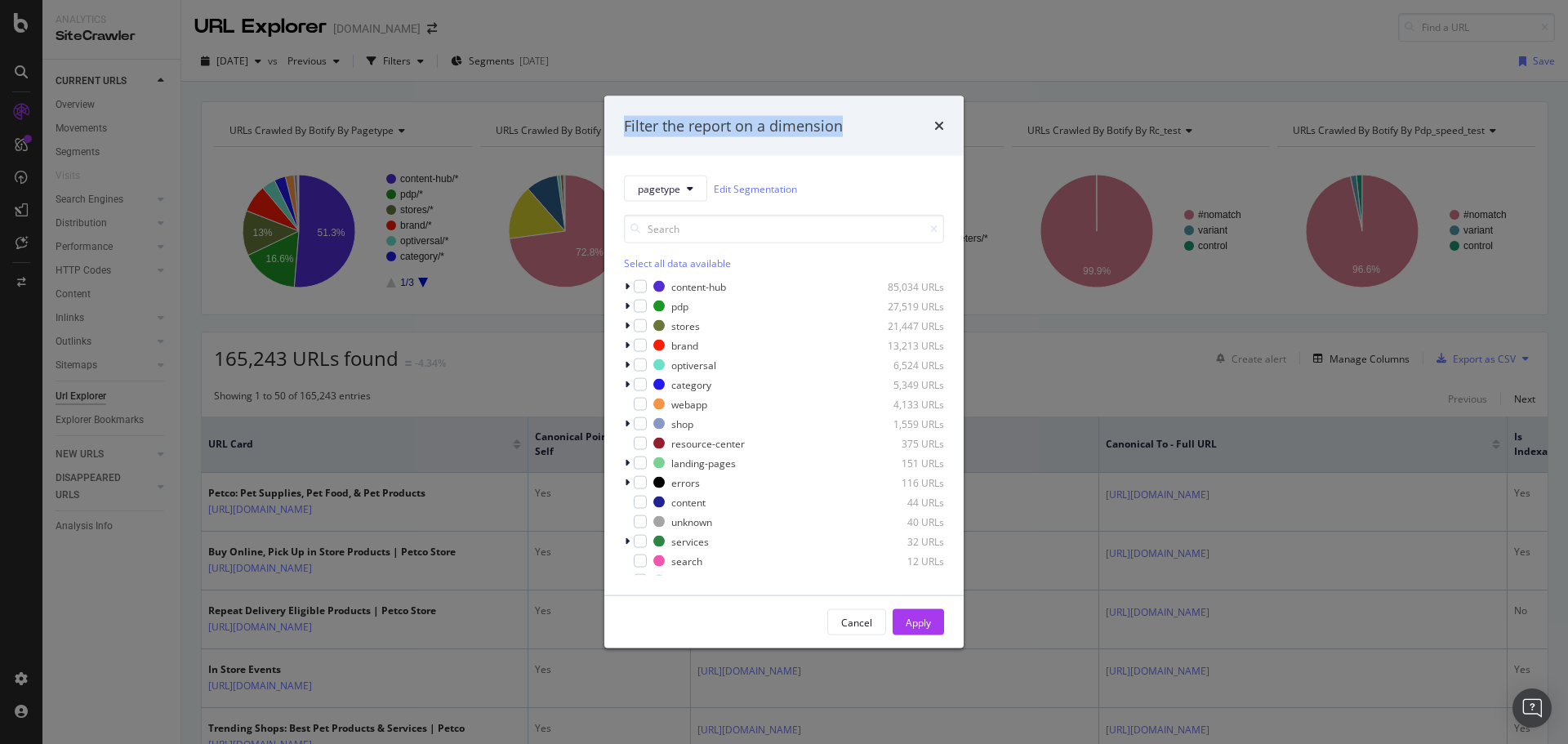
drag, startPoint x: 856, startPoint y: 108, endPoint x: 524, endPoint y: 86, distance: 332.7
click at [524, 86] on div "Filter the report on a dimension pagetype Edit Segmentation Select all data ava…" at bounding box center [784, 372] width 1568 height 744
click at [940, 118] on div "times" at bounding box center [939, 126] width 10 height 21
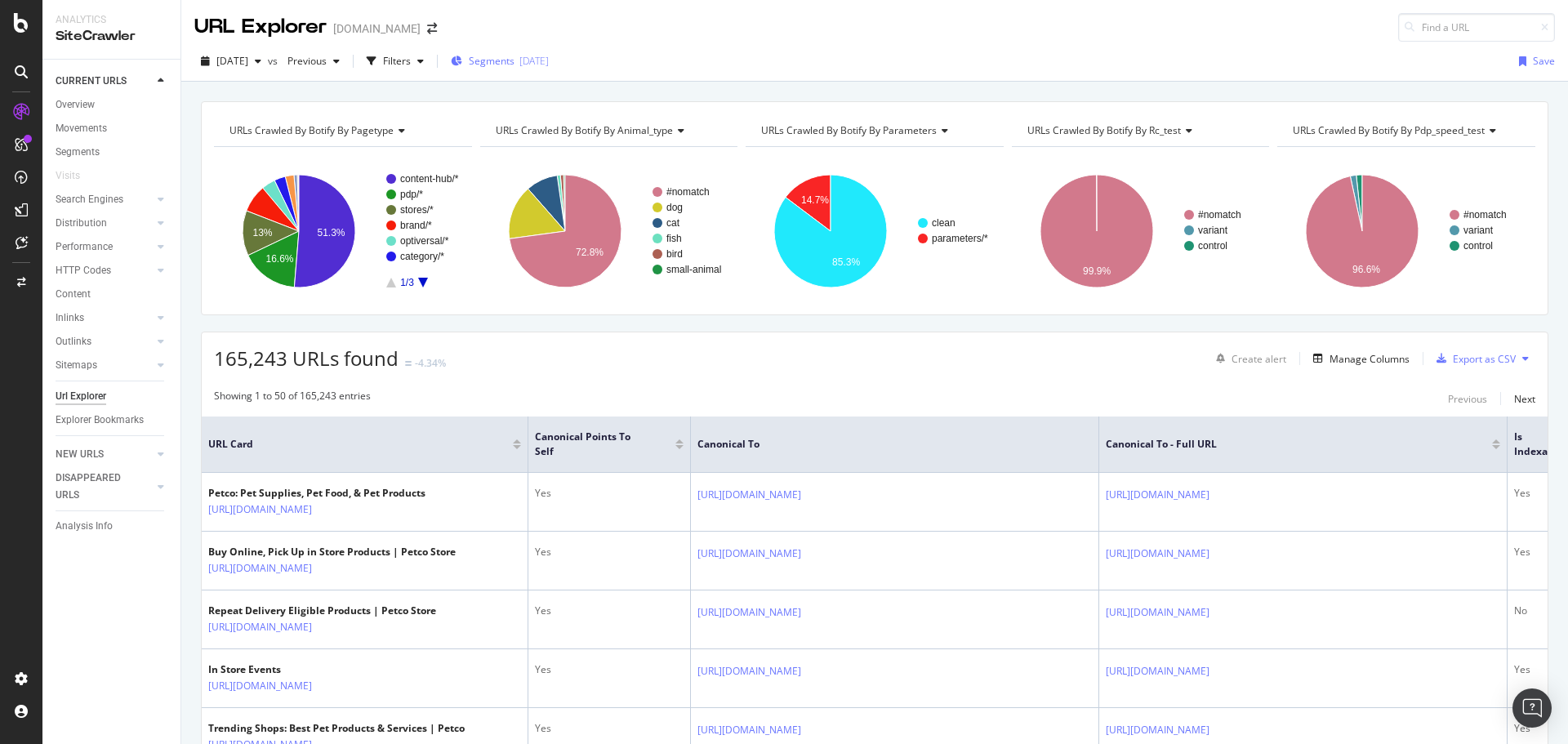
click at [515, 60] on span "Segments" at bounding box center [491, 60] width 45 height 14
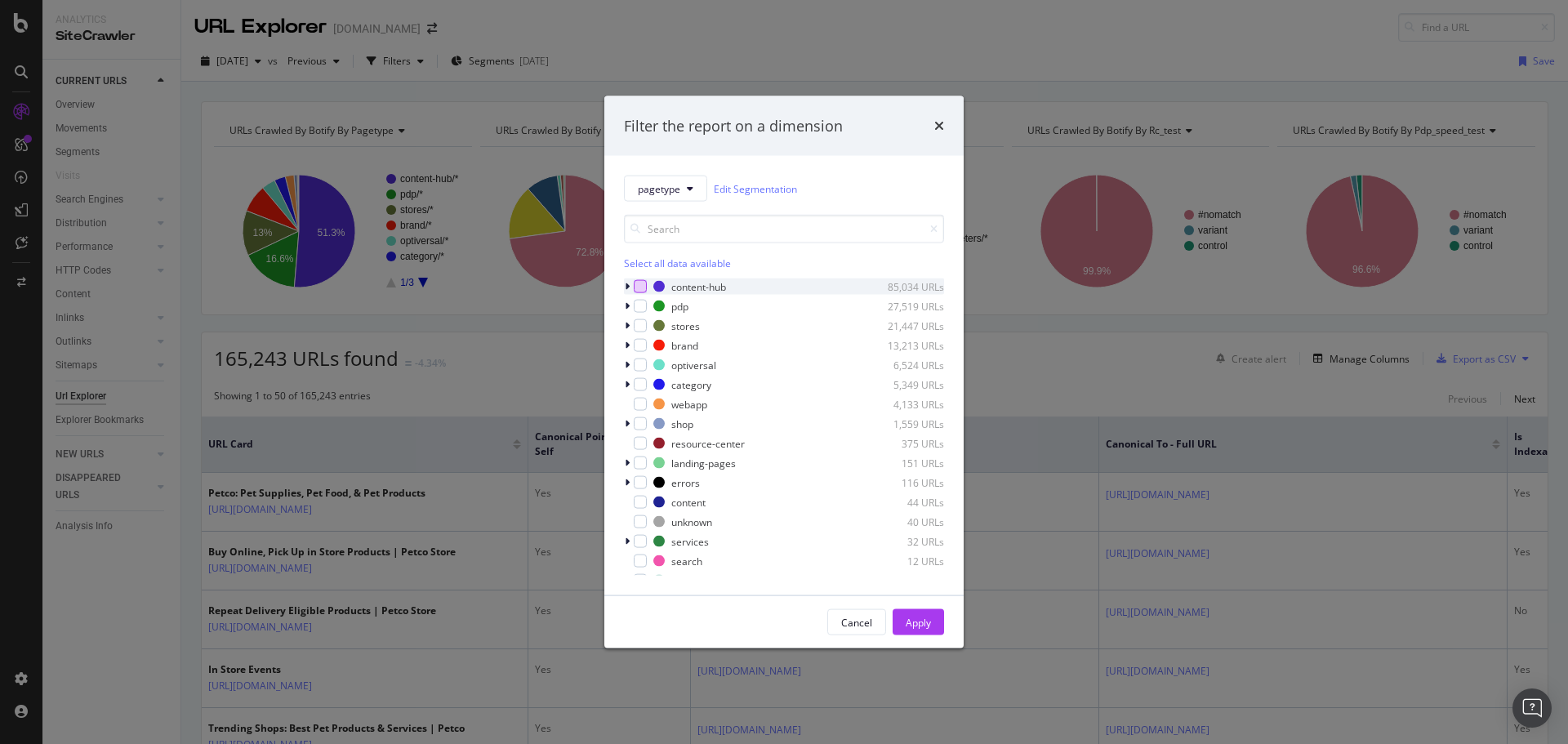
click at [640, 285] on div "modal" at bounding box center [640, 287] width 13 height 13
click at [643, 311] on div "modal" at bounding box center [640, 306] width 13 height 13
click at [643, 327] on div "modal" at bounding box center [640, 326] width 13 height 13
click at [638, 346] on div "modal" at bounding box center [640, 346] width 13 height 13
click at [641, 365] on div "modal" at bounding box center [640, 365] width 13 height 13
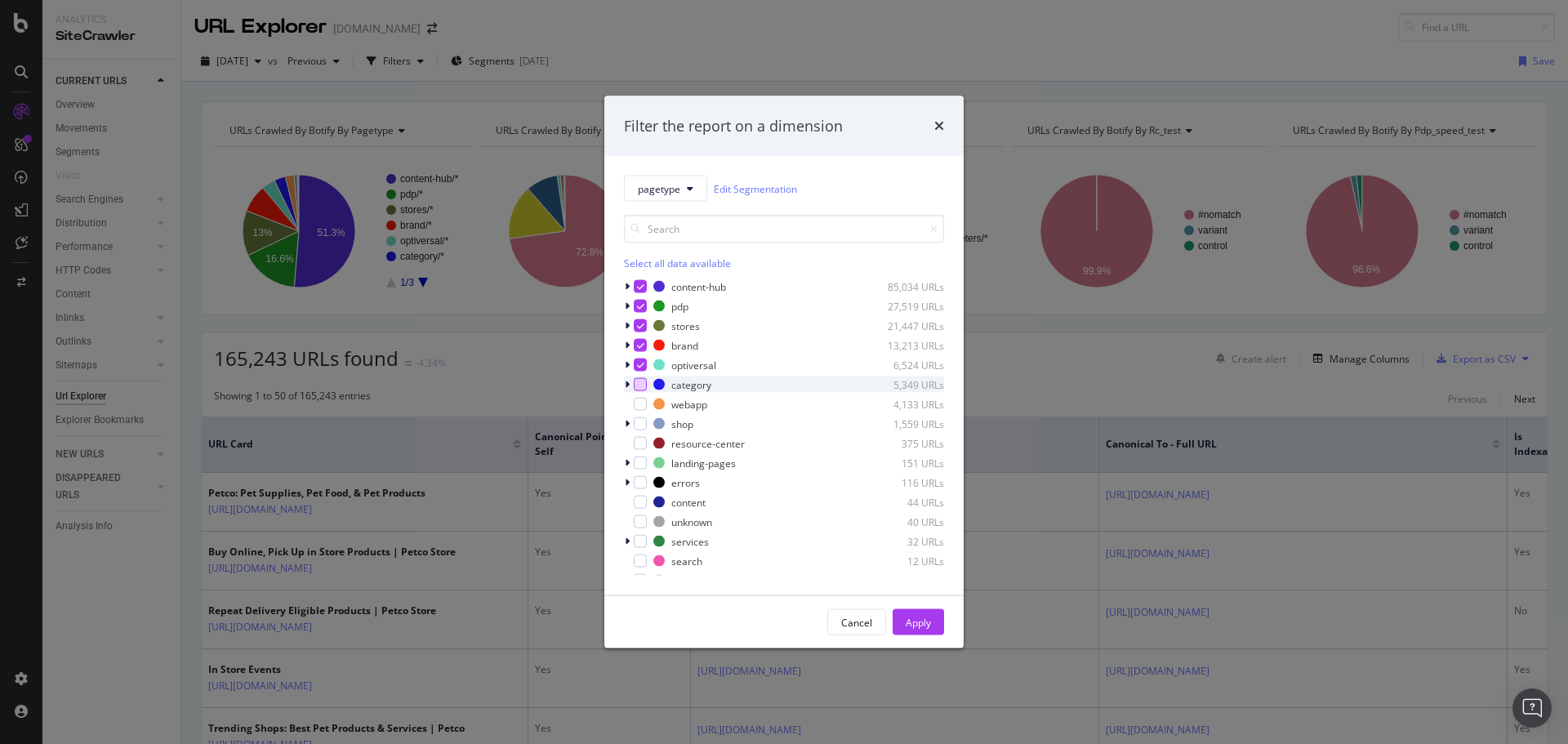
click at [641, 390] on div "modal" at bounding box center [640, 384] width 13 height 13
click at [626, 421] on icon "modal" at bounding box center [627, 424] width 5 height 10
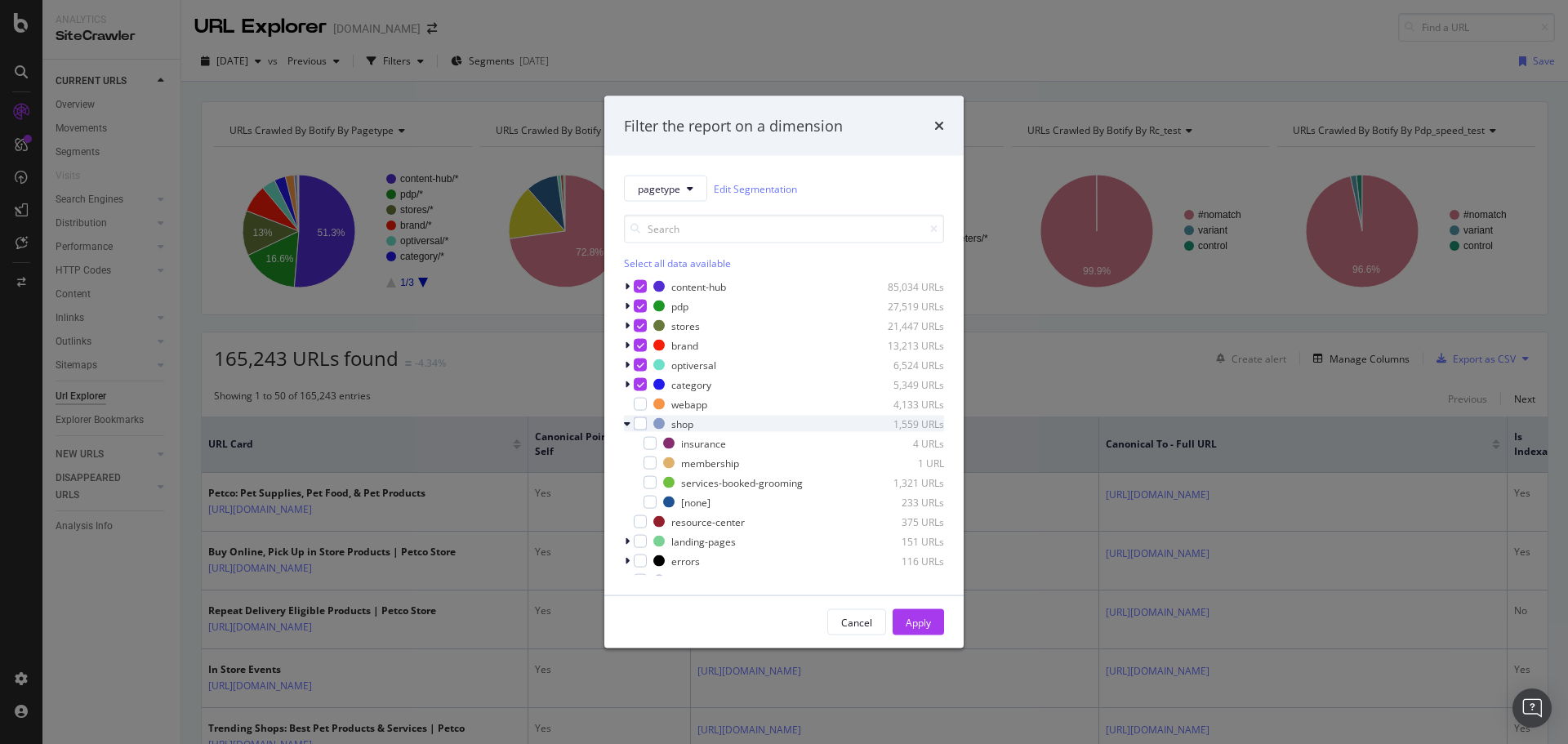
click at [626, 422] on icon "modal" at bounding box center [627, 424] width 7 height 10
click at [638, 501] on div "modal" at bounding box center [640, 502] width 13 height 13
click at [638, 540] on div "modal" at bounding box center [640, 541] width 13 height 13
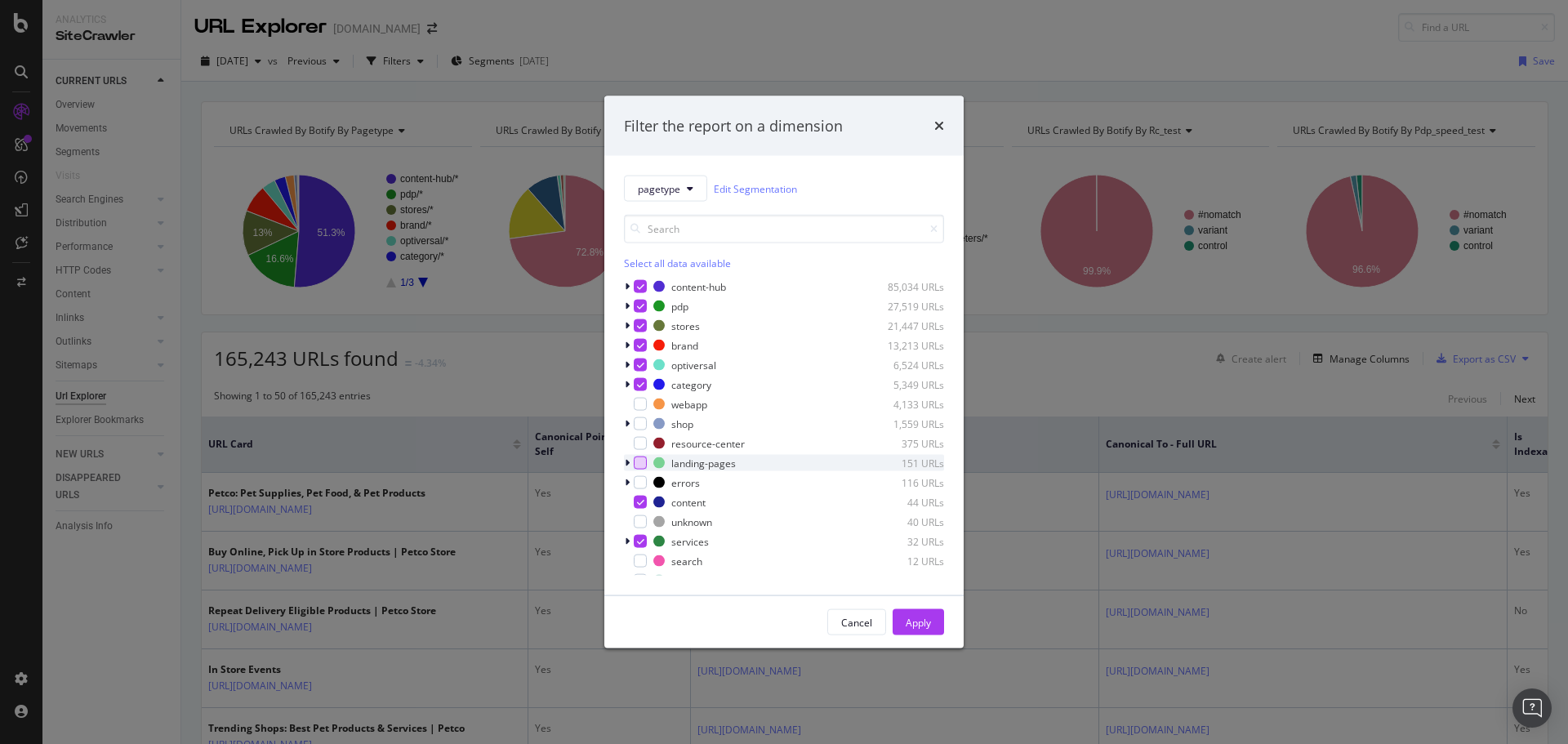
click at [639, 461] on div "modal" at bounding box center [640, 463] width 13 height 13
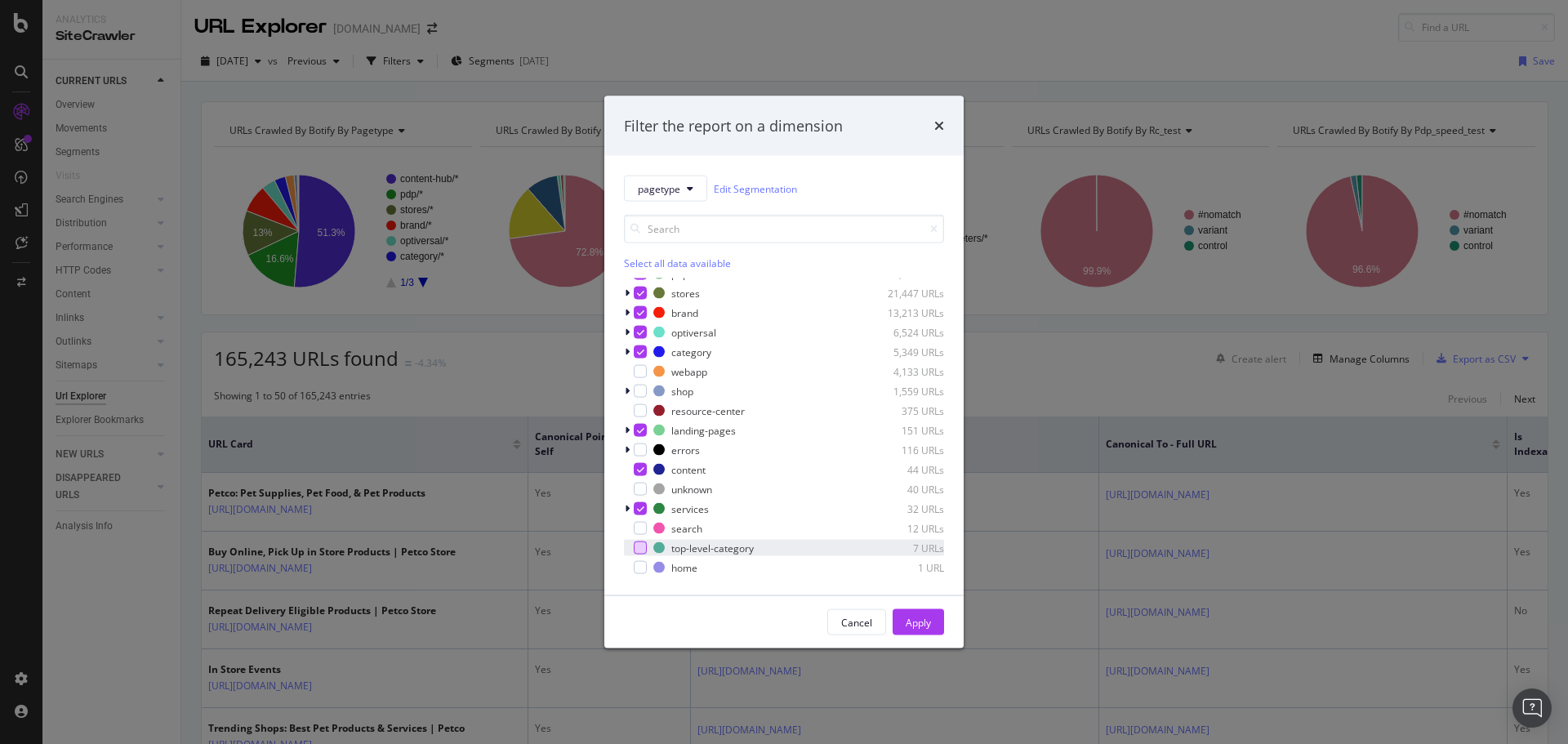
click at [642, 547] on div "modal" at bounding box center [640, 548] width 13 height 13
click at [925, 618] on div "Apply" at bounding box center [918, 621] width 26 height 14
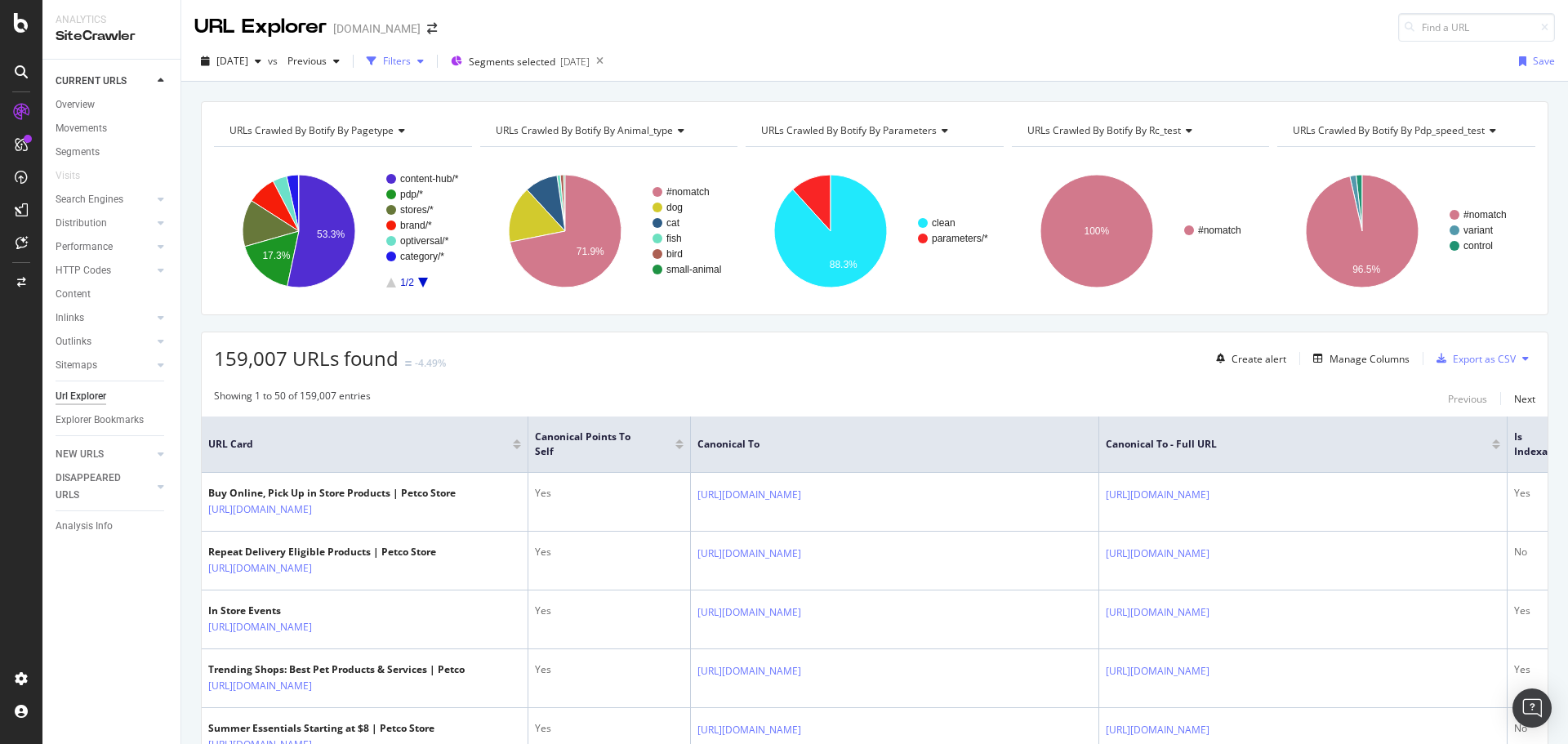
click at [424, 59] on icon "button" at bounding box center [421, 61] width 7 height 10
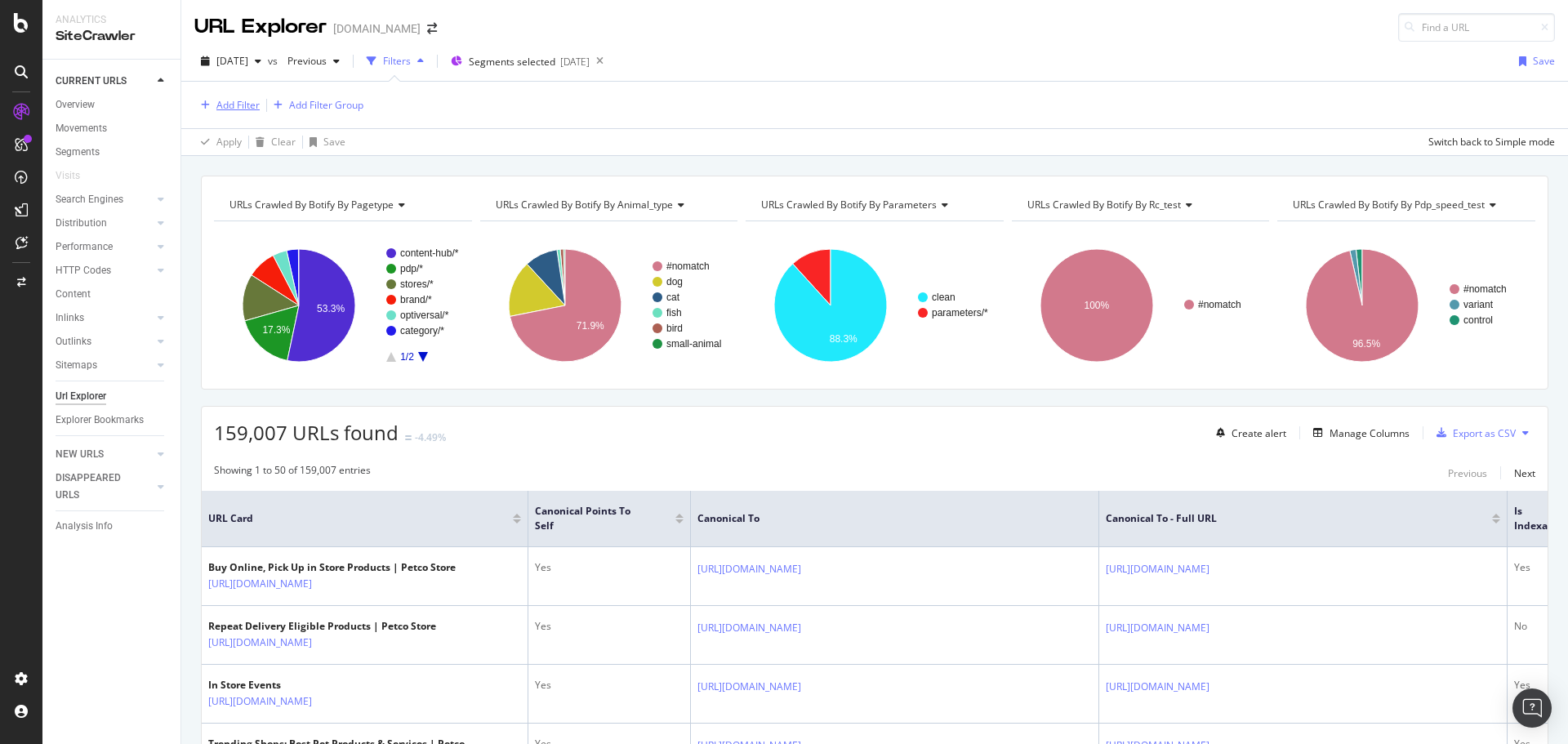
click at [222, 106] on div "Add Filter" at bounding box center [238, 105] width 43 height 14
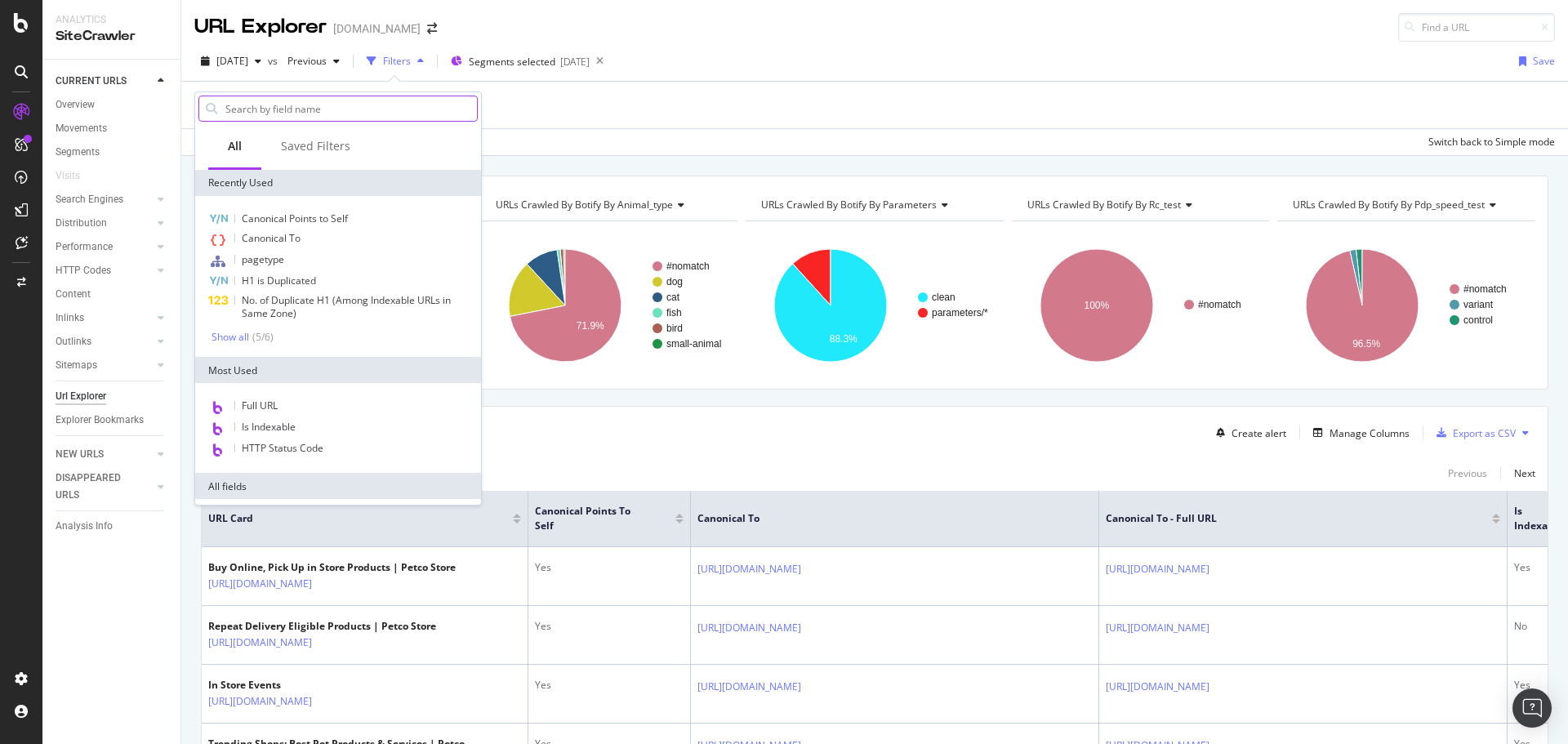
click at [302, 103] on input "text" at bounding box center [350, 109] width 253 height 25
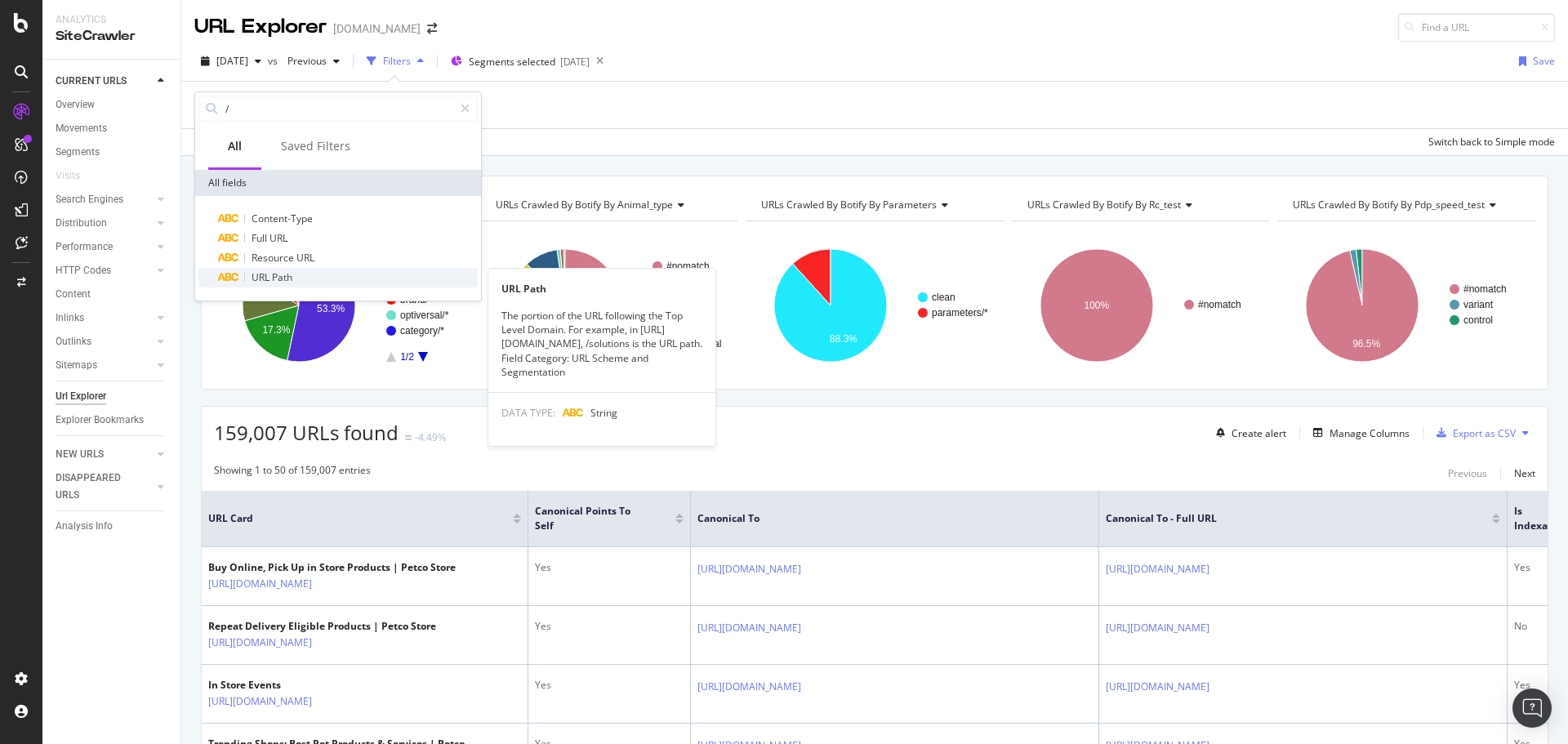
type input "/"
click at [304, 283] on div "URL Path" at bounding box center [347, 278] width 260 height 20
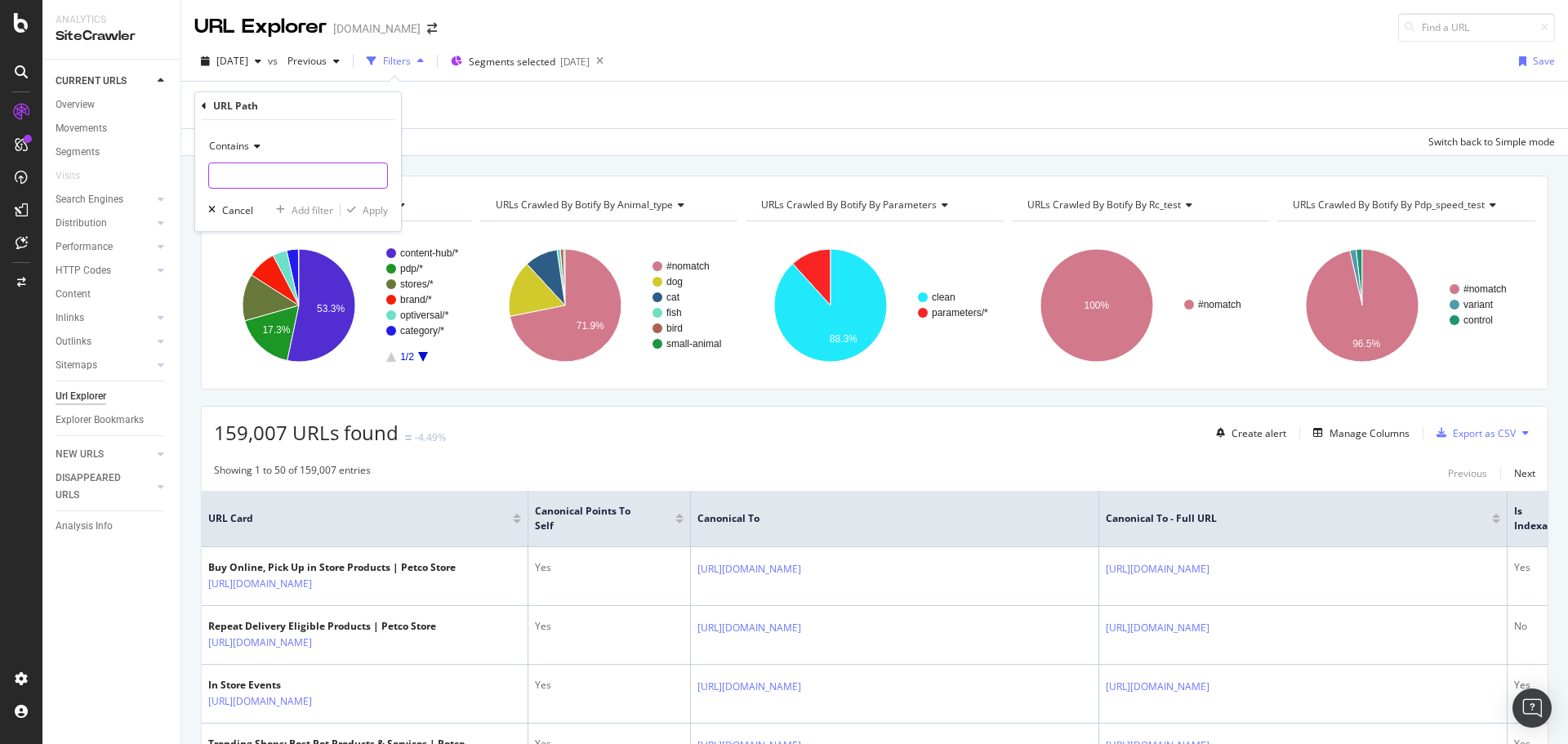
click at [298, 175] on input "text" at bounding box center [298, 176] width 178 height 26
type input "repeat-delivery"
click at [309, 205] on div "Add filter" at bounding box center [312, 210] width 41 height 14
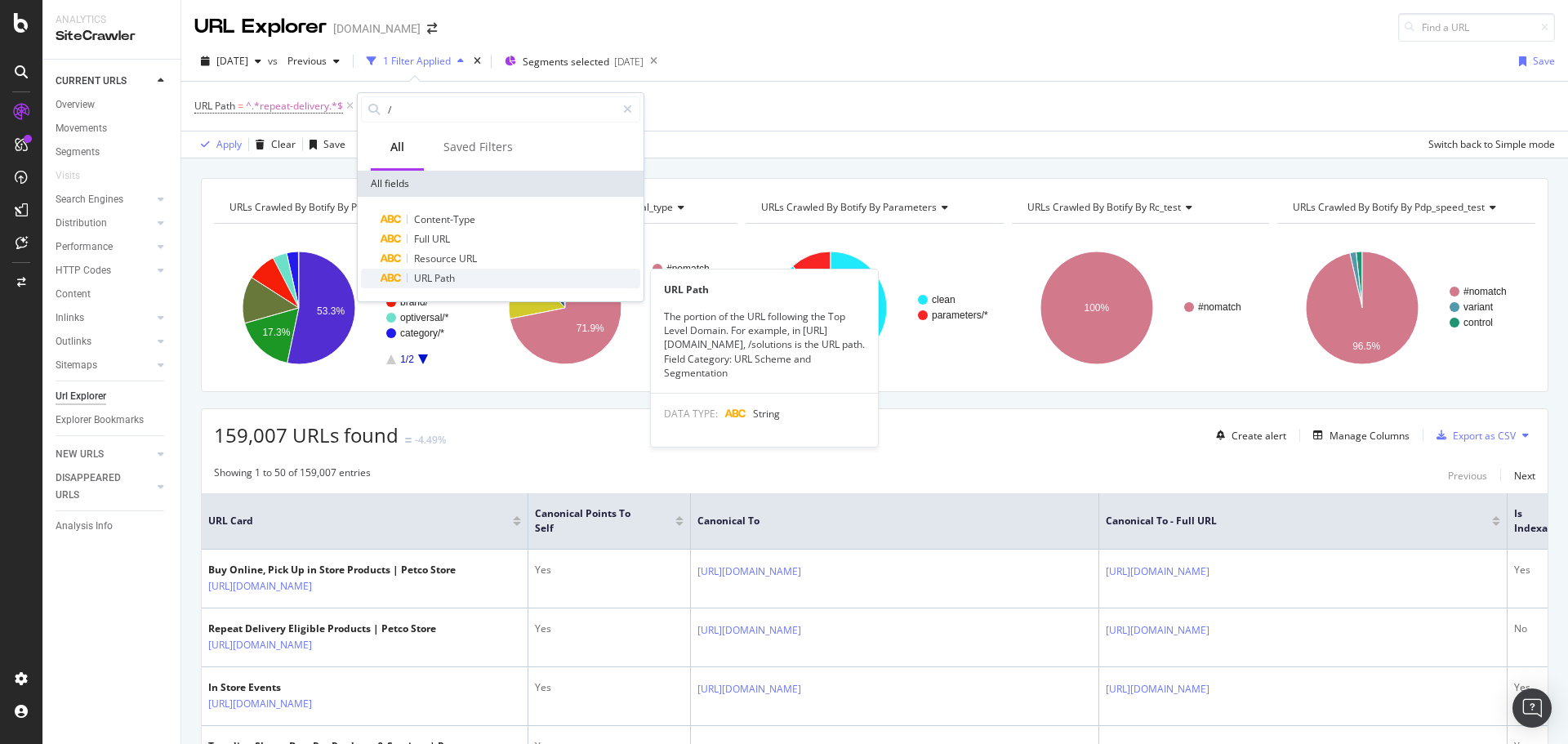
click at [473, 277] on div "URL Path" at bounding box center [510, 279] width 260 height 20
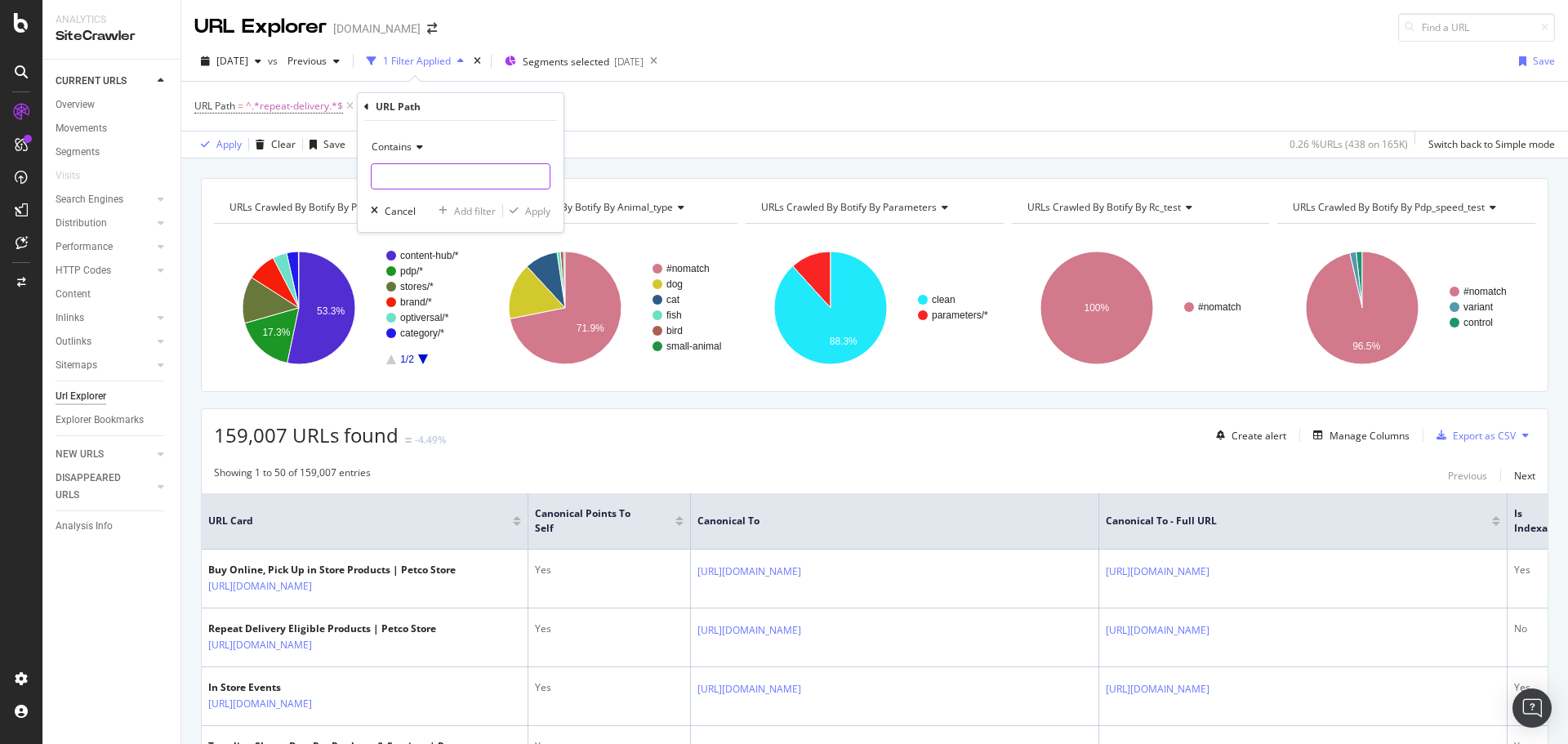
click at [445, 175] on input "text" at bounding box center [460, 177] width 178 height 26
type input "buy-online"
click at [534, 213] on div "Apply" at bounding box center [538, 210] width 26 height 14
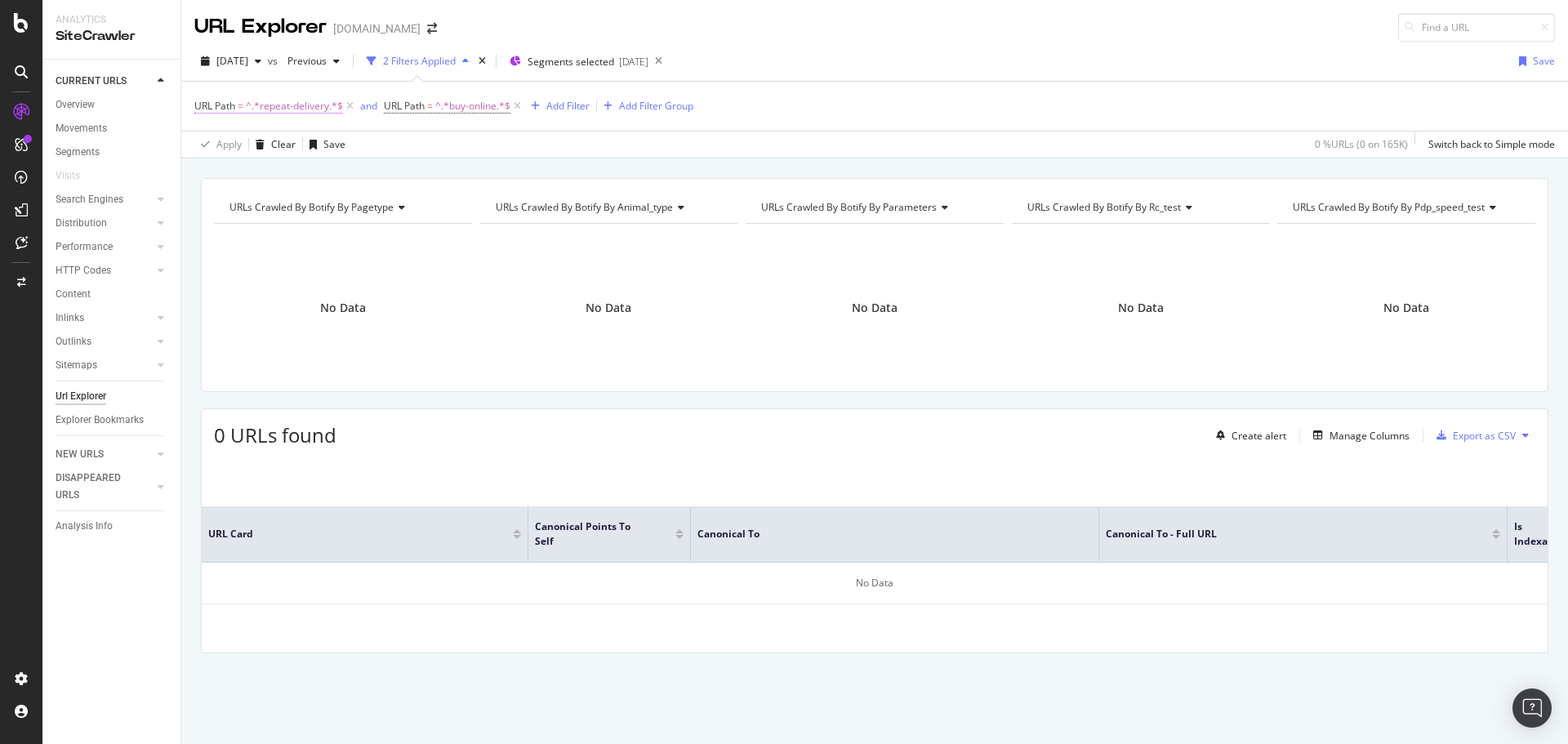
click at [323, 106] on span "^.*repeat-delivery.*$" at bounding box center [294, 106] width 97 height 23
click at [258, 151] on div "Contains" at bounding box center [298, 144] width 180 height 26
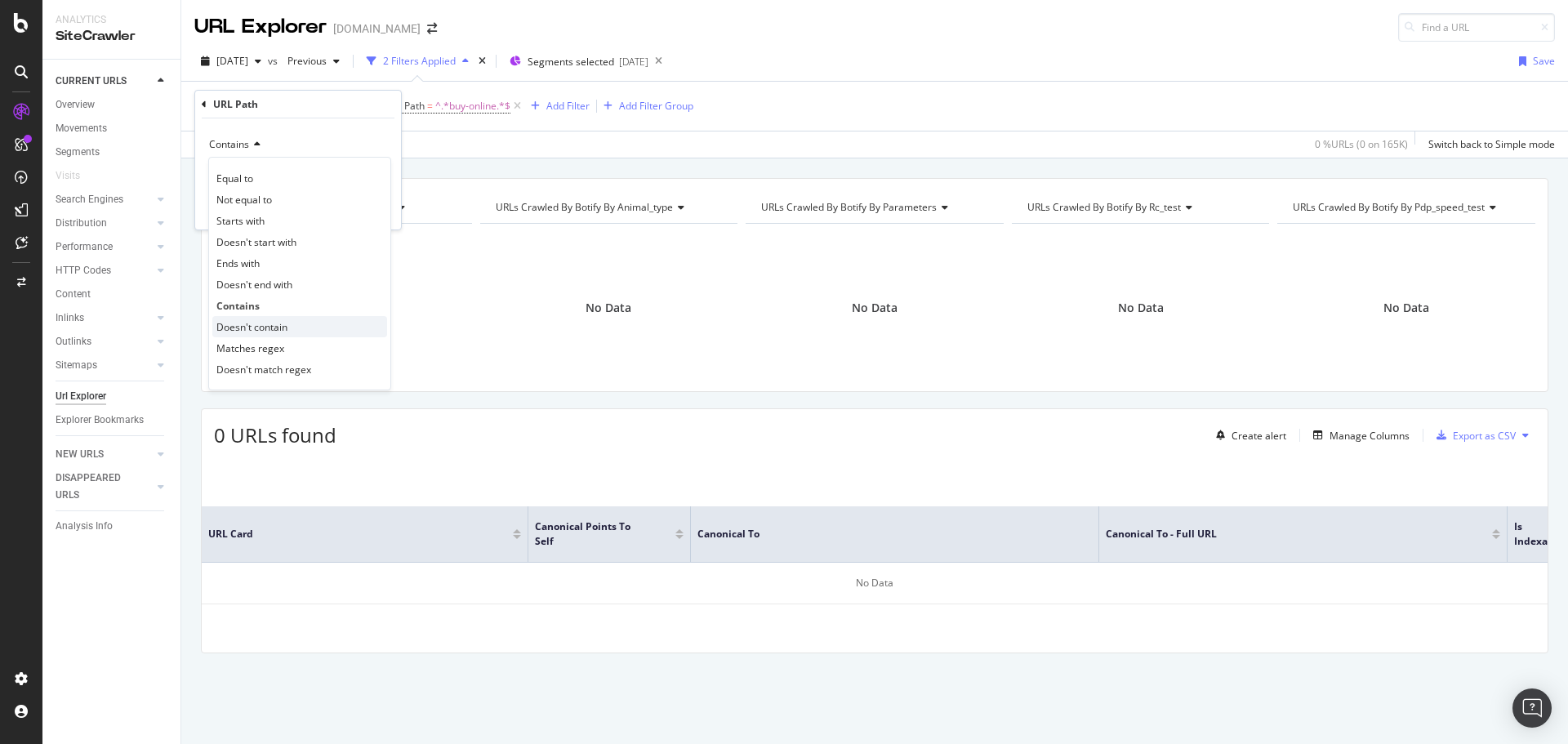
click at [275, 320] on span "Doesn't contain" at bounding box center [252, 327] width 71 height 14
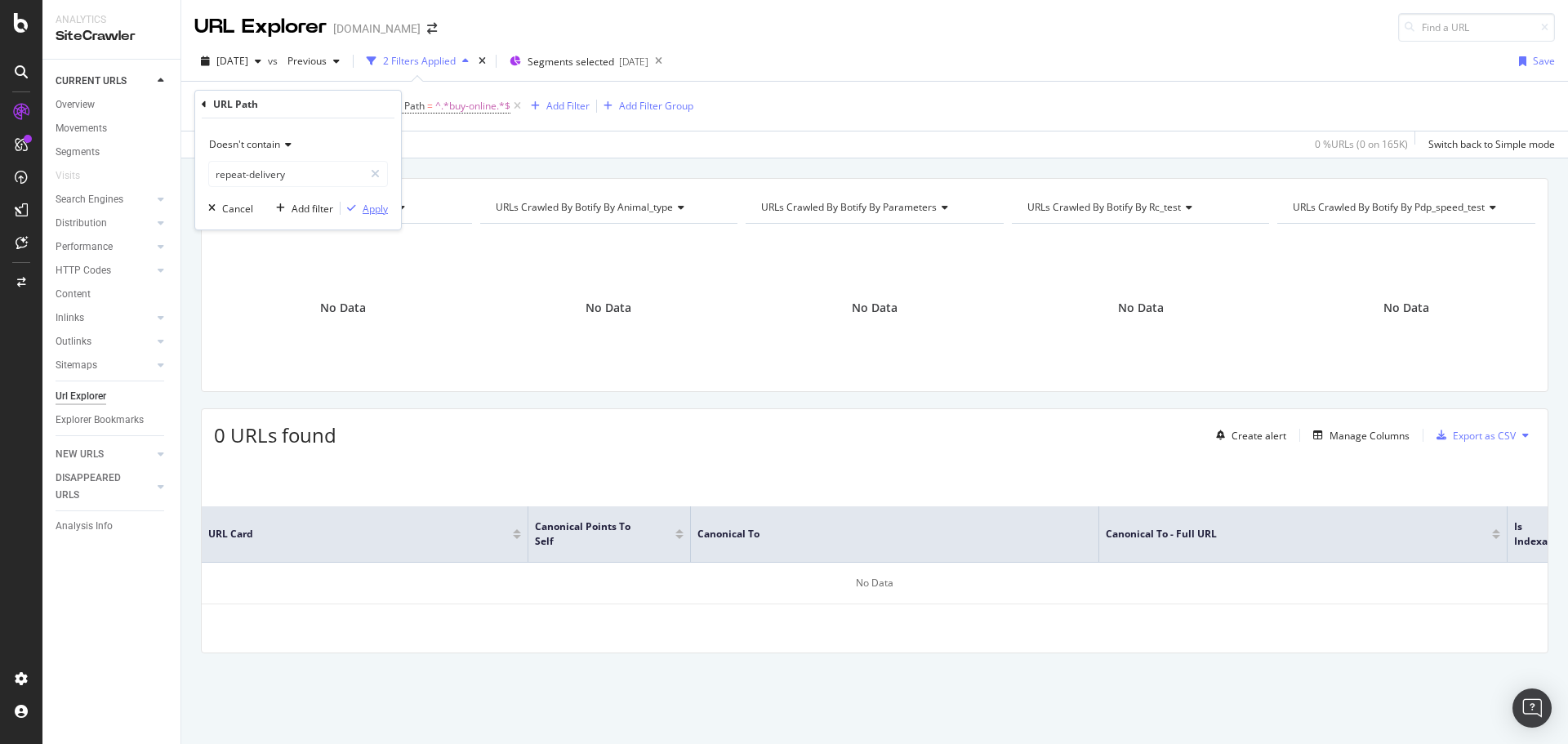
click at [365, 205] on div "Apply" at bounding box center [375, 209] width 26 height 14
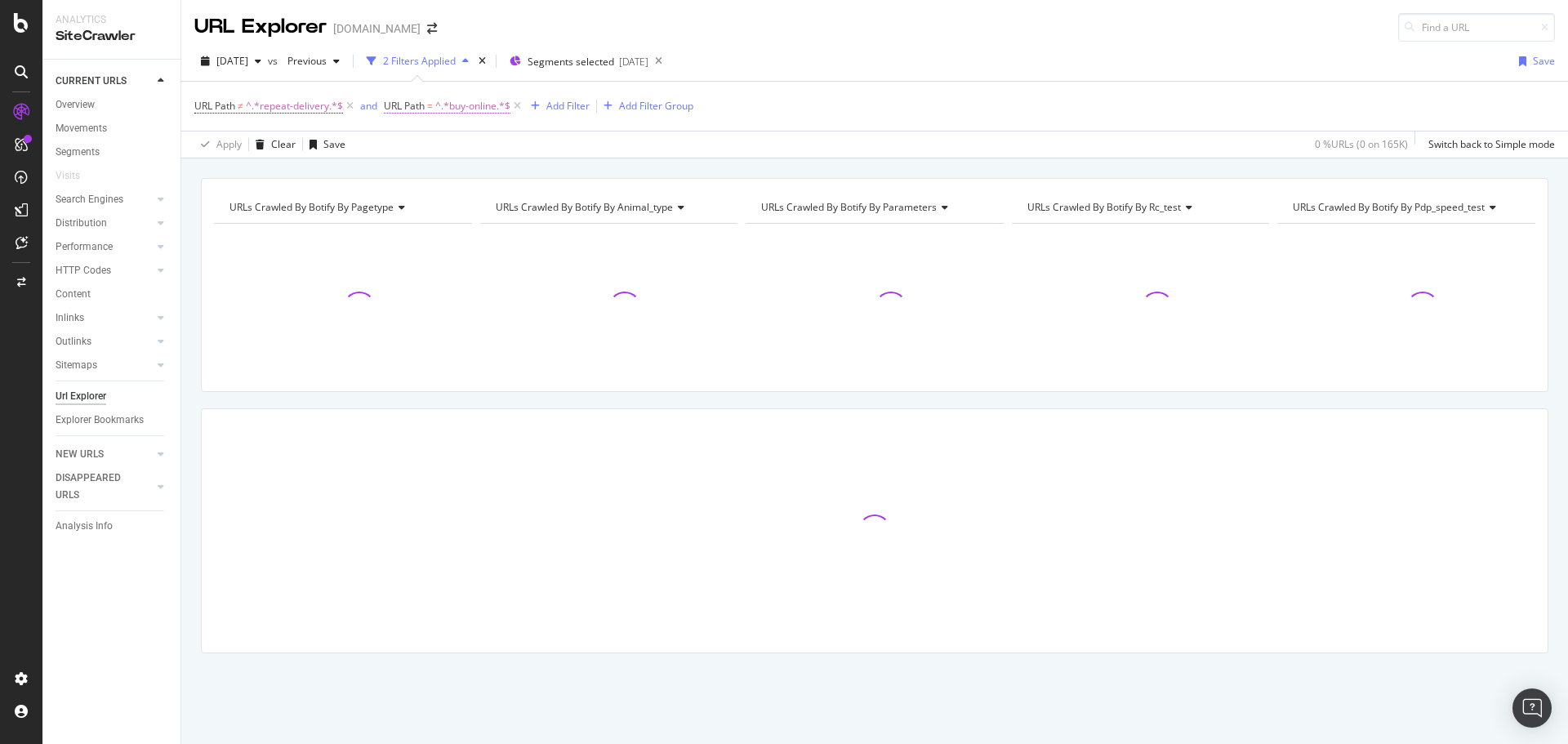
click at [467, 105] on span "^.*buy-online.*$" at bounding box center [473, 106] width 75 height 23
click at [445, 140] on icon at bounding box center [445, 144] width 12 height 10
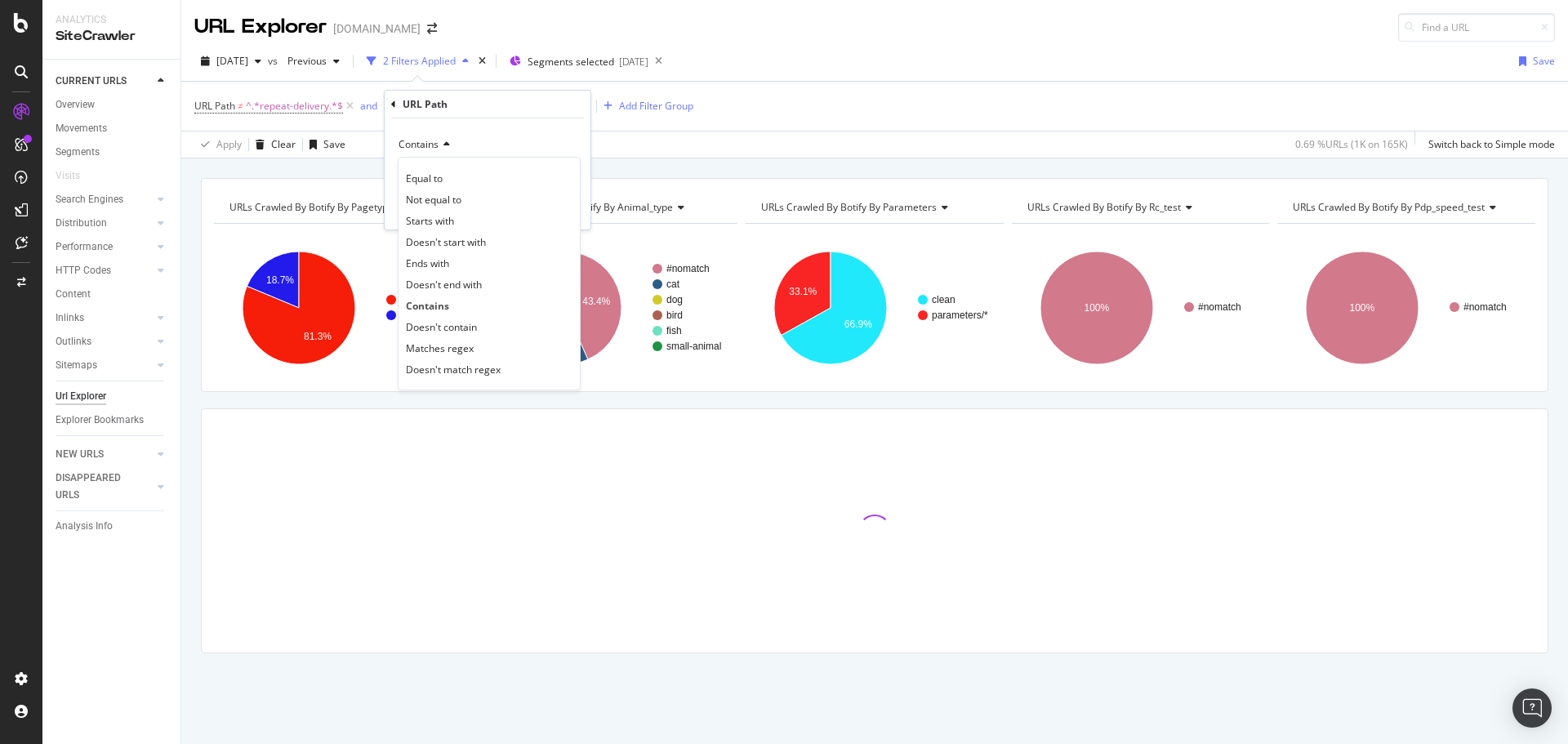
click at [479, 327] on div "Doesn't contain" at bounding box center [489, 327] width 175 height 21
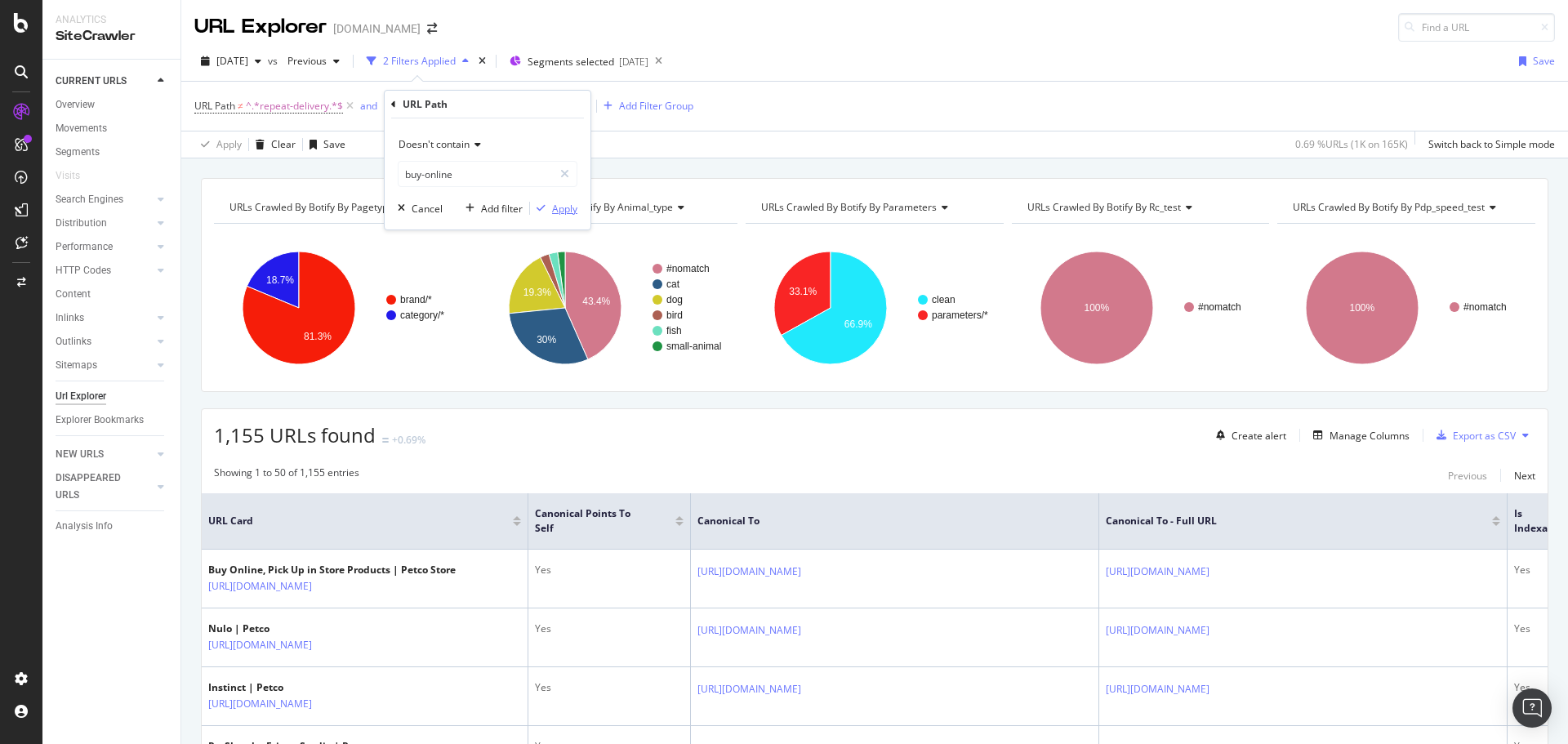
click at [553, 205] on div "Apply" at bounding box center [564, 209] width 26 height 14
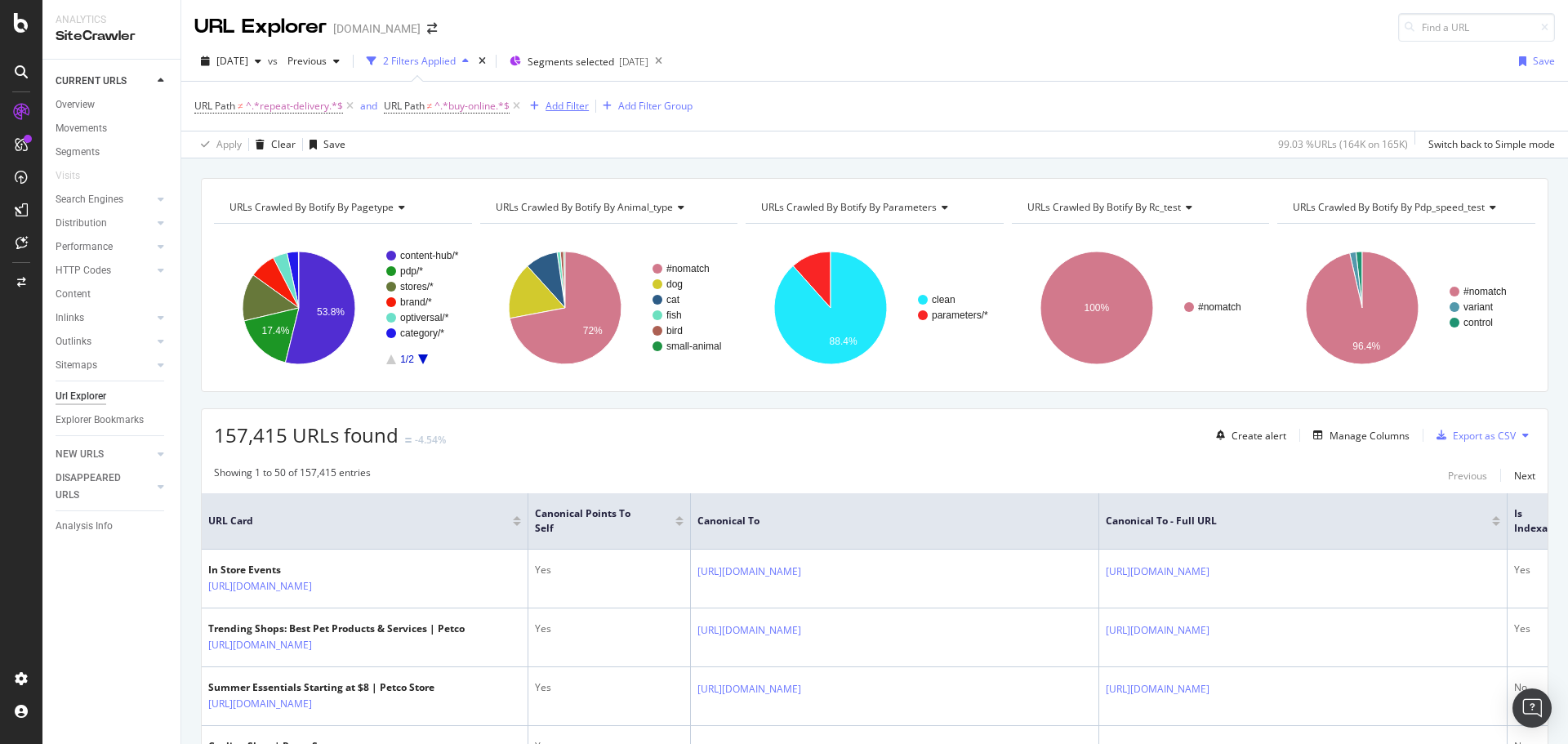
click at [558, 103] on div "Add Filter" at bounding box center [567, 106] width 43 height 14
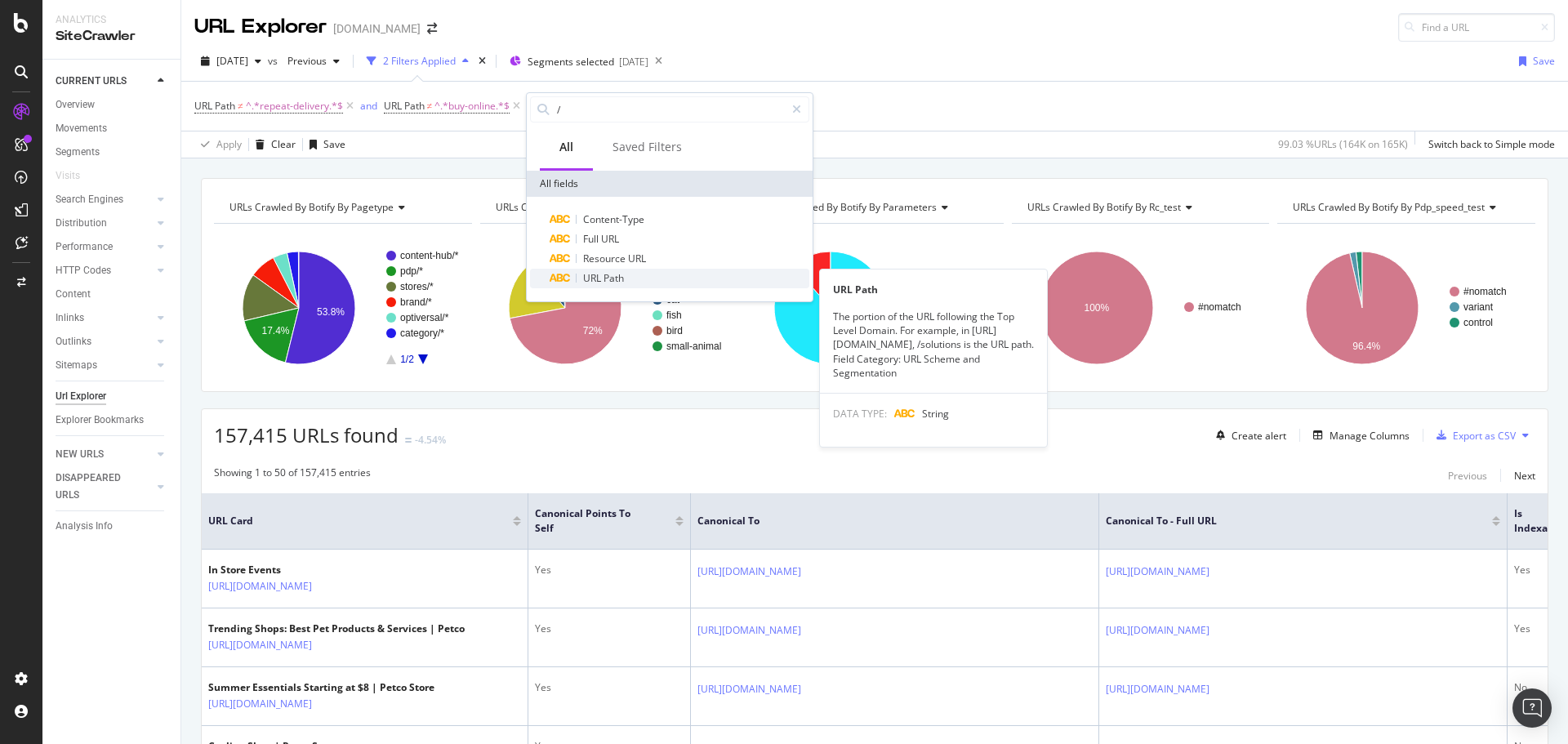
click at [716, 278] on div "URL Path" at bounding box center [679, 279] width 260 height 20
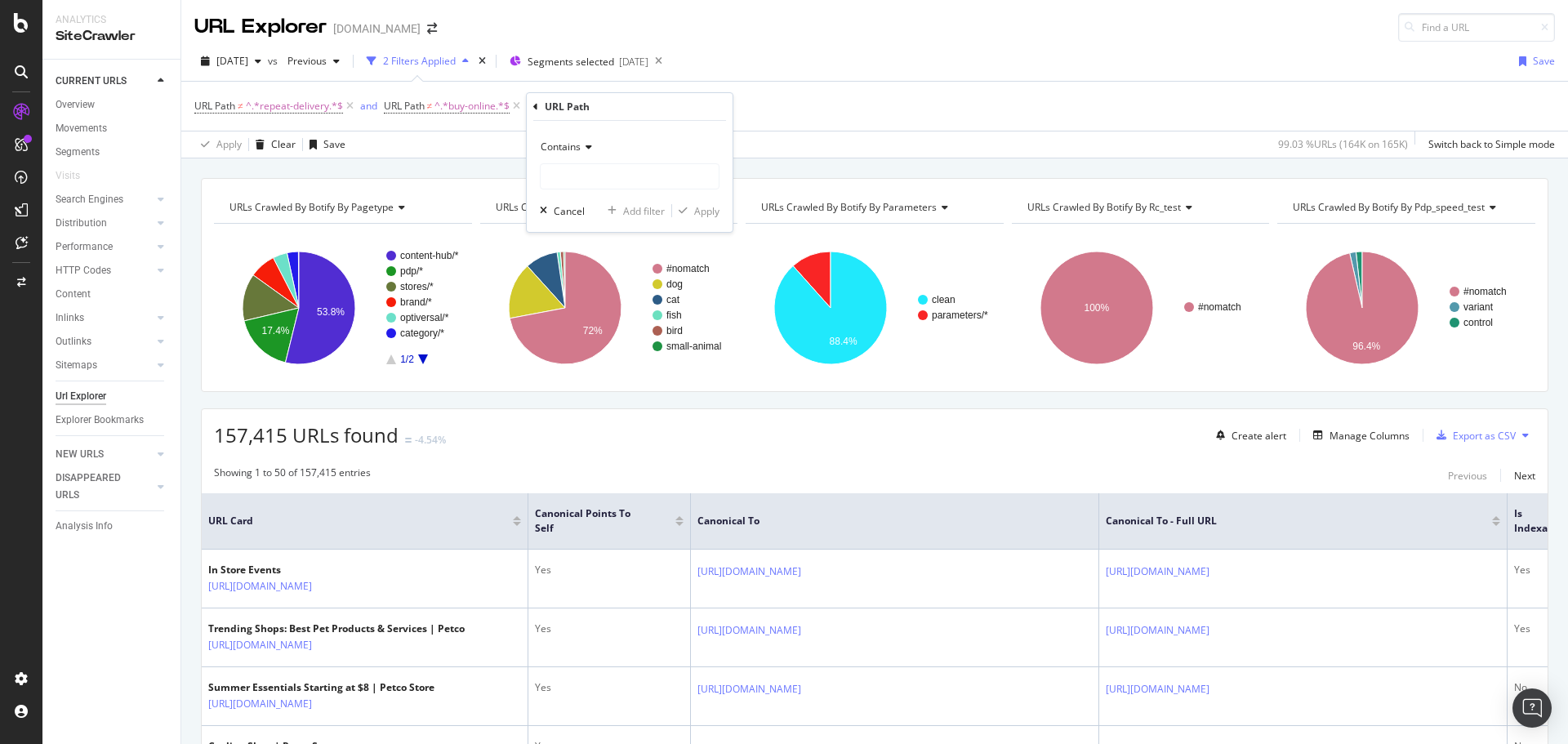
click at [587, 147] on icon at bounding box center [586, 147] width 12 height 10
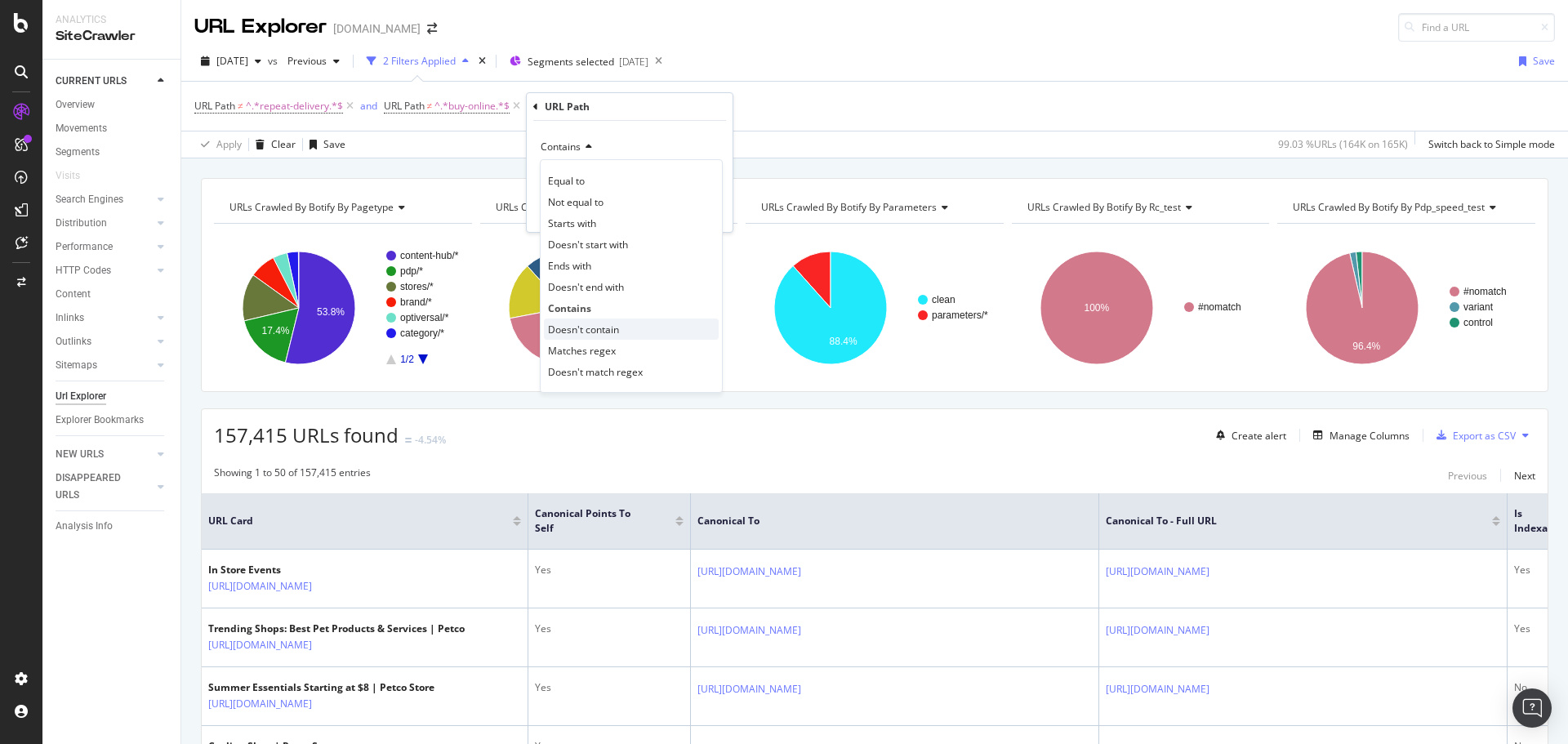
click at [624, 329] on div "Doesn't contain" at bounding box center [631, 329] width 175 height 21
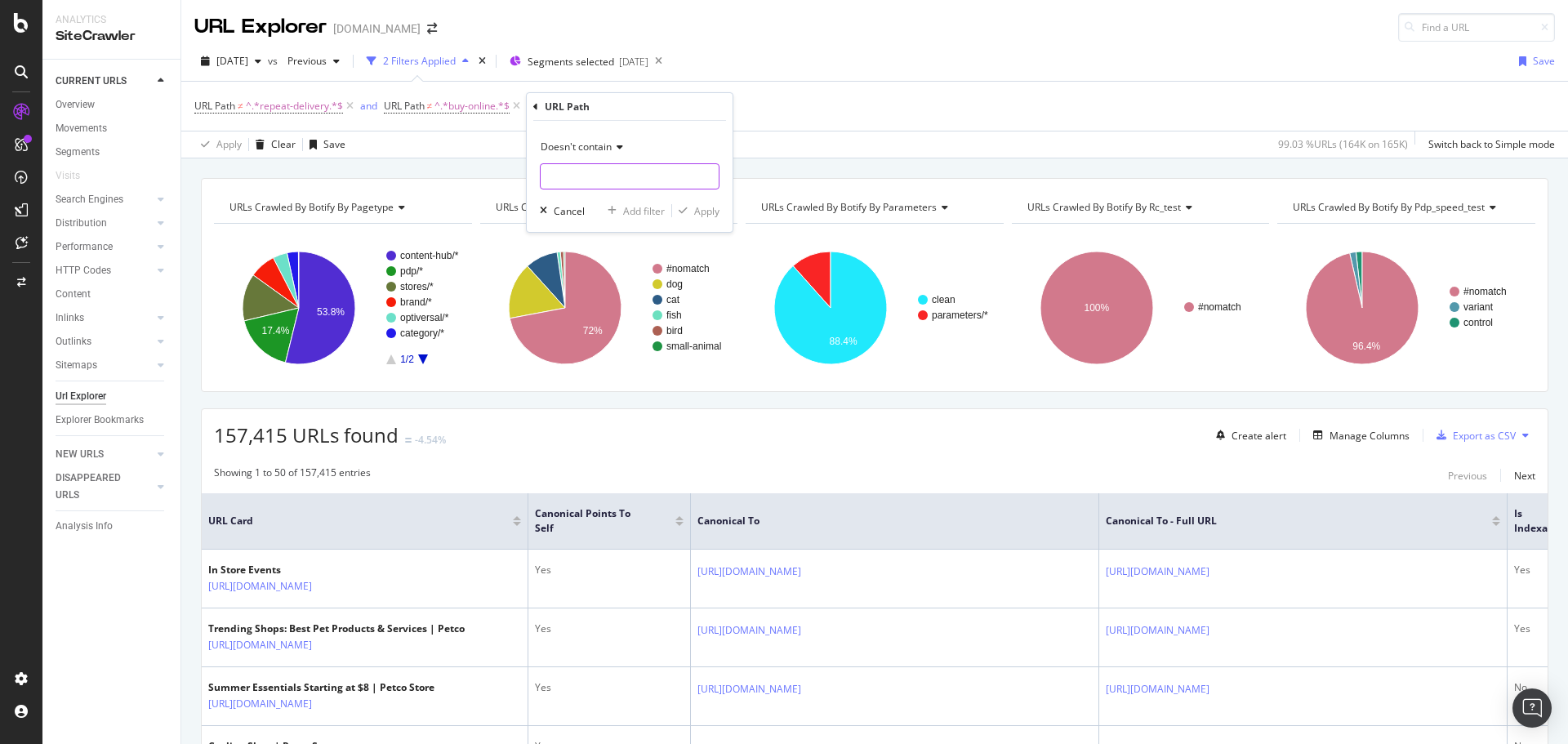
click at [623, 180] on input "text" at bounding box center [629, 177] width 178 height 26
type input "/trending-shops"
click at [692, 214] on div "button" at bounding box center [683, 210] width 22 height 10
click at [766, 105] on div "Add Filter" at bounding box center [759, 106] width 43 height 14
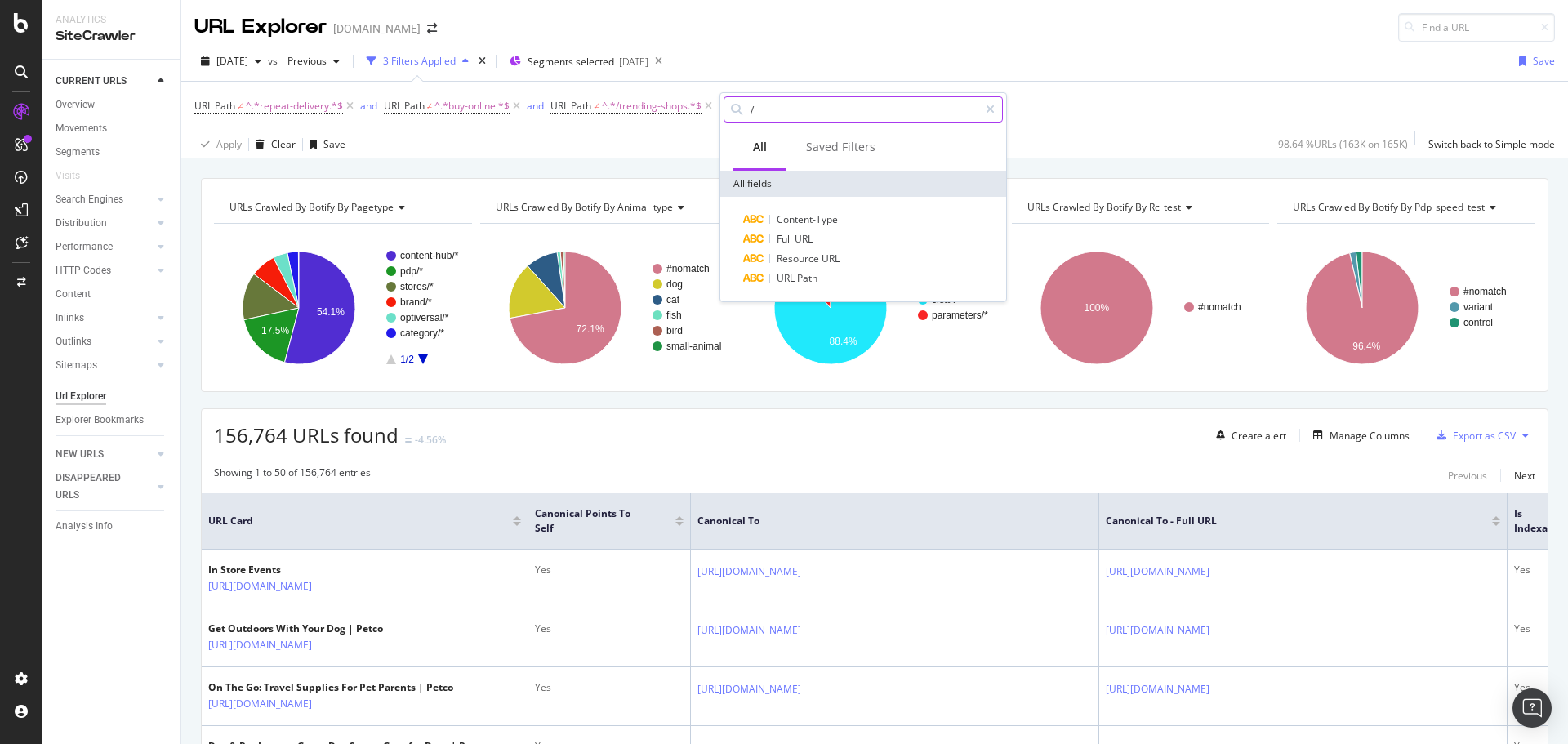
click at [766, 104] on input "/" at bounding box center [864, 110] width 229 height 25
click at [828, 280] on div "URL Path" at bounding box center [873, 279] width 260 height 20
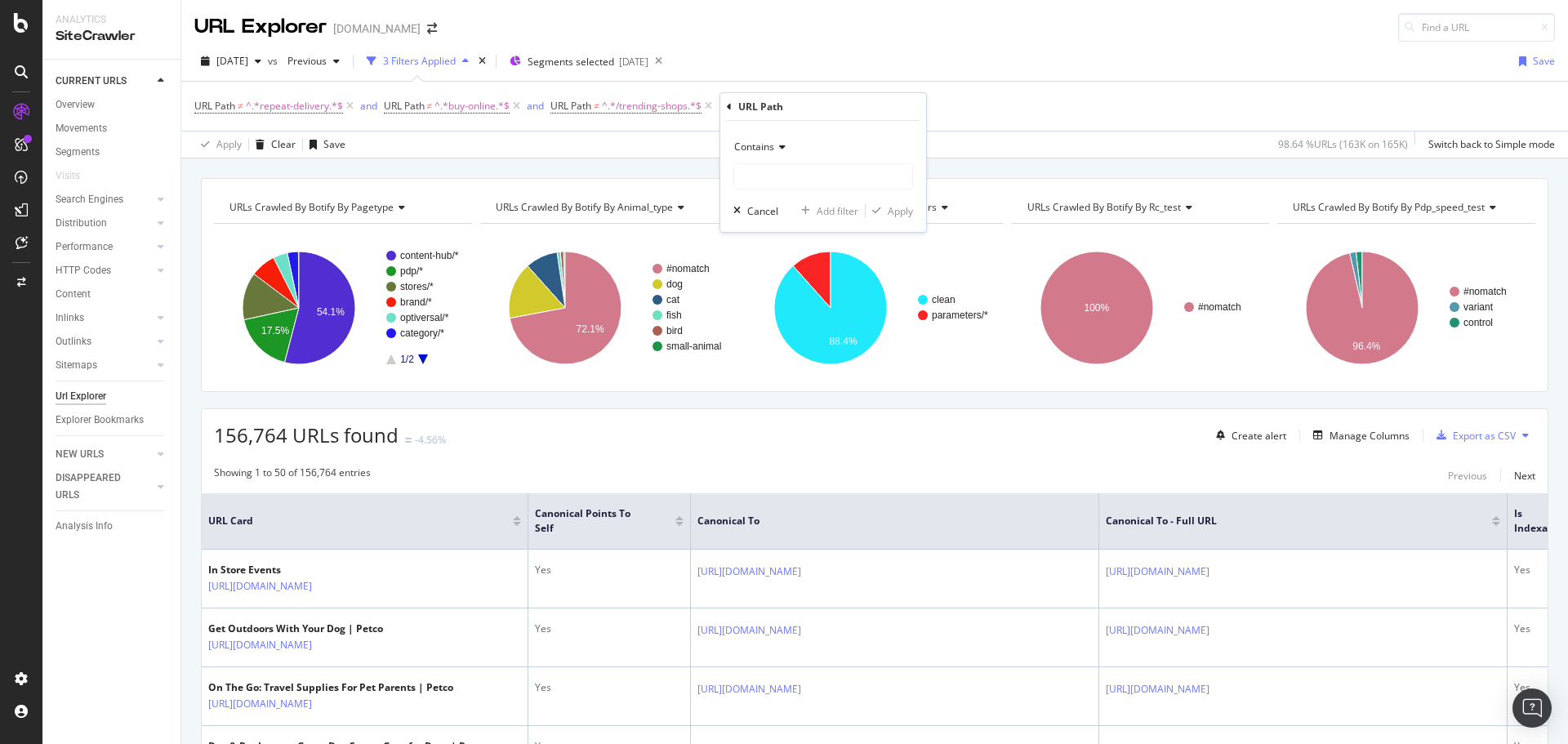
click at [785, 148] on div "Contains" at bounding box center [823, 147] width 180 height 26
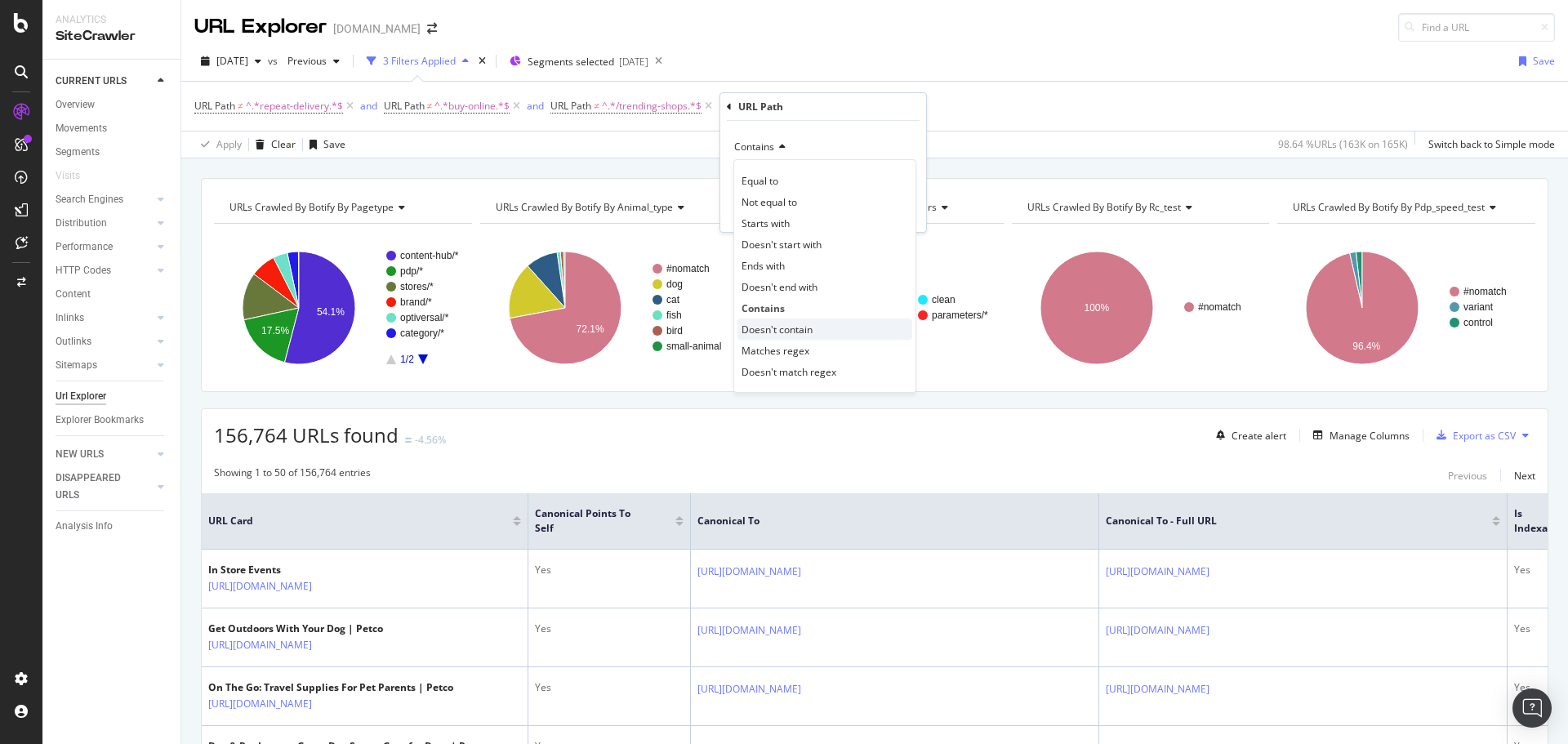
click at [801, 329] on span "Doesn't contain" at bounding box center [777, 329] width 71 height 14
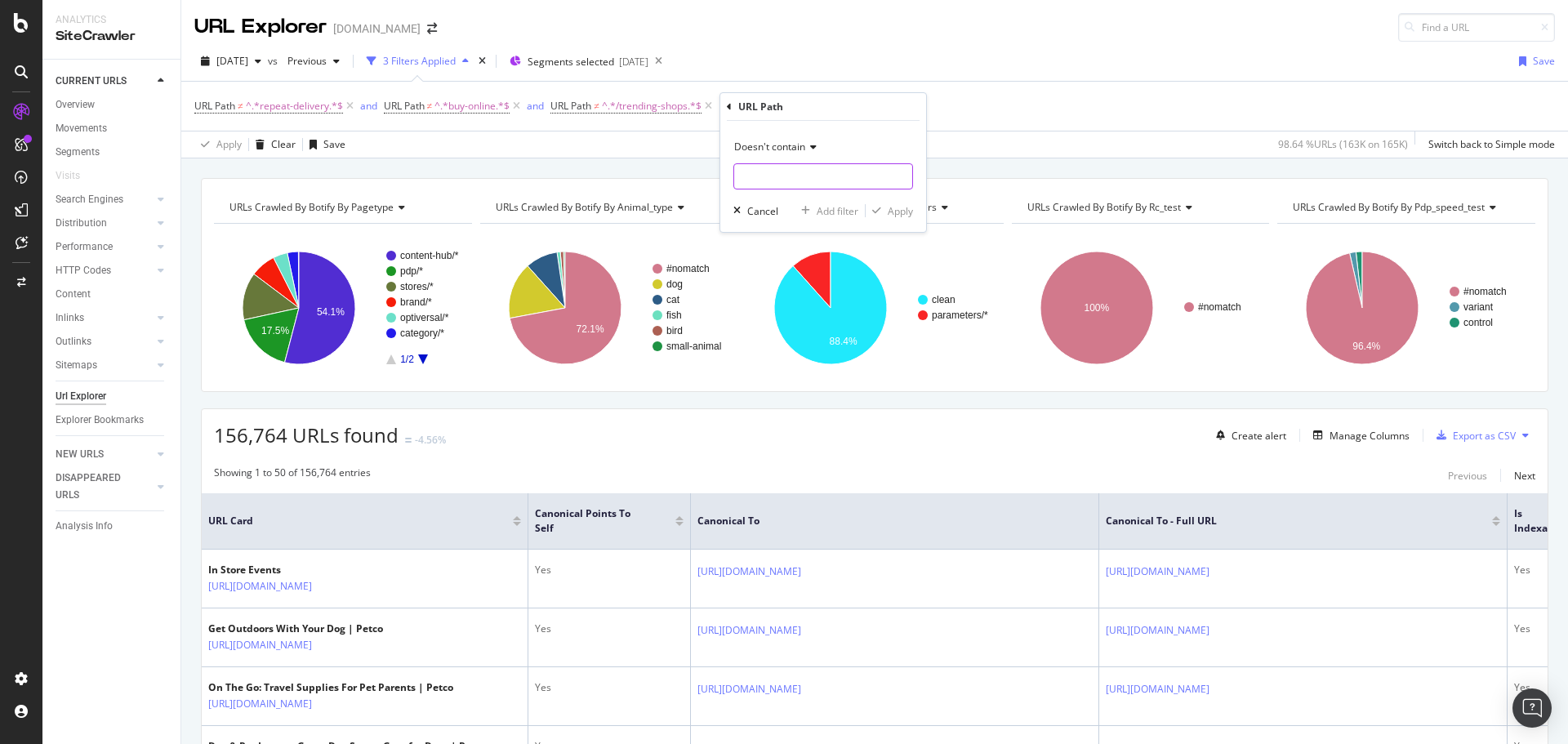
click at [798, 177] on input "text" at bounding box center [823, 177] width 178 height 26
type input "/top-deals"
click at [878, 209] on icon "button" at bounding box center [876, 210] width 9 height 10
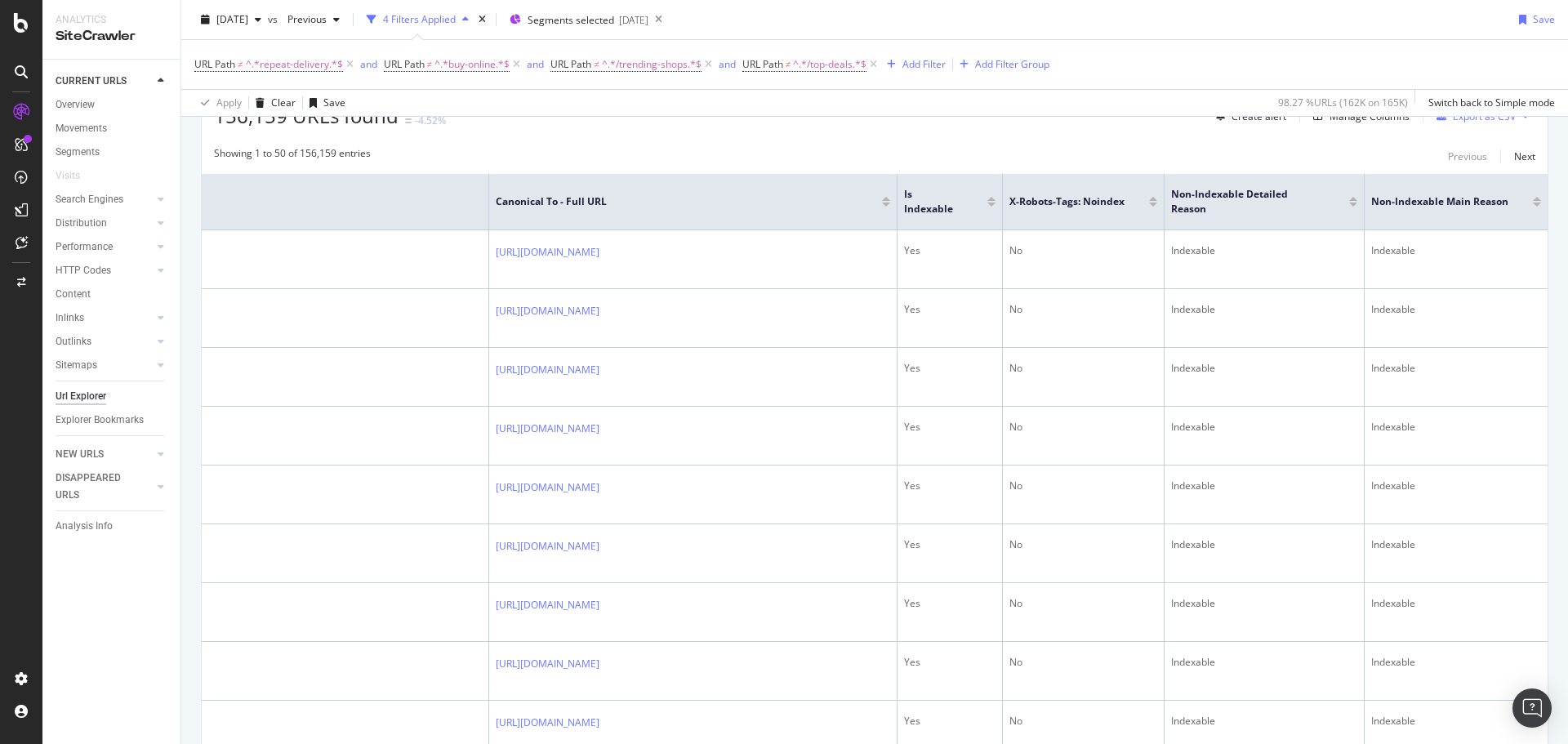
scroll to position [137, 0]
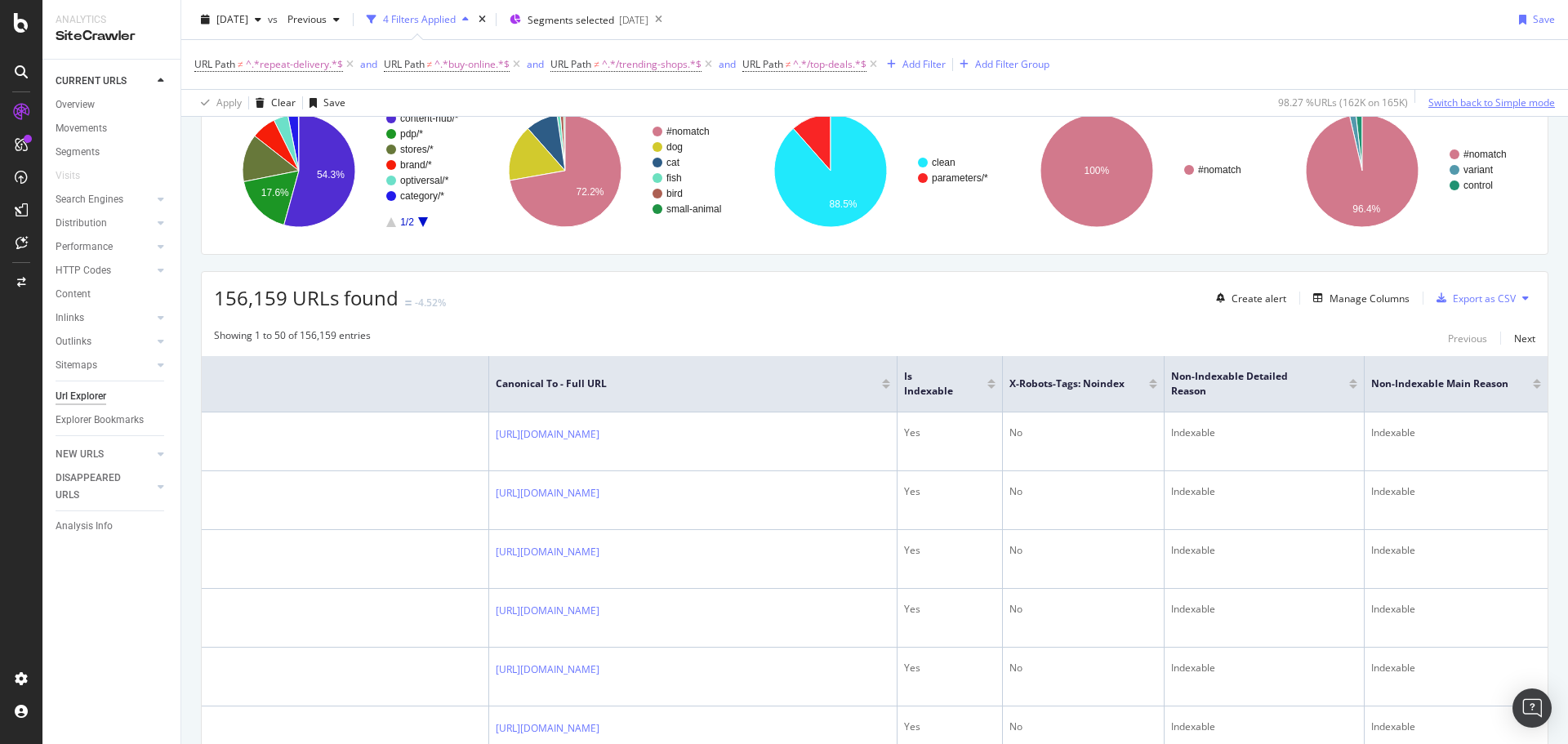
click at [1503, 93] on div "Switch back to Simple mode" at bounding box center [1490, 103] width 126 height 25
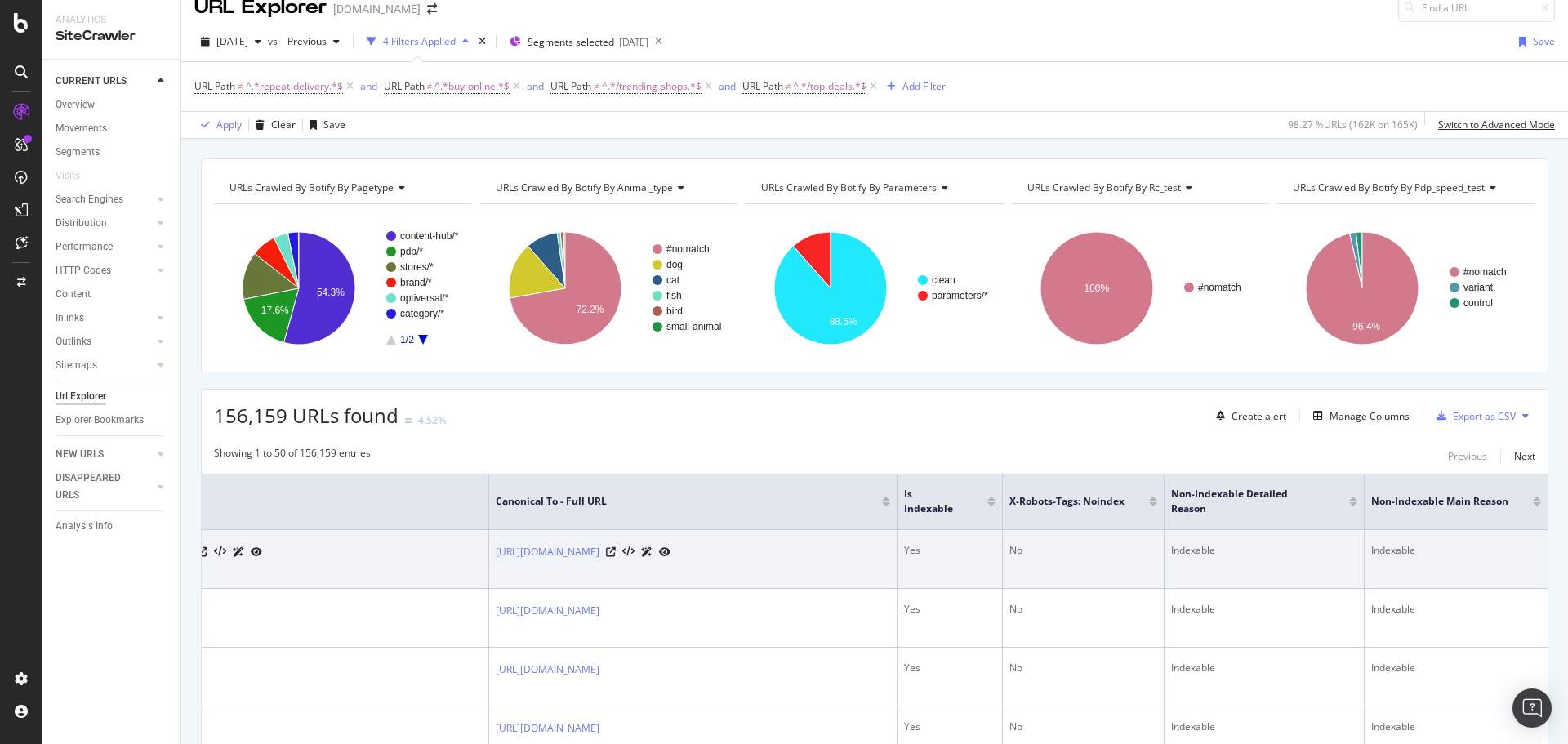
scroll to position [0, 0]
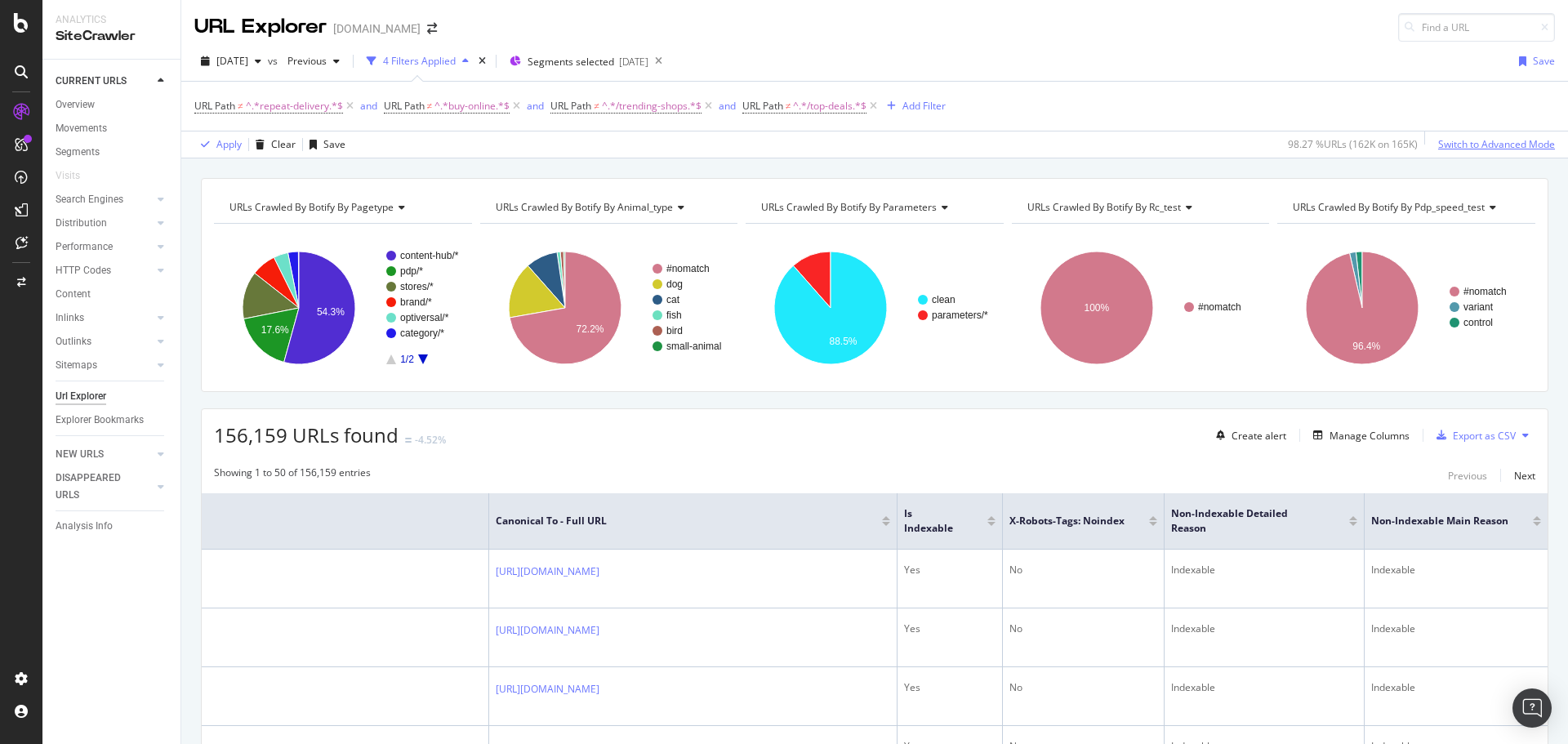
click at [1489, 148] on div "Switch to Advanced Mode" at bounding box center [1496, 144] width 117 height 14
click at [1489, 148] on div "Switch back to Simple mode" at bounding box center [1490, 144] width 126 height 14
click at [1489, 147] on div "Switch to Advanced Mode" at bounding box center [1496, 144] width 117 height 14
click at [1003, 103] on div "Add Filter Group" at bounding box center [1012, 106] width 74 height 14
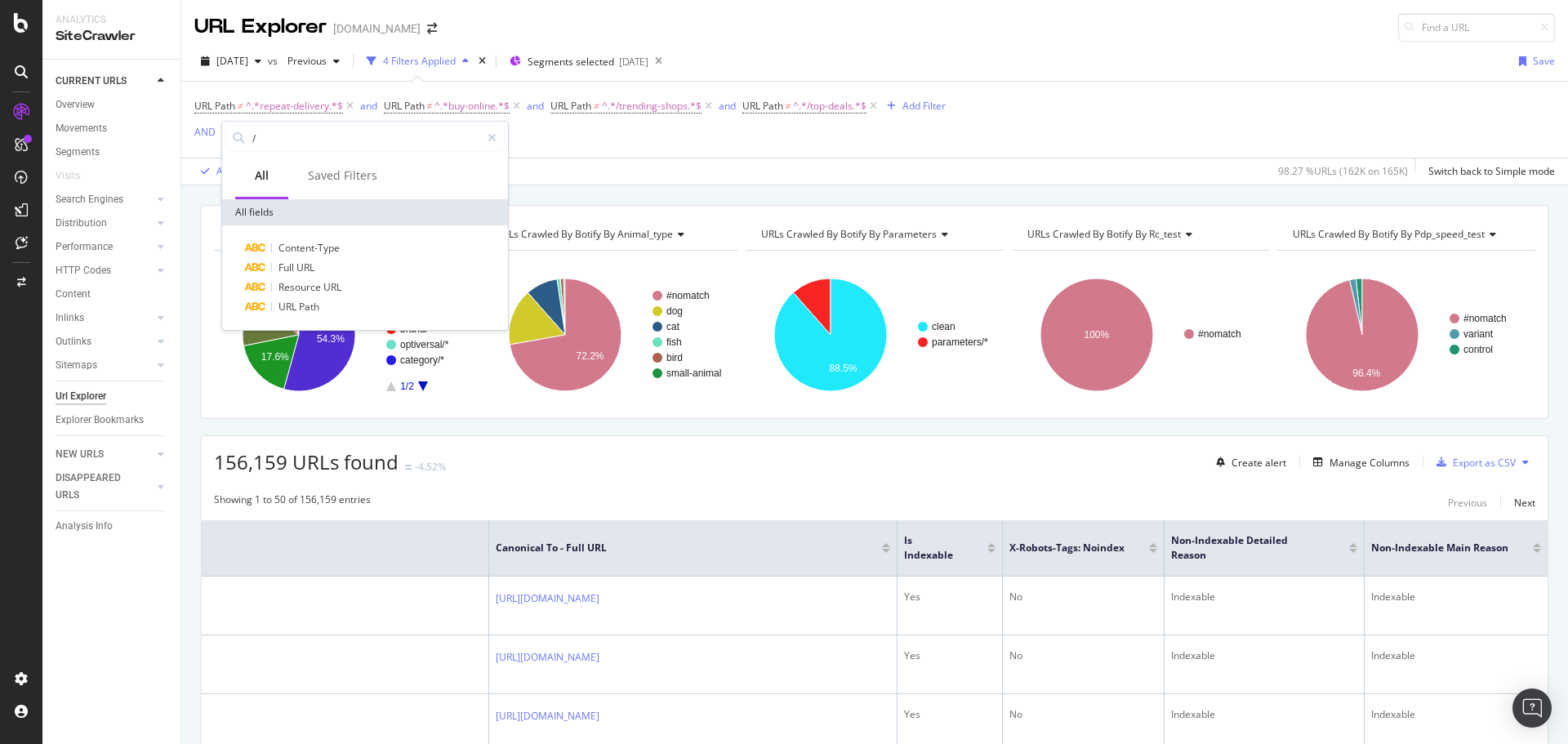
click at [1076, 64] on div "[DATE] vs Previous 4 Filters Applied Segments selected [DATE] Save" at bounding box center [874, 64] width 1387 height 33
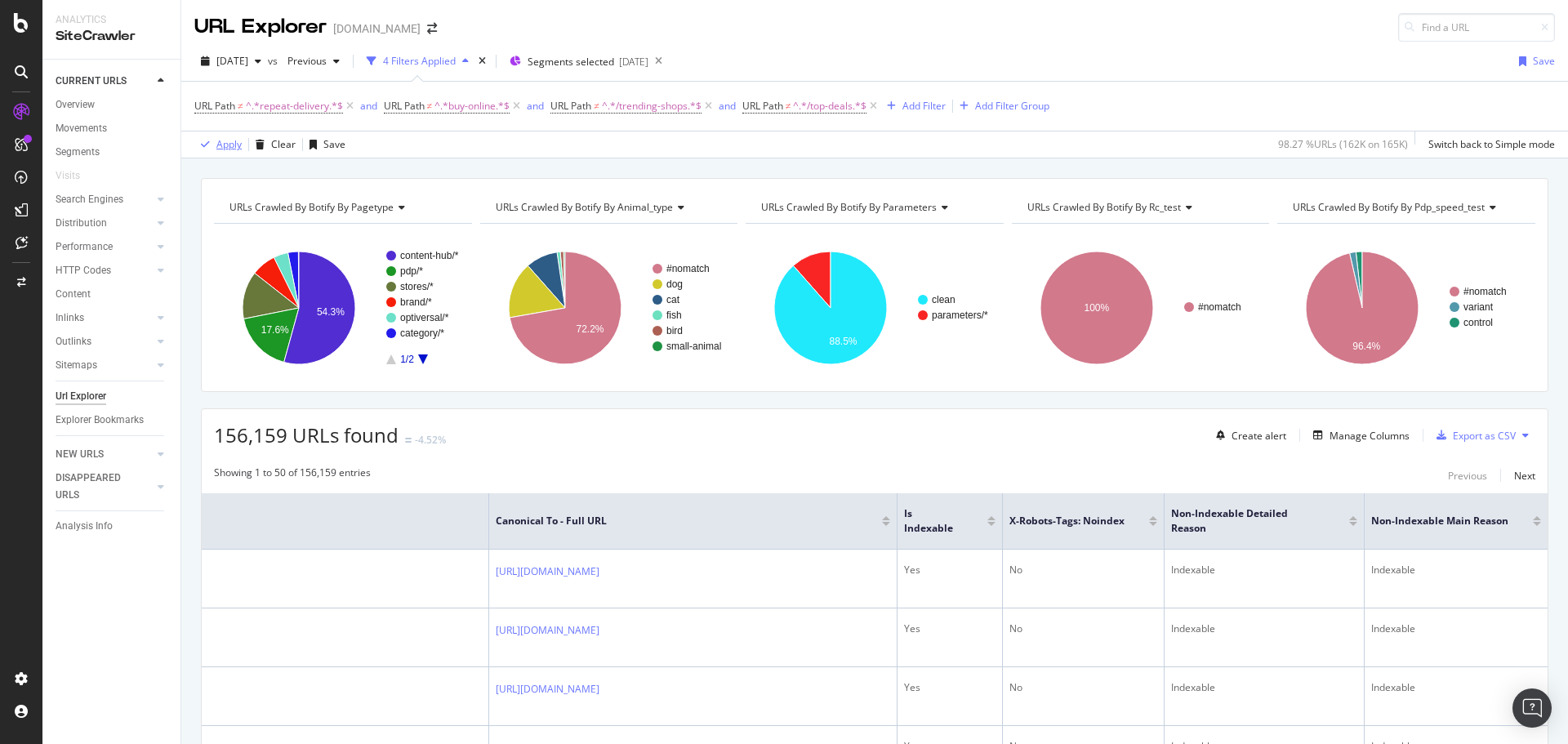
click at [227, 144] on div "Apply" at bounding box center [228, 144] width 26 height 14
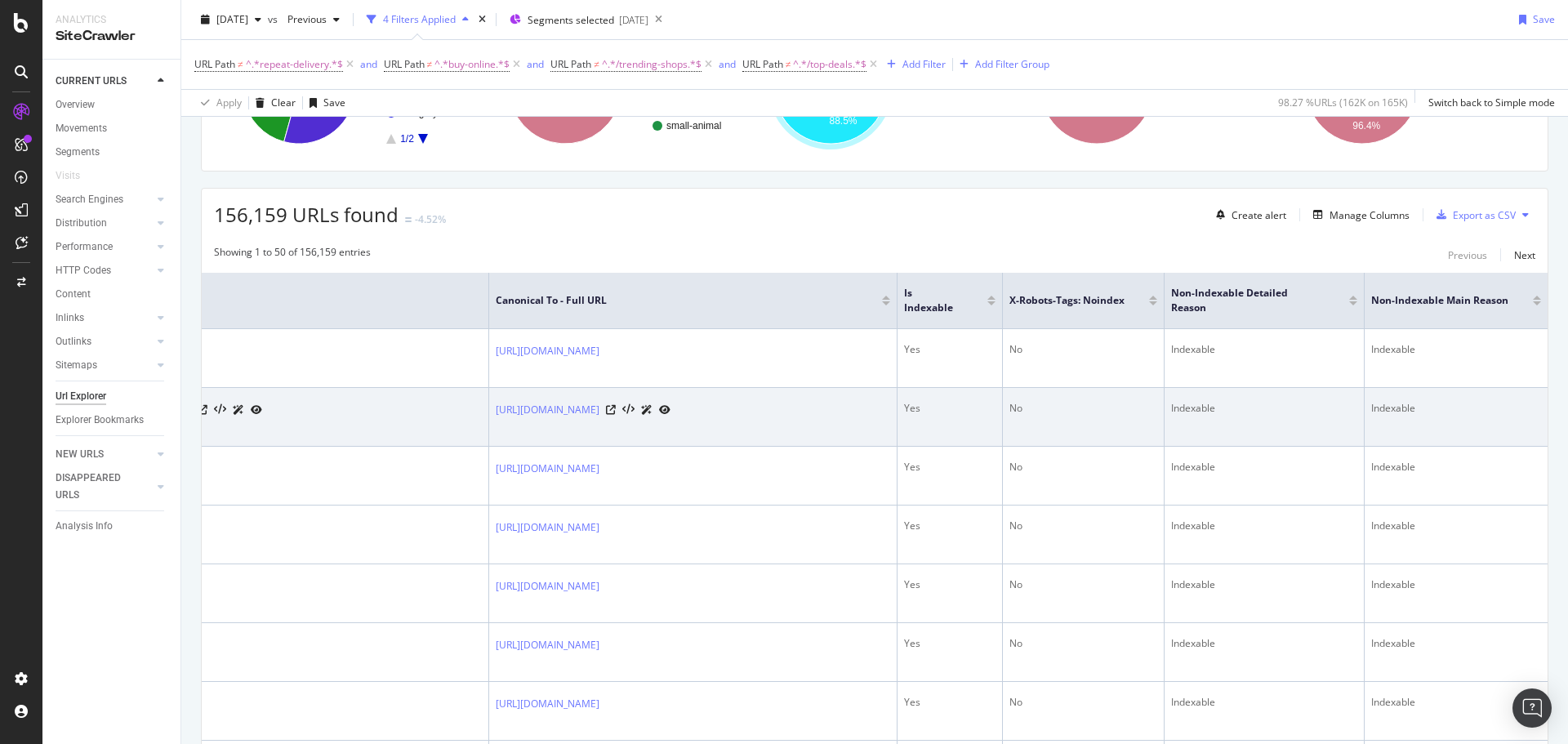
scroll to position [245, 0]
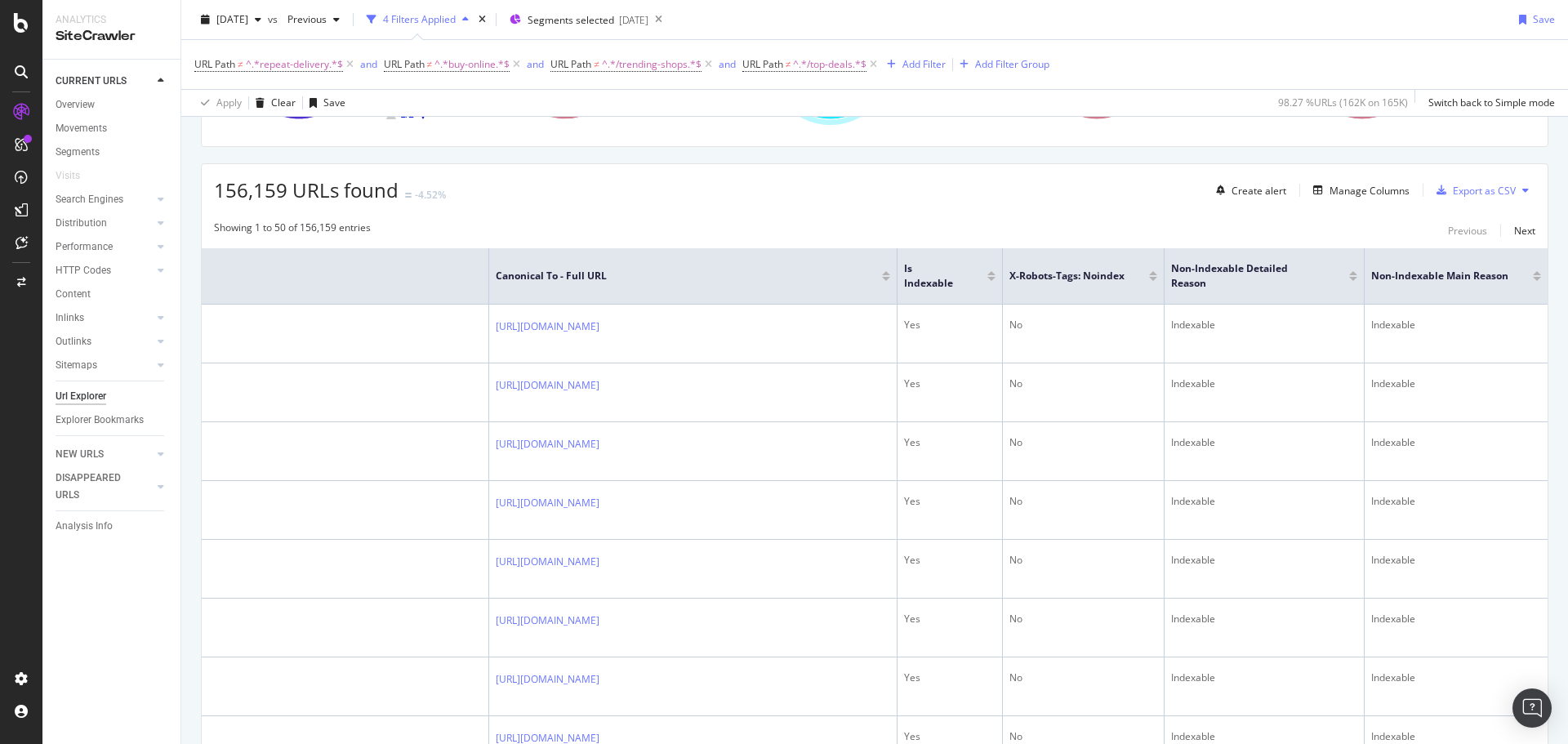
click at [795, 191] on div "156,159 URLs found -4.52% Create alert Manage Columns Export as CSV" at bounding box center [874, 184] width 1345 height 40
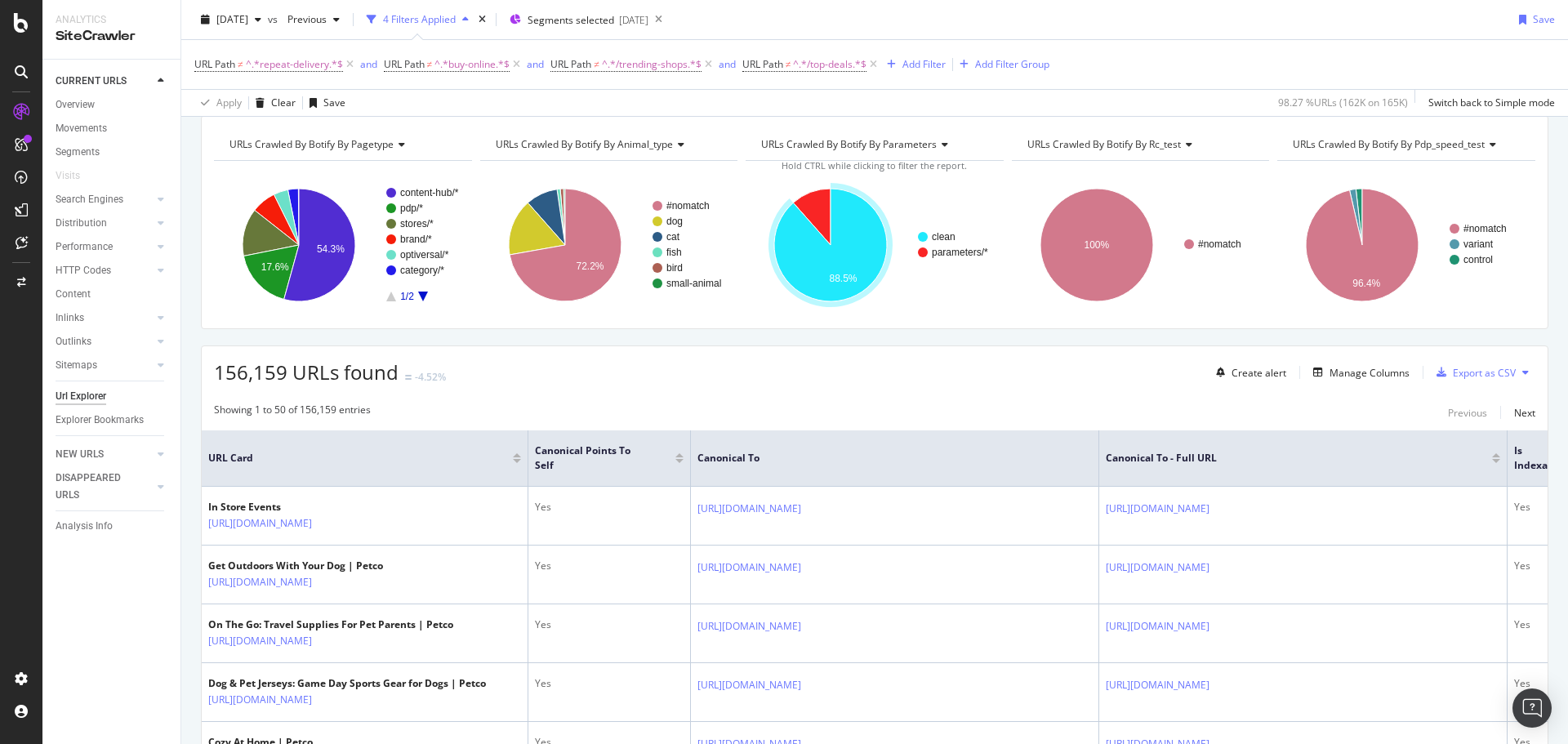
scroll to position [0, 0]
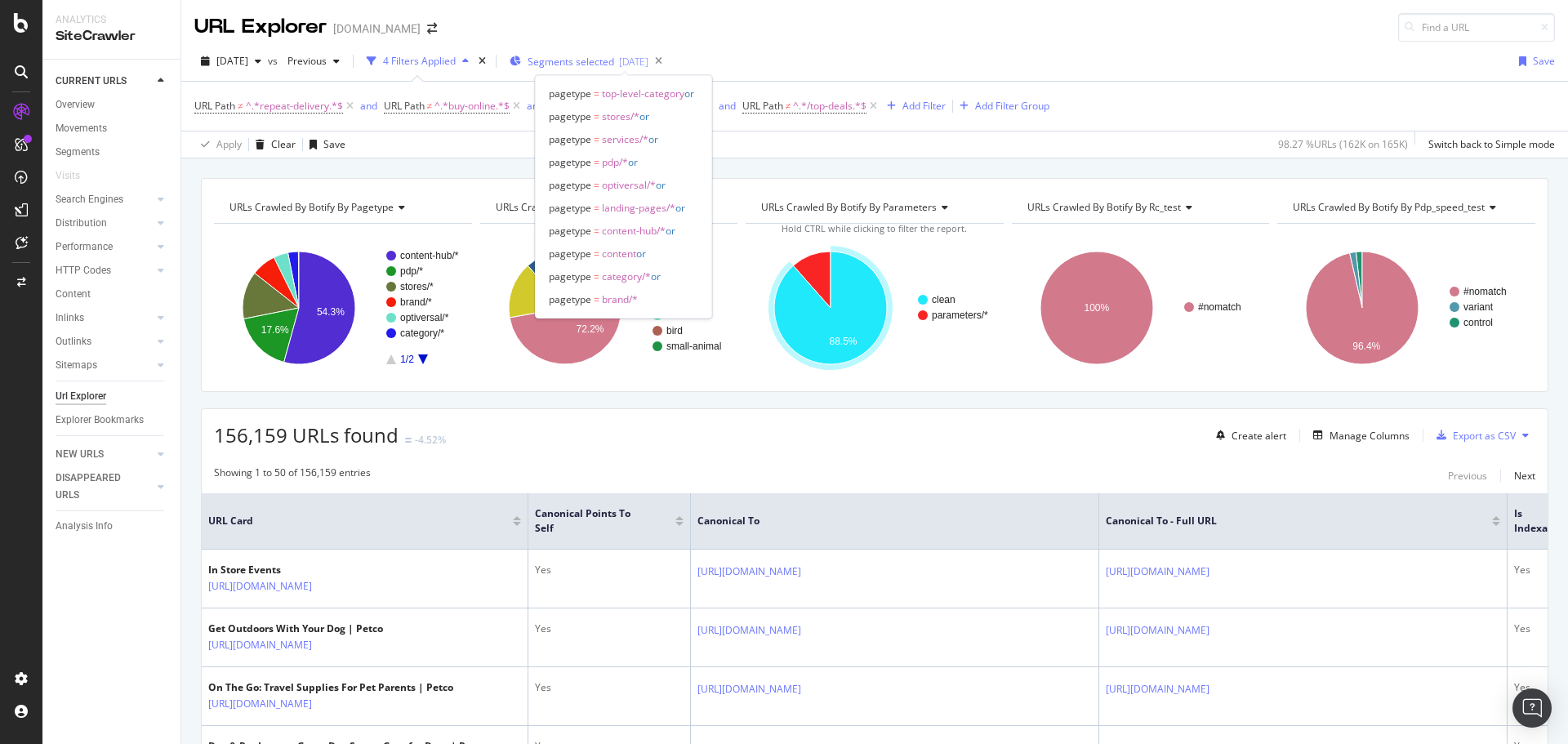
click at [599, 64] on span "Segments selected" at bounding box center [570, 61] width 87 height 14
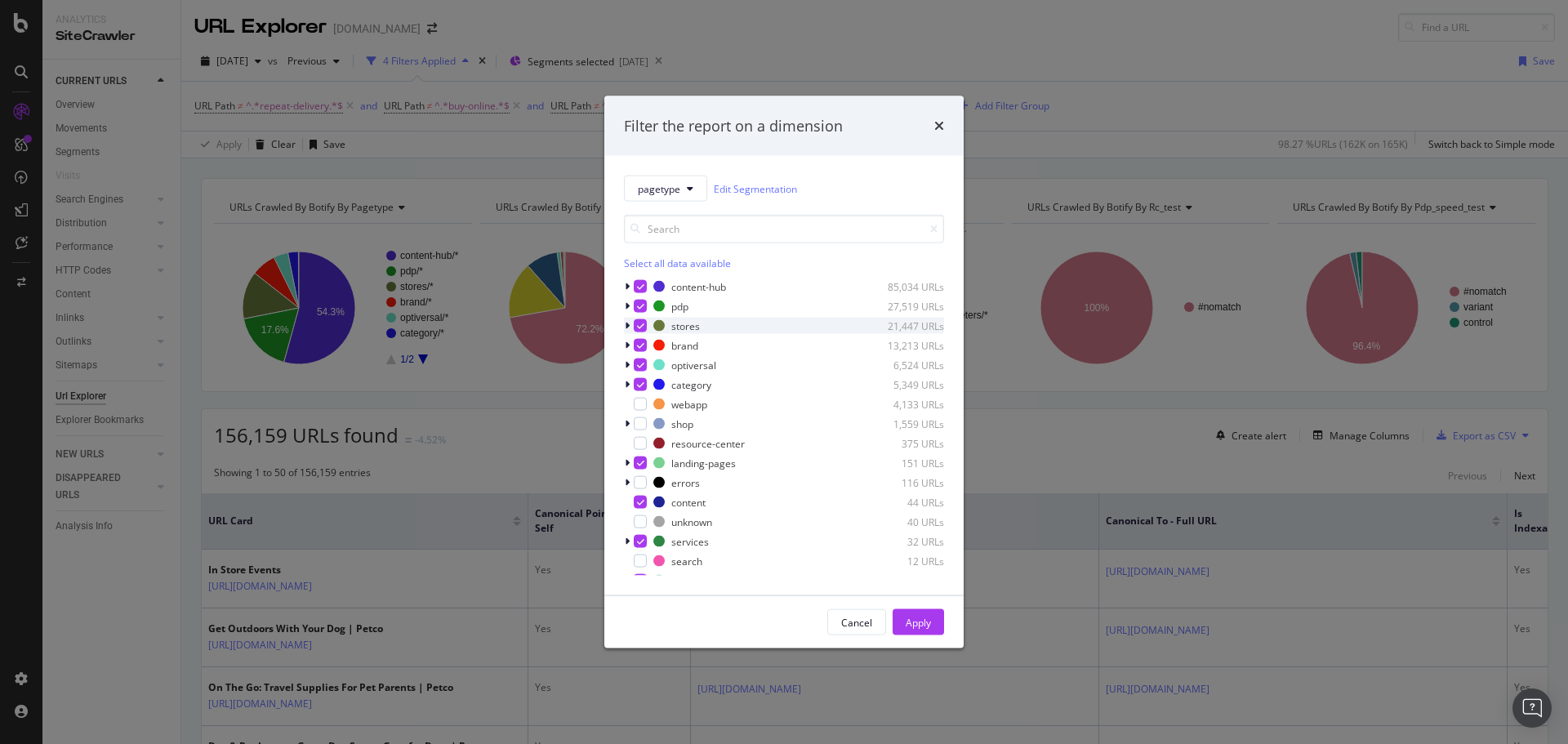
click at [638, 326] on icon "modal" at bounding box center [640, 326] width 7 height 8
click at [637, 347] on icon "modal" at bounding box center [640, 346] width 7 height 8
click at [637, 366] on icon "modal" at bounding box center [640, 365] width 7 height 8
click at [639, 283] on icon "modal" at bounding box center [640, 287] width 7 height 8
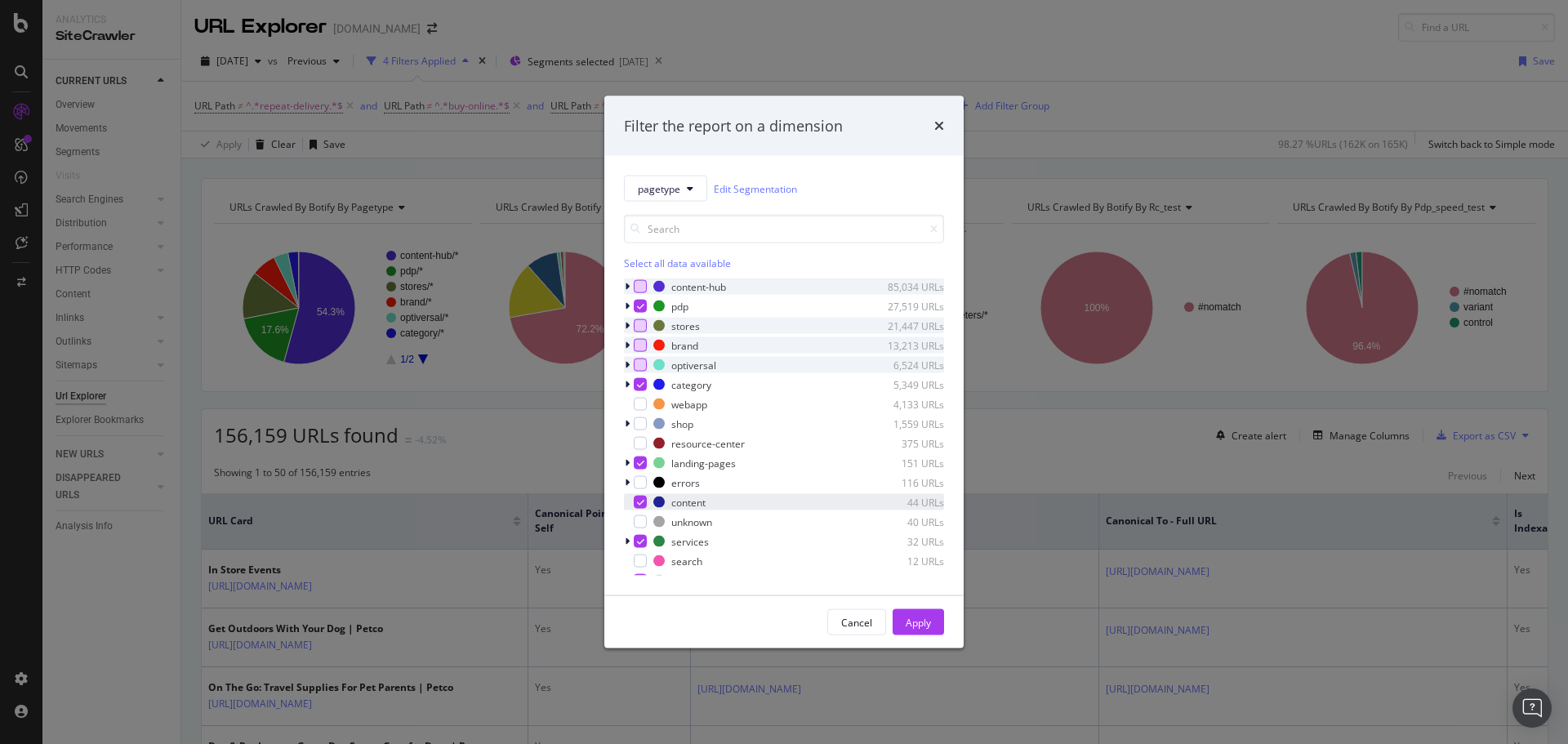
scroll to position [33, 0]
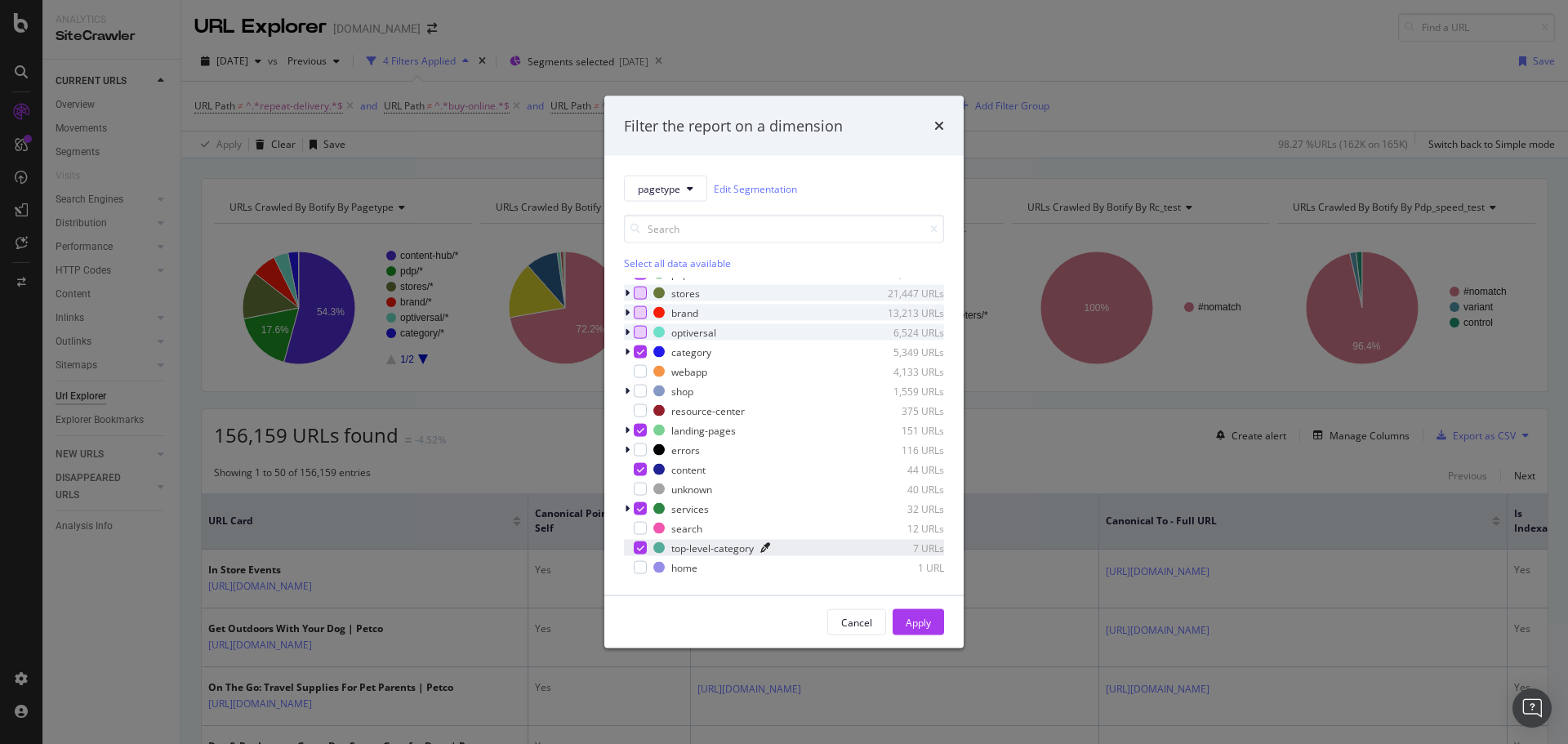
click at [765, 546] on icon "modal" at bounding box center [765, 548] width 10 height 10
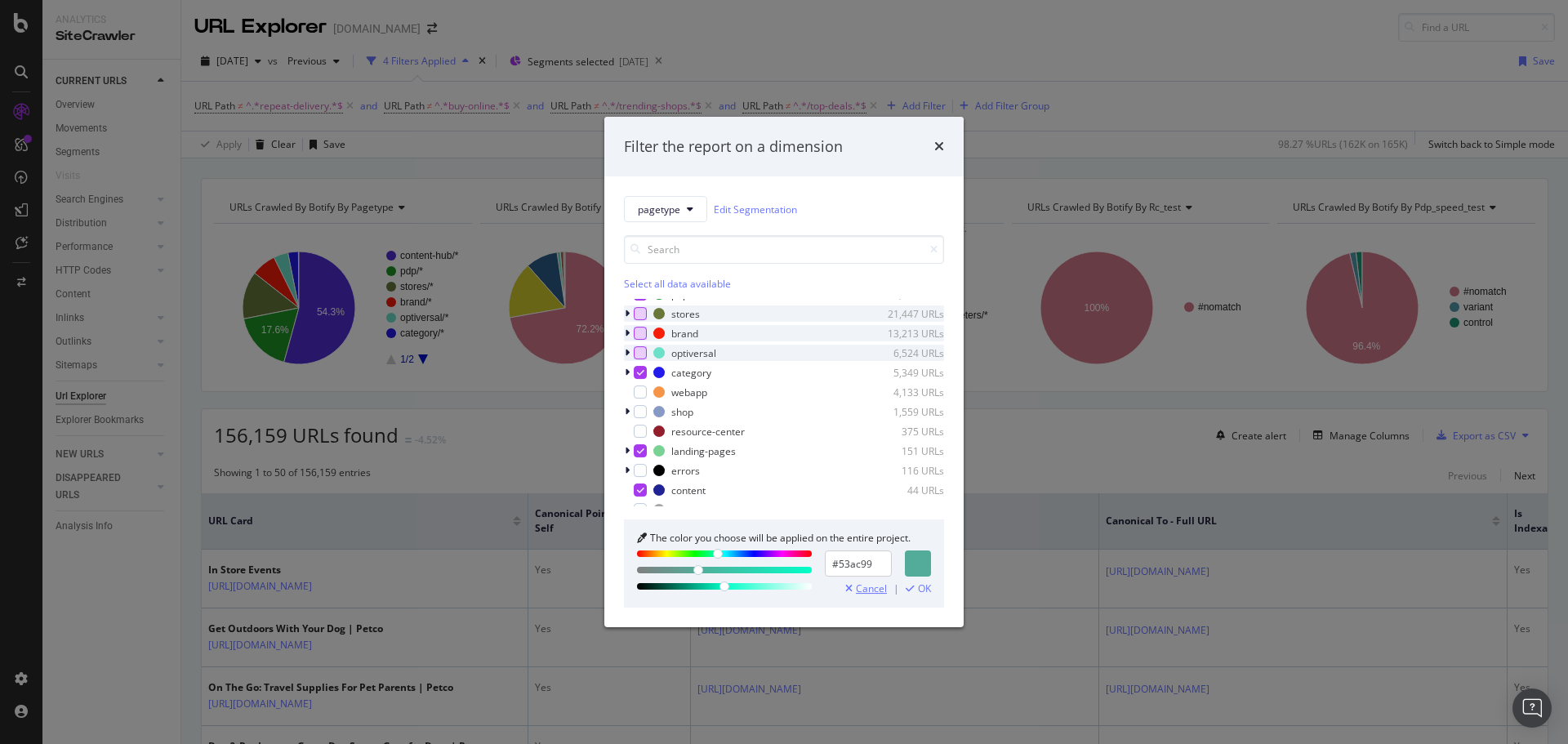
click at [862, 593] on span "Cancel" at bounding box center [871, 589] width 31 height 12
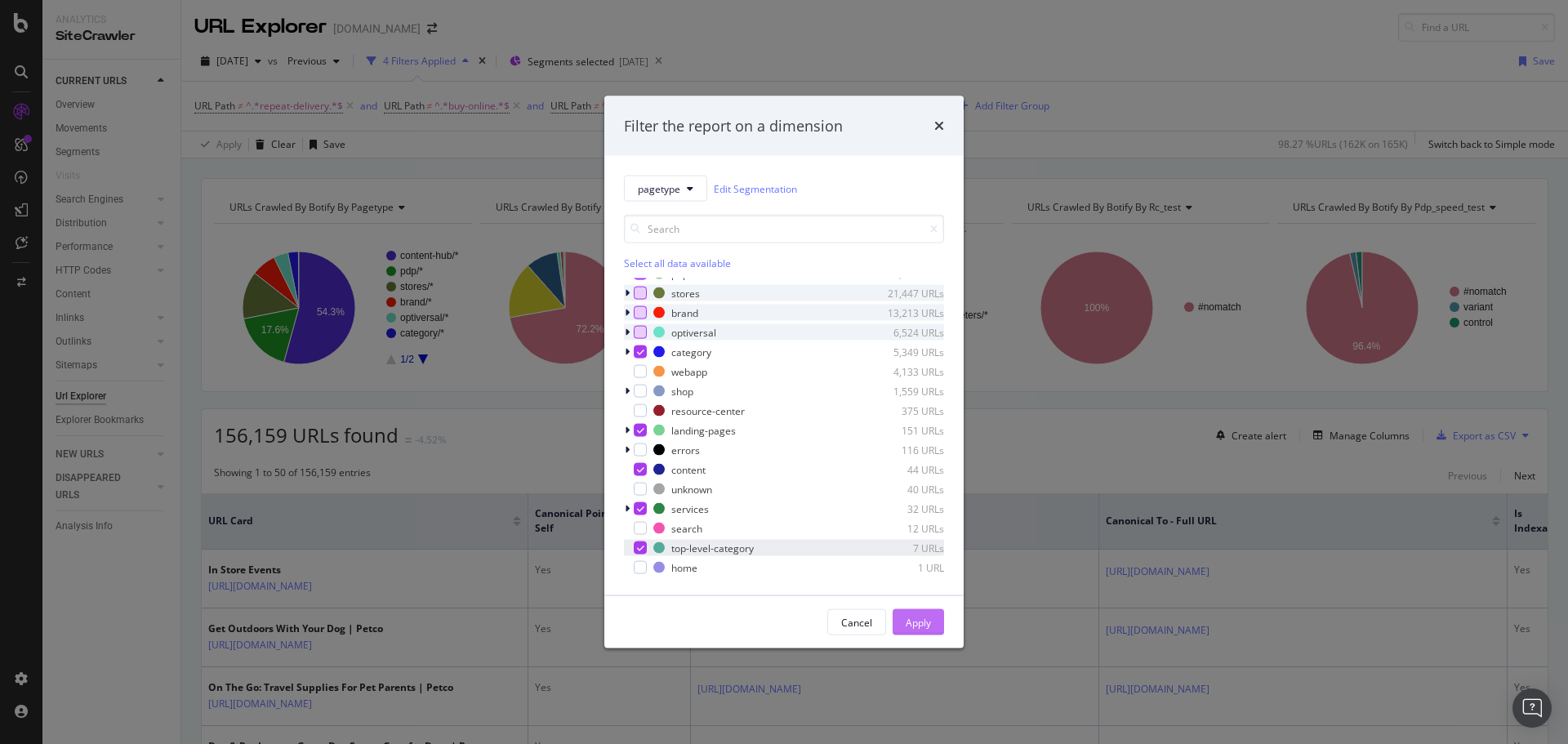
click at [916, 620] on div "Apply" at bounding box center [918, 621] width 26 height 14
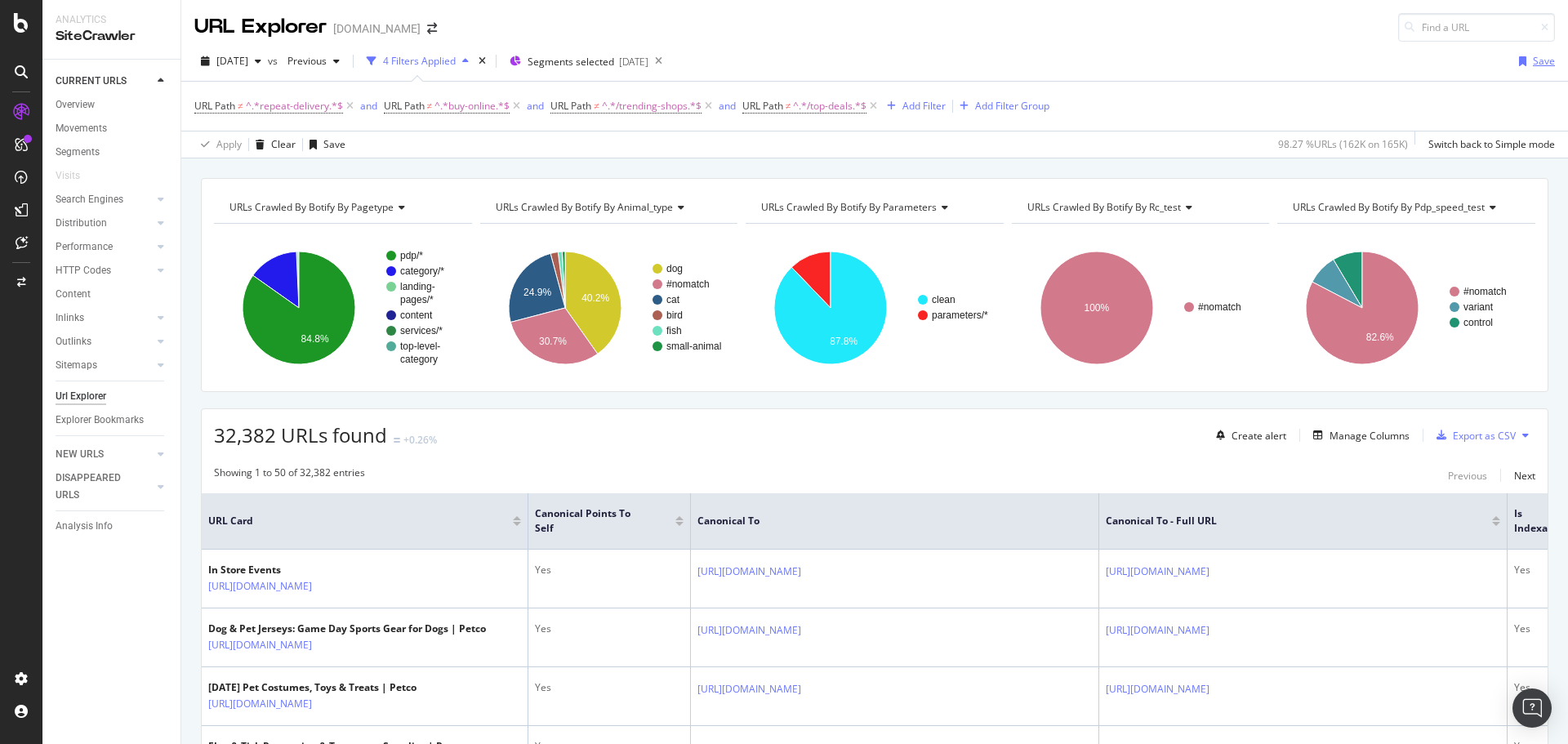
click at [1533, 62] on div "Save" at bounding box center [1543, 60] width 22 height 14
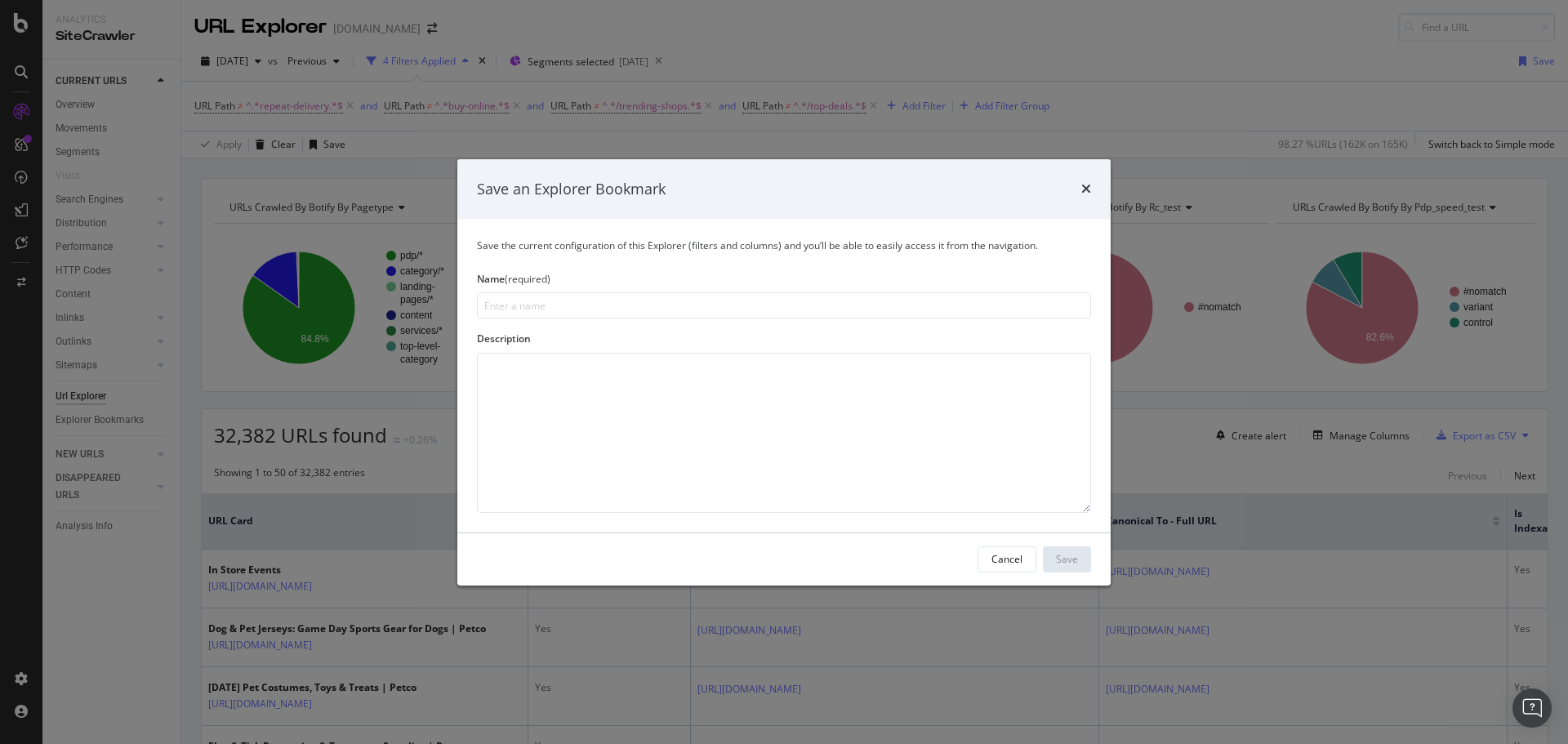
type input "P"
type input "S"
type input "Canonical Points to self"
click at [611, 385] on textarea "modal" at bounding box center [784, 433] width 614 height 160
paste textarea "Generally the rules should be: if the canonical of a page is set to self refere…"
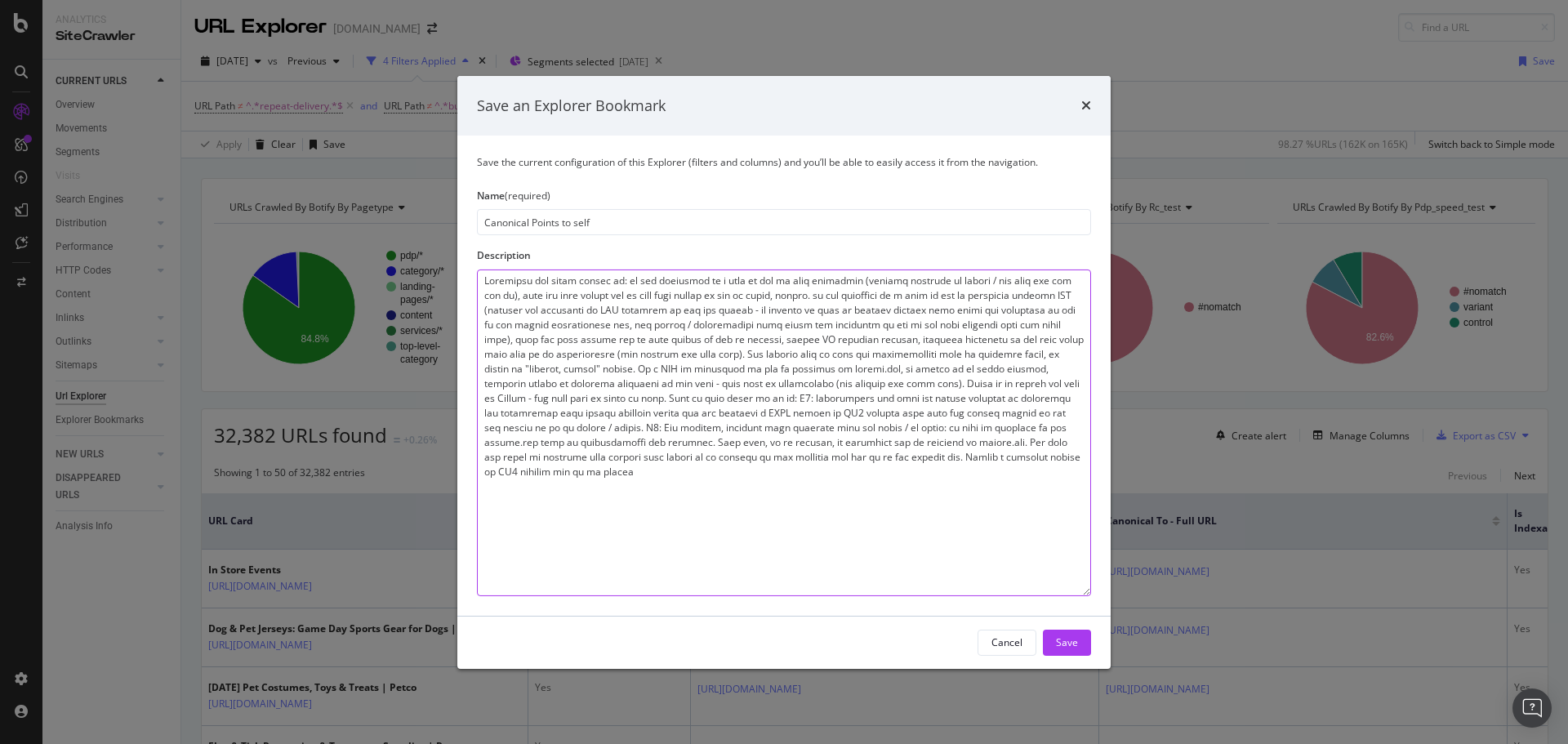
drag, startPoint x: 1081, startPoint y: 509, endPoint x: 1307, endPoint y: 690, distance: 289.5
click at [1307, 690] on div "Save an Explorer Bookmark Save the current configuration of this Explorer (filt…" at bounding box center [784, 372] width 1568 height 744
drag, startPoint x: 584, startPoint y: 394, endPoint x: 668, endPoint y: 398, distance: 84.1
click at [668, 398] on textarea "modal" at bounding box center [784, 433] width 614 height 327
type textarea "Generally the rules should be: if the canonical of a page is set to self refere…"
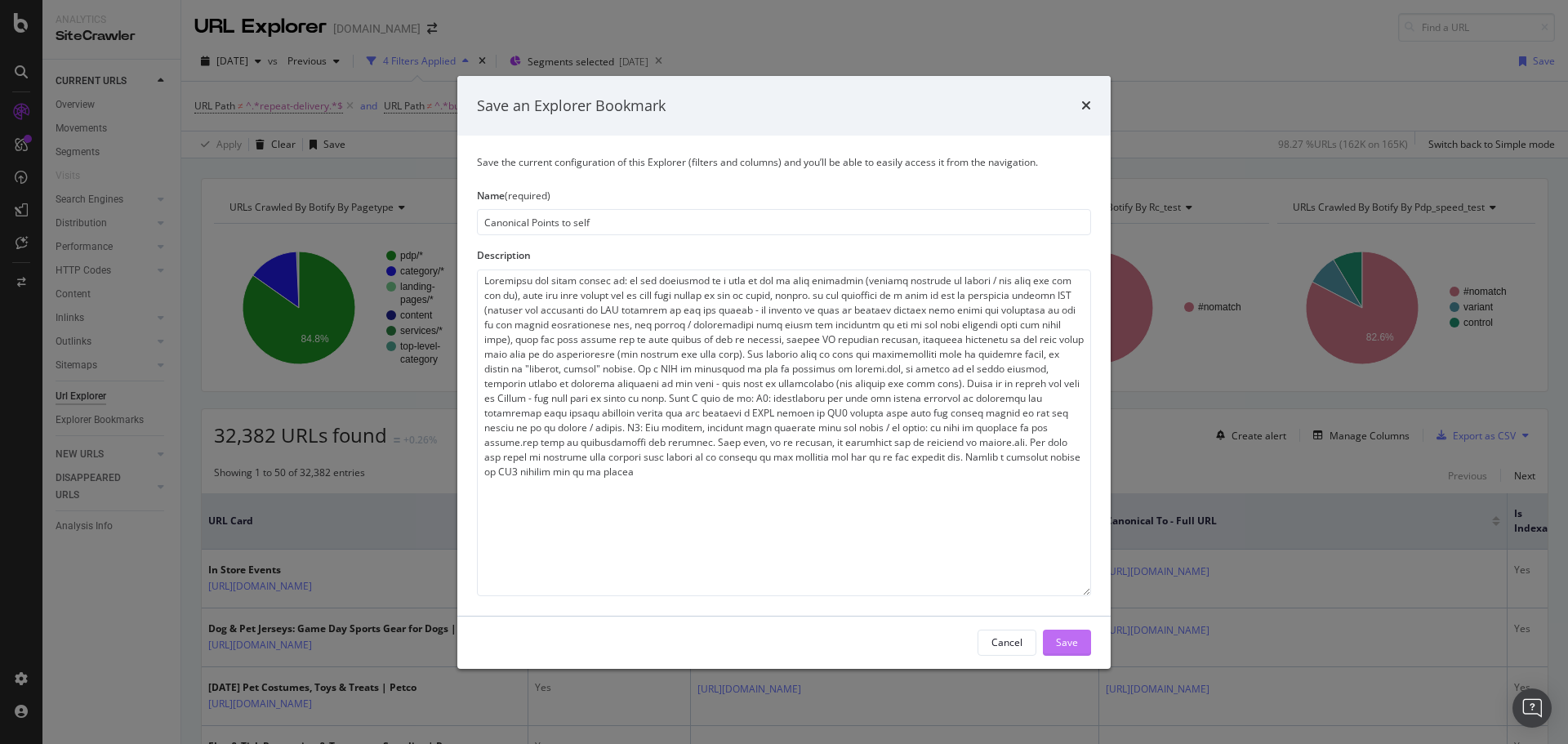
click at [1062, 637] on div "Save" at bounding box center [1067, 642] width 22 height 14
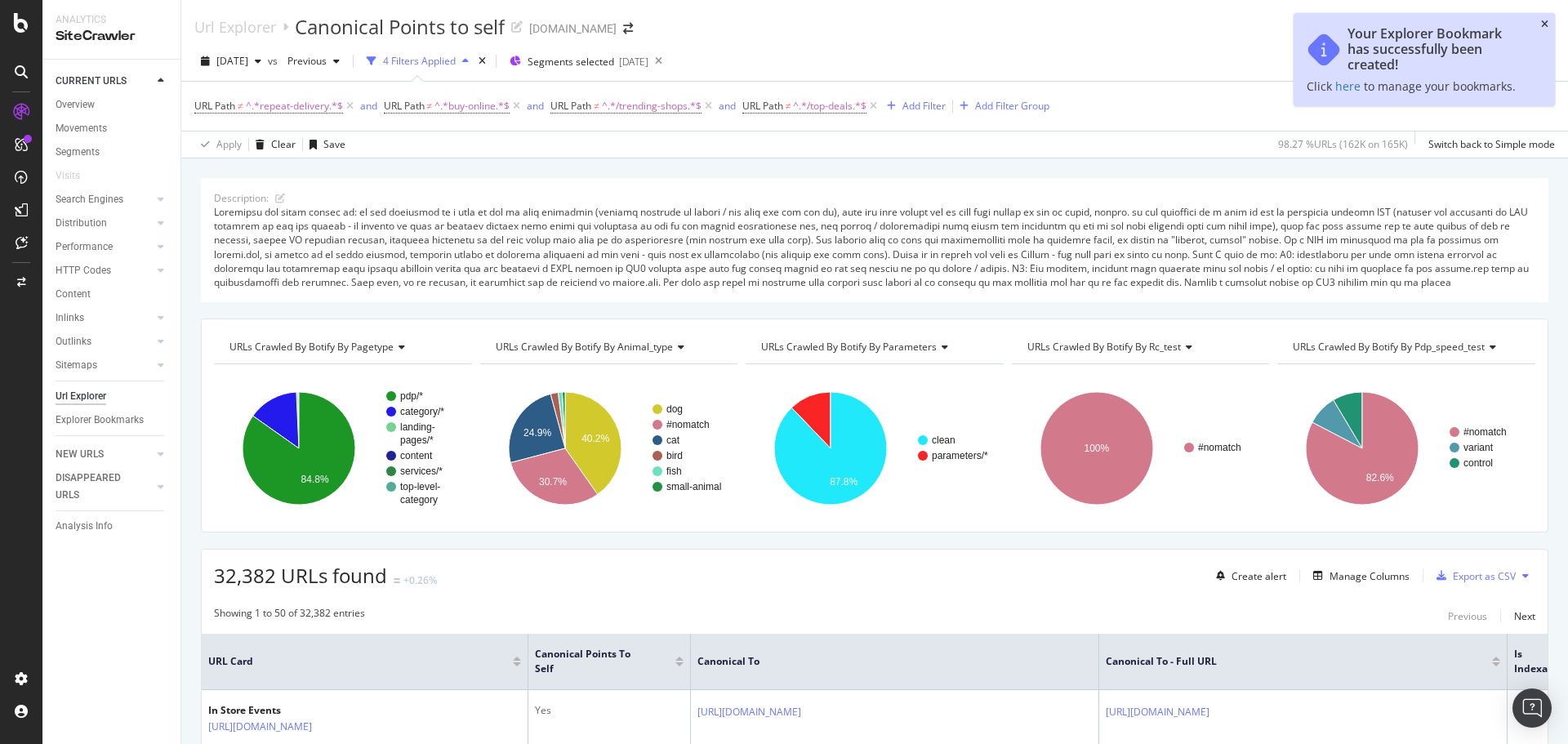
click at [1547, 24] on icon "close toast" at bounding box center [1544, 25] width 7 height 10
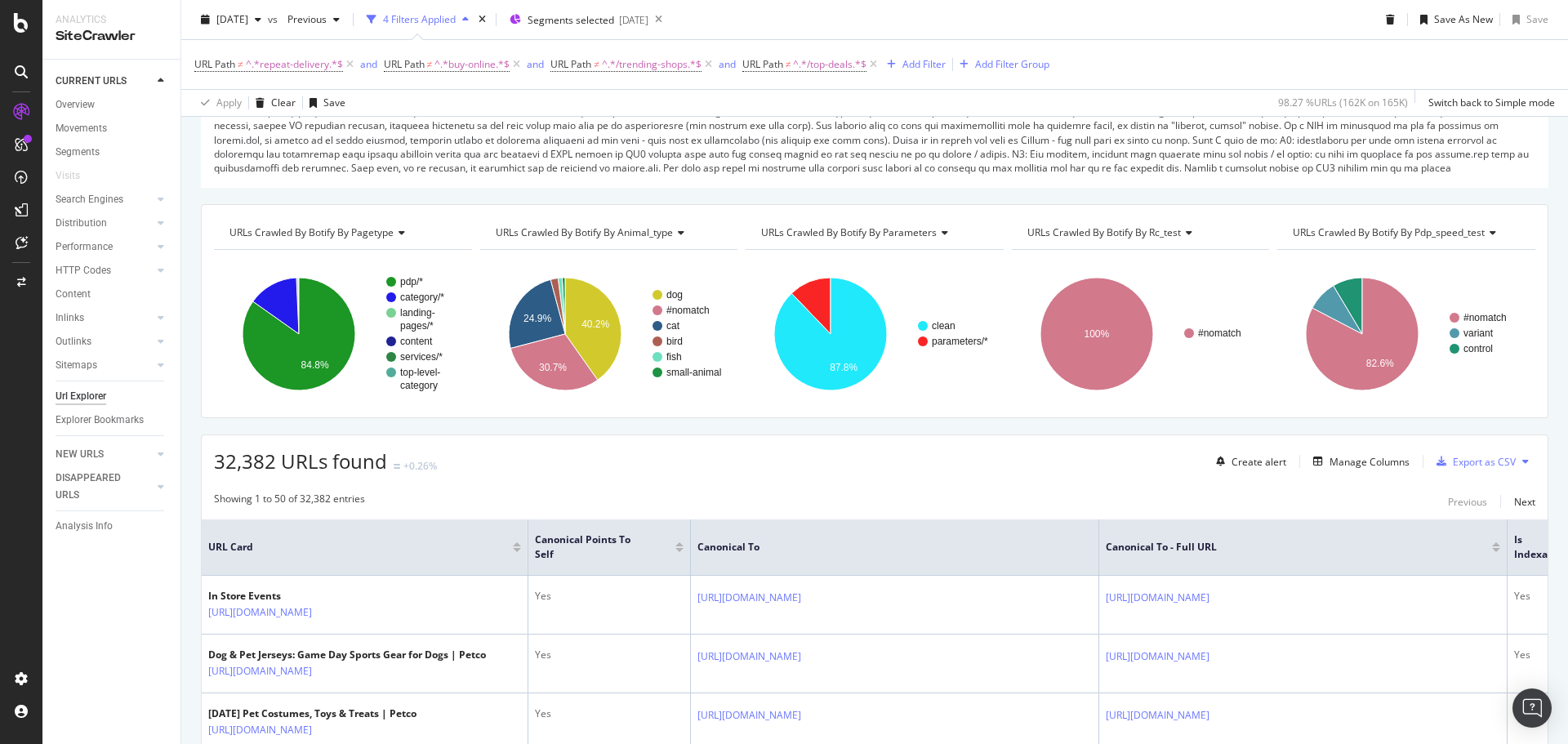
scroll to position [327, 0]
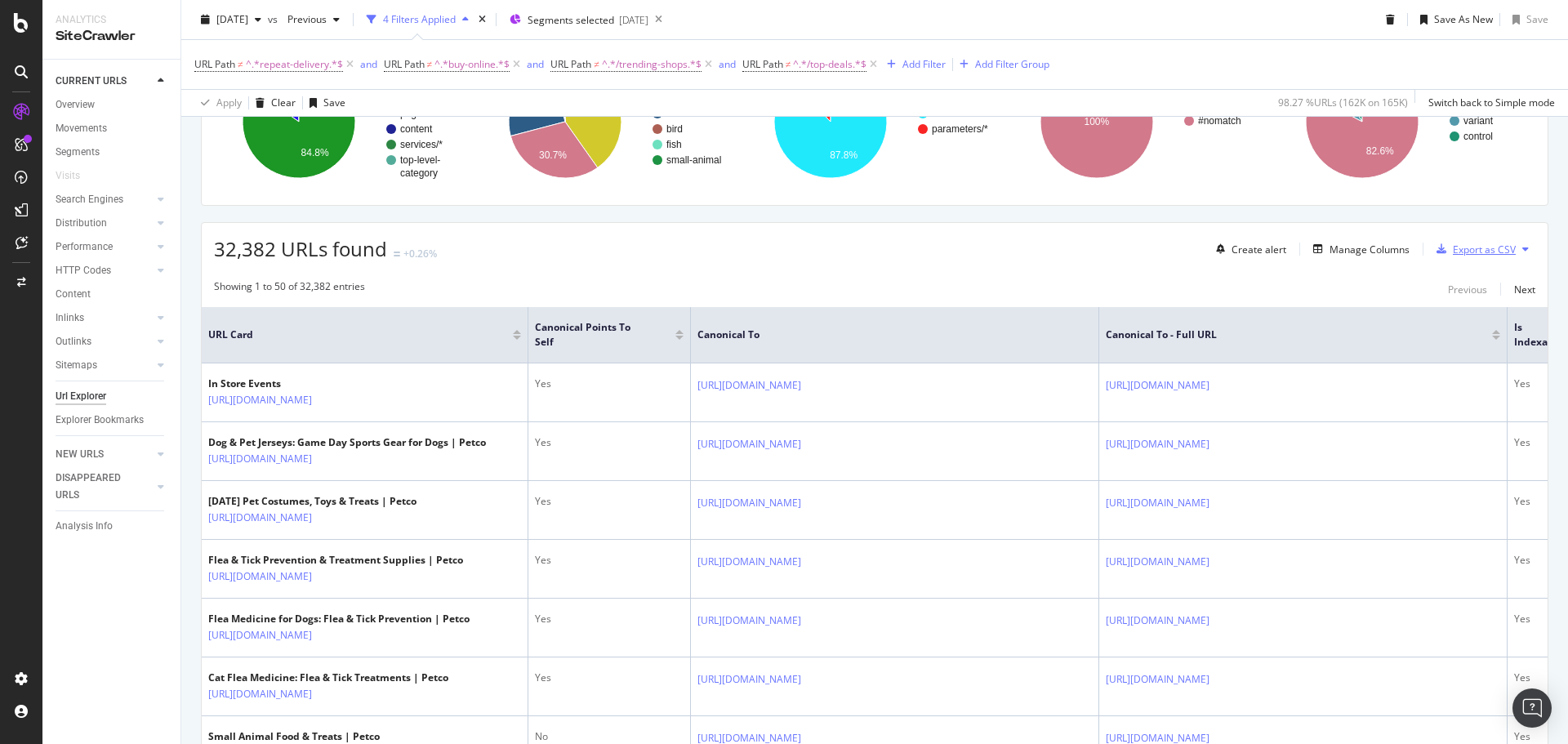
click at [1466, 254] on div "Export as CSV" at bounding box center [1484, 249] width 63 height 14
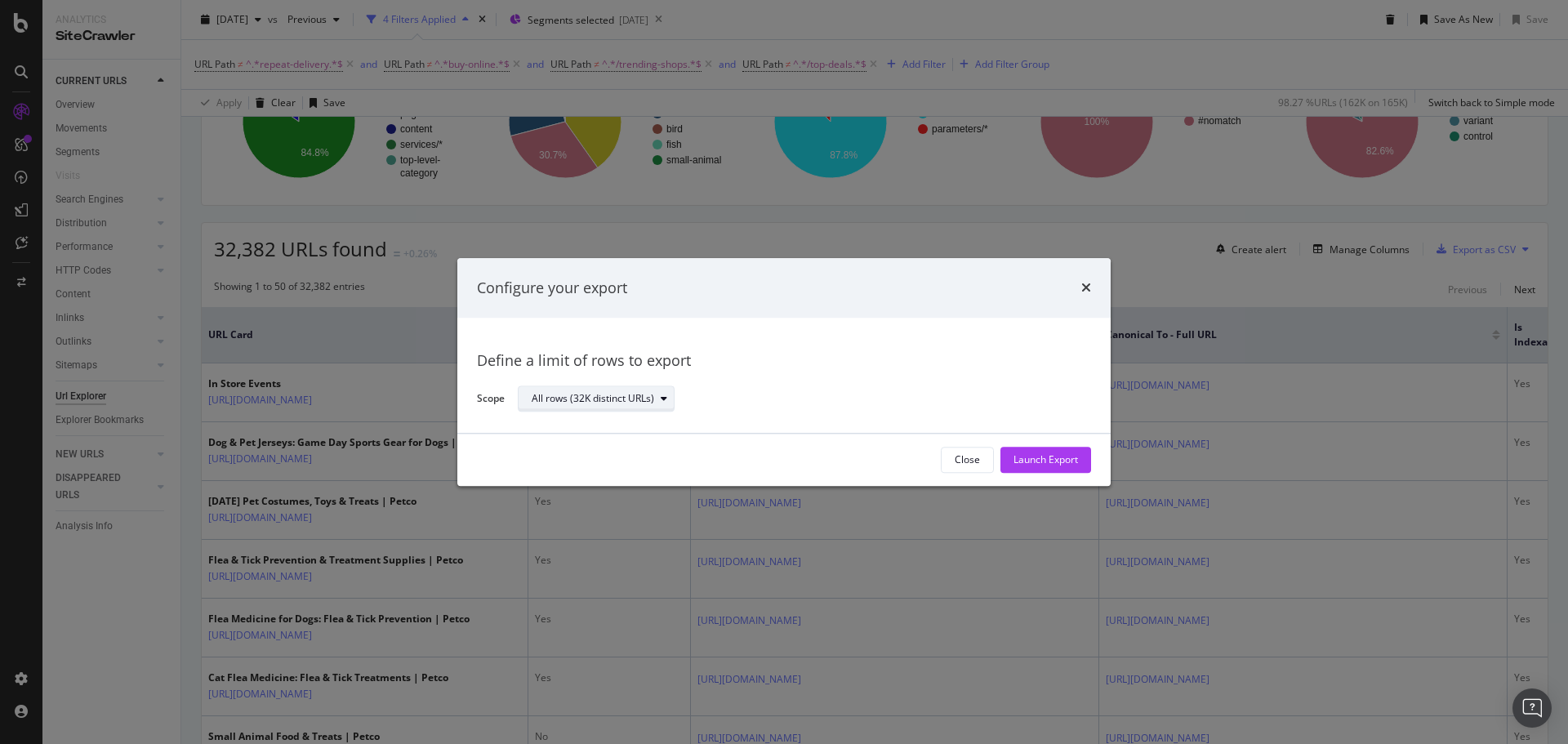
click at [663, 398] on icon "modal" at bounding box center [664, 399] width 7 height 10
click at [747, 386] on div "All rows (32K distinct URLs)" at bounding box center [798, 398] width 560 height 29
click at [1076, 458] on div "Launch Export" at bounding box center [1045, 459] width 64 height 14
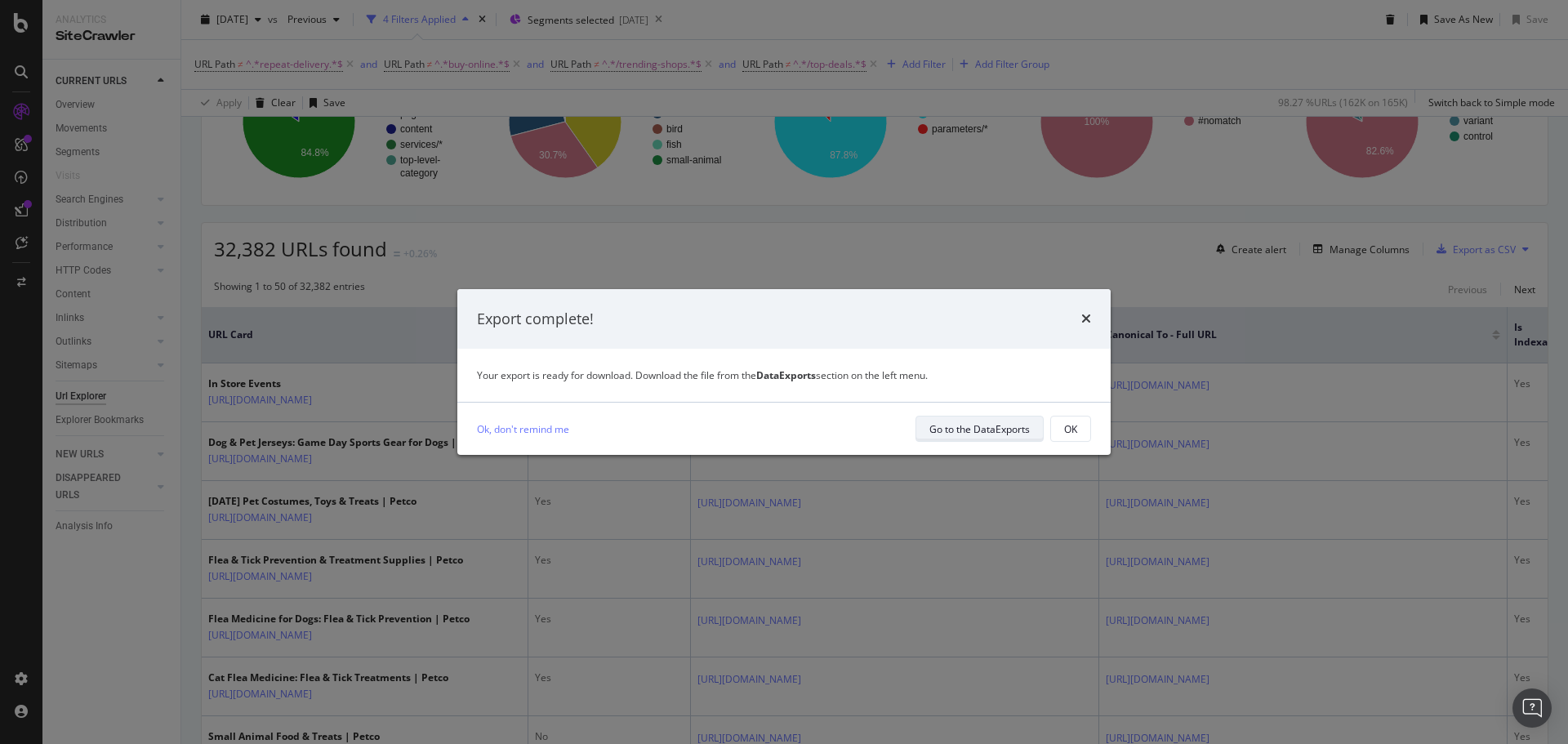
click at [1015, 428] on div "Go to the DataExports" at bounding box center [980, 429] width 101 height 14
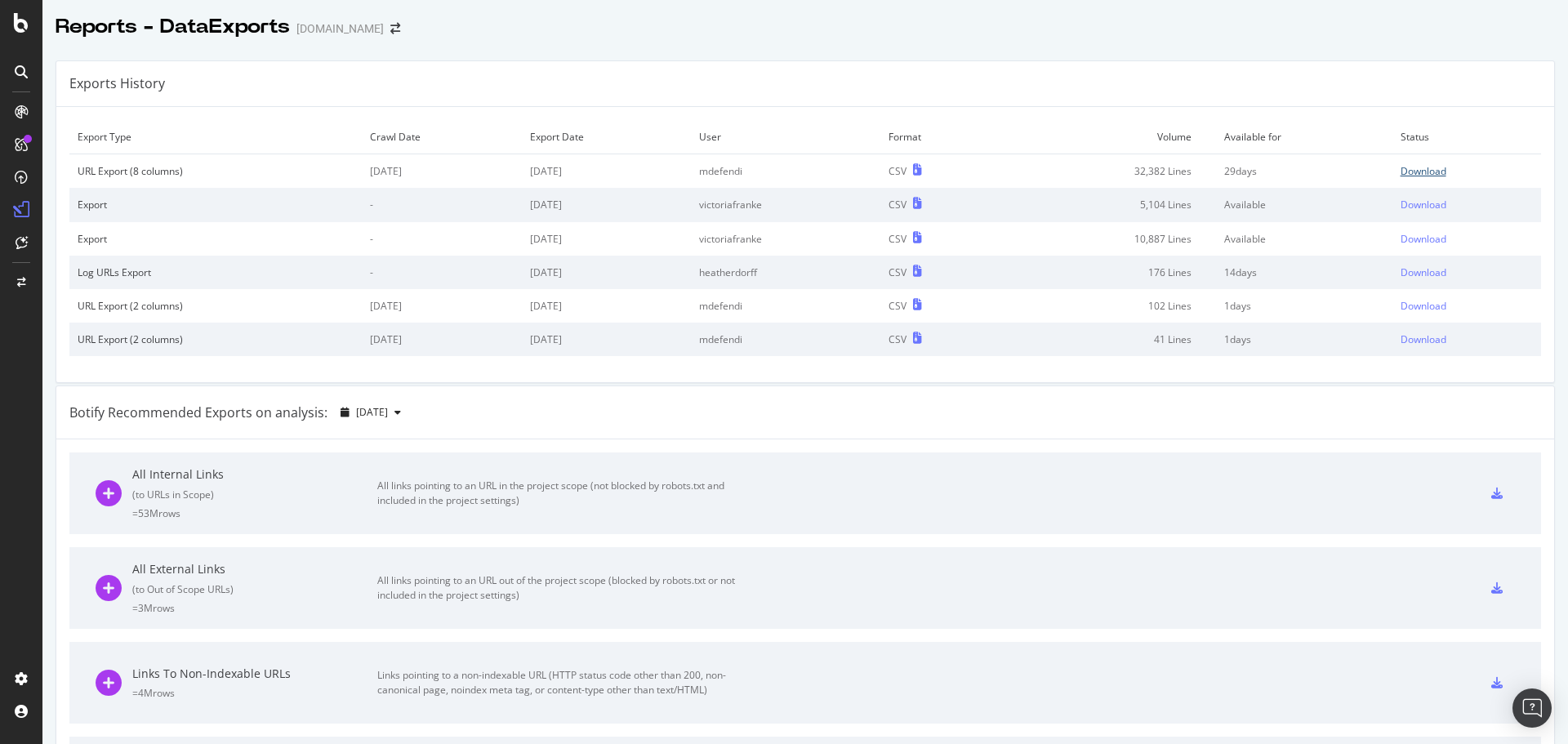
click at [1426, 174] on div "Download" at bounding box center [1423, 171] width 45 height 14
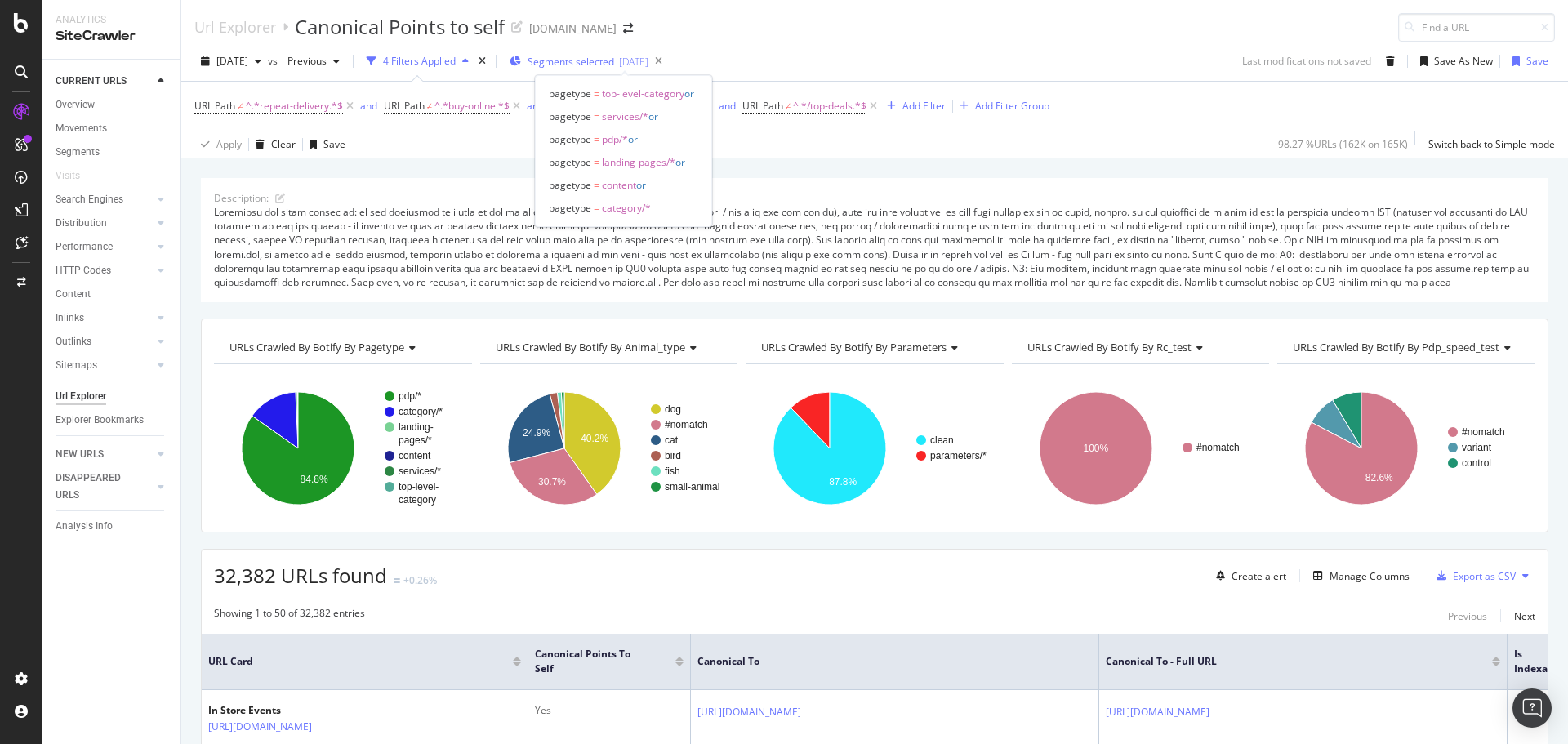
click at [614, 59] on span "Segments selected" at bounding box center [570, 61] width 87 height 14
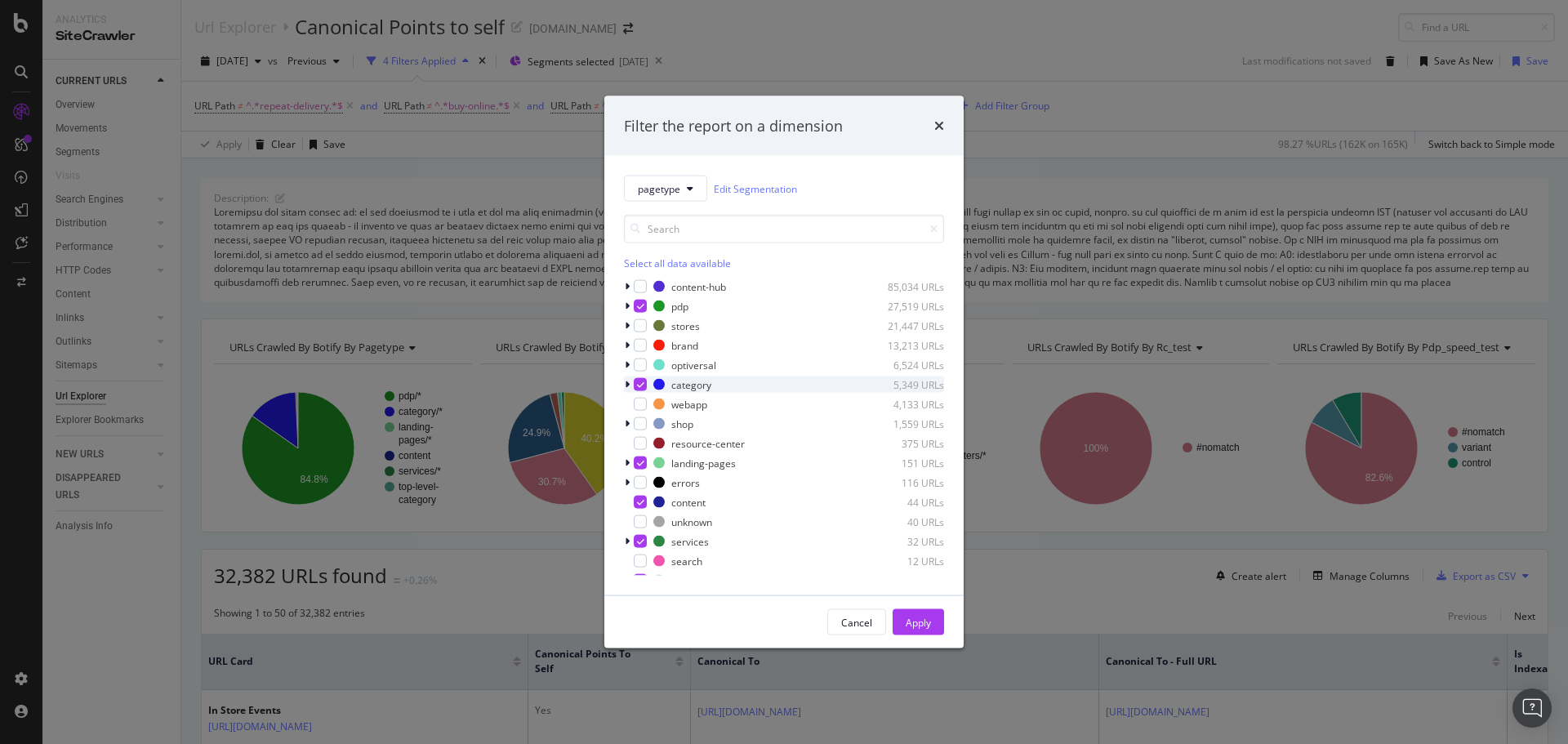
click at [625, 384] on icon "modal" at bounding box center [627, 384] width 5 height 10
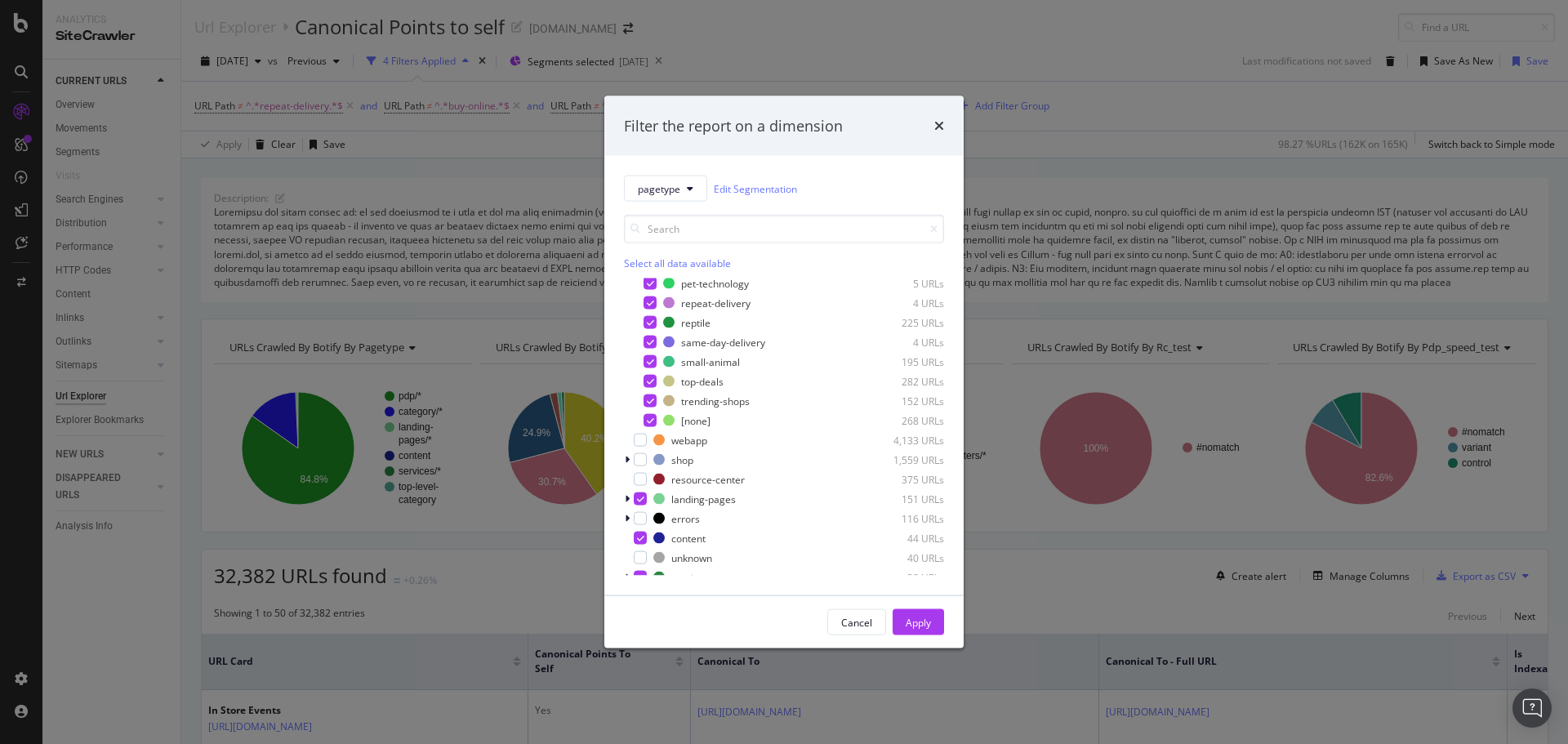
scroll to position [365, 0]
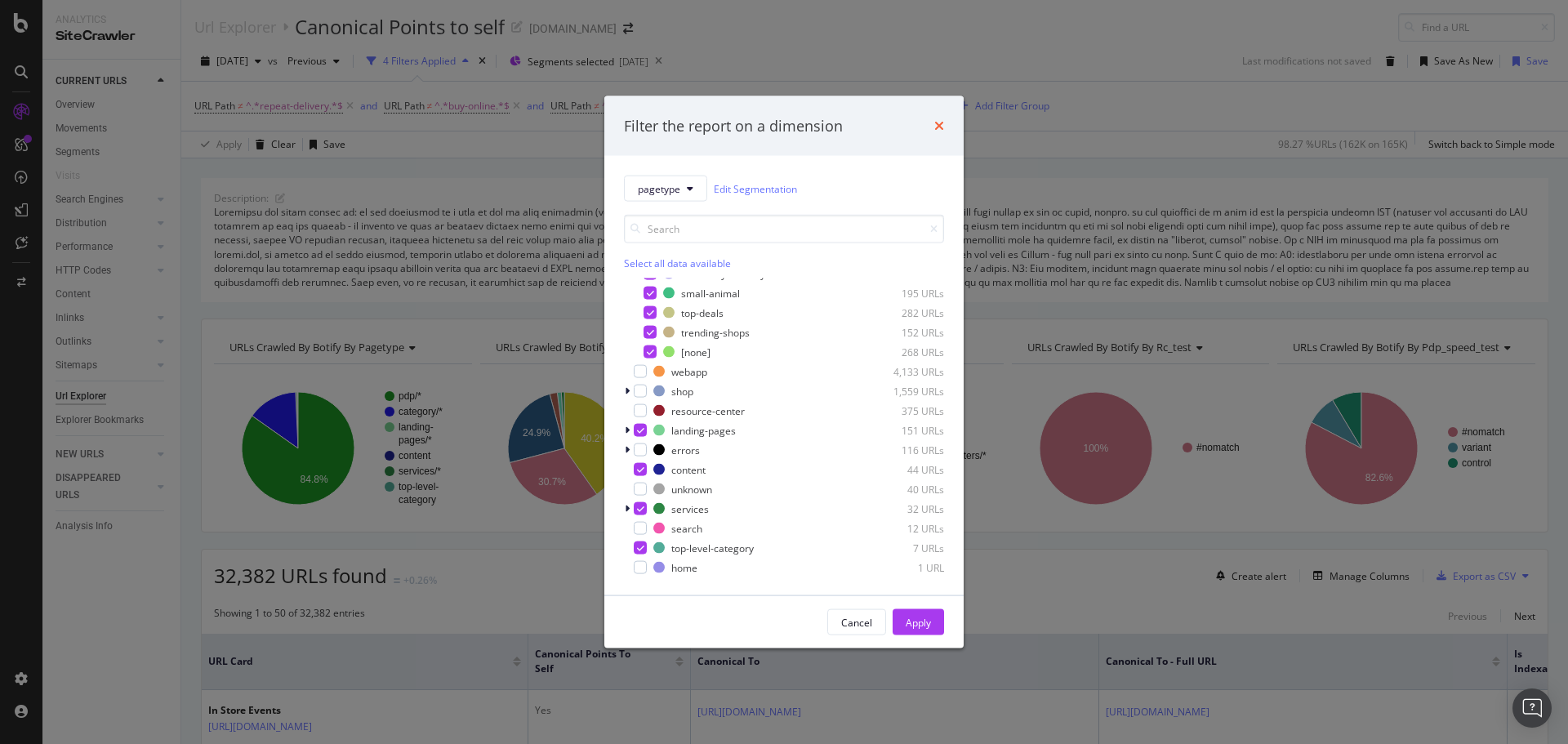
click at [938, 121] on icon "times" at bounding box center [939, 126] width 10 height 13
